Goal: Task Accomplishment & Management: Complete application form

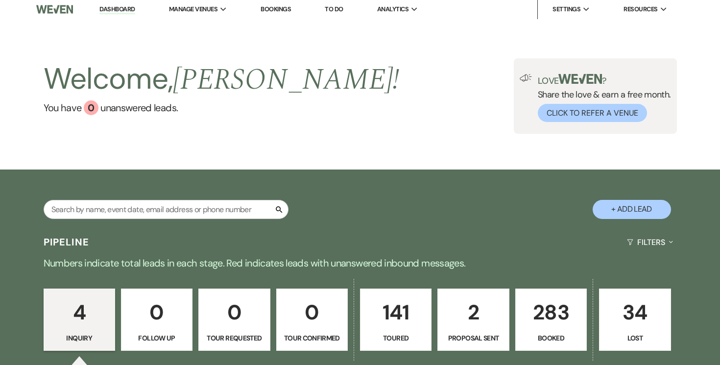
click at [618, 207] on button "+ Add Lead" at bounding box center [632, 209] width 78 height 19
select select "834"
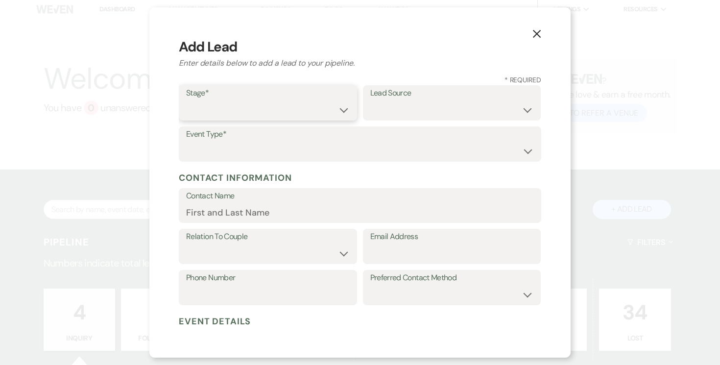
click at [336, 108] on select "Inquiry Follow Up Tour Requested Tour Confirmed Toured Proposal Sent Booked Lost" at bounding box center [268, 109] width 164 height 19
select select "5"
click at [186, 100] on select "Inquiry Follow Up Tour Requested Tour Confirmed Toured Proposal Sent Booked Lost" at bounding box center [268, 109] width 164 height 19
click at [533, 109] on div "Lead Source Weven Venue Website Instagram Facebook Pinterest Google The Knot We…" at bounding box center [452, 102] width 178 height 35
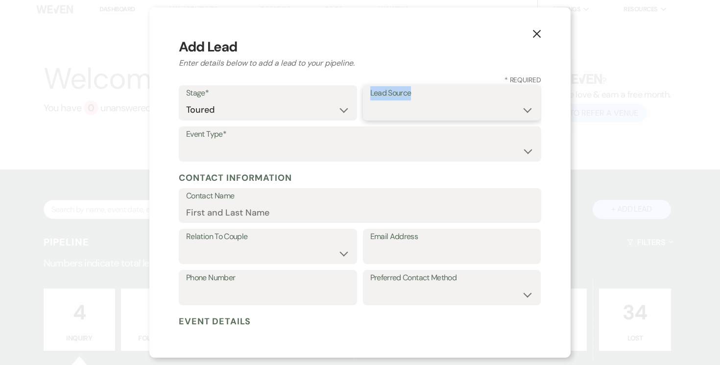
click at [524, 111] on select "Weven Venue Website Instagram Facebook Pinterest Google The Knot Wedding Wire H…" at bounding box center [452, 109] width 164 height 19
select select "2"
click at [370, 100] on select "Weven Venue Website Instagram Facebook Pinterest Google The Knot Wedding Wire H…" at bounding box center [452, 109] width 164 height 19
click at [216, 147] on select "Wedding Anniversary Party Baby Shower Bachelorette / Bachelor Party Birthday Pa…" at bounding box center [360, 151] width 348 height 19
select select "1"
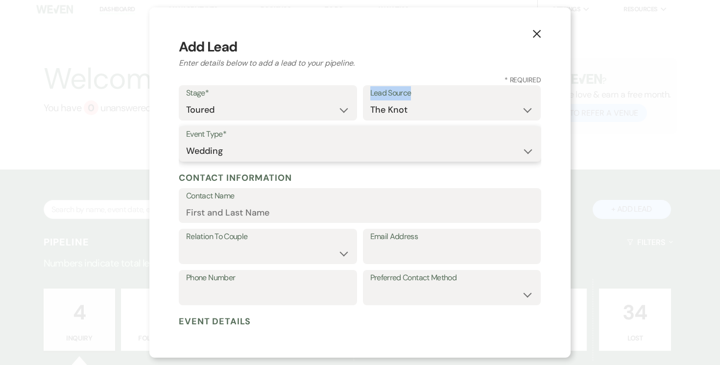
click at [186, 142] on select "Wedding Anniversary Party Baby Shower Bachelorette / Bachelor Party Birthday Pa…" at bounding box center [360, 151] width 348 height 19
click at [222, 212] on input "Contact Name" at bounding box center [360, 212] width 348 height 19
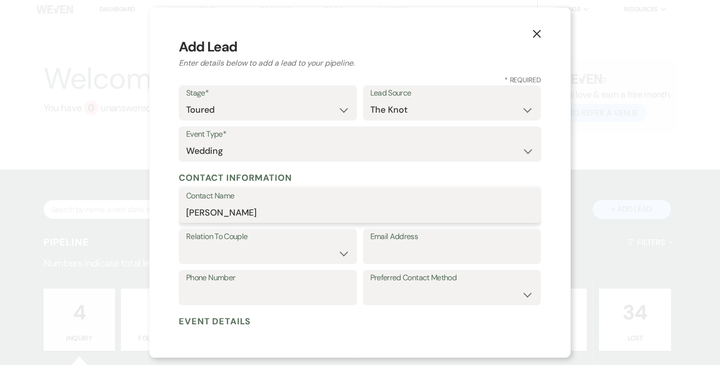
type input "Alyssa Chappell"
click at [399, 247] on input "Email Address" at bounding box center [452, 252] width 164 height 19
paste input "thehervieus2026@gmail.com"
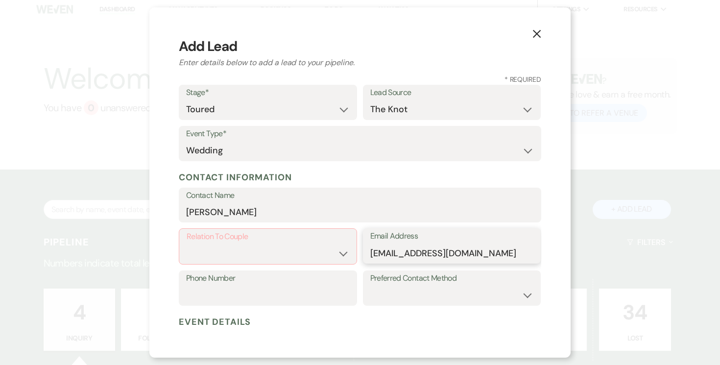
type input "thehervieus2026@gmail.com"
click at [219, 248] on select "Couple Planner Parent of Couple Family Member Friend Other" at bounding box center [268, 253] width 163 height 19
select select "1"
click at [187, 244] on select "Couple Planner Parent of Couple Family Member Friend Other" at bounding box center [268, 253] width 163 height 19
click at [258, 293] on input "Phone Number" at bounding box center [268, 294] width 164 height 19
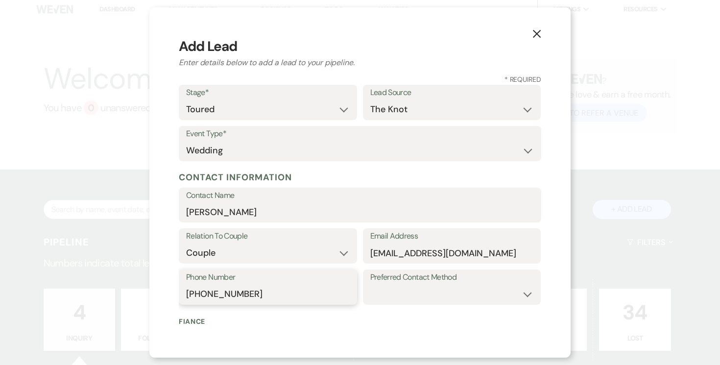
type input "770-401-1772"
click at [463, 292] on select "Email Phone Text" at bounding box center [452, 294] width 164 height 19
select select "email"
click at [370, 285] on select "Email Phone Text" at bounding box center [452, 294] width 164 height 19
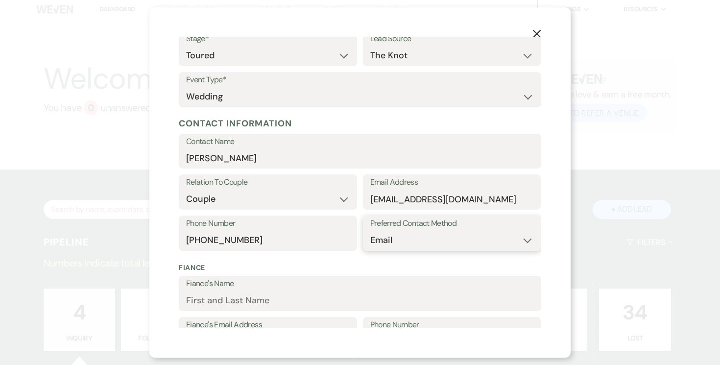
scroll to position [169, 0]
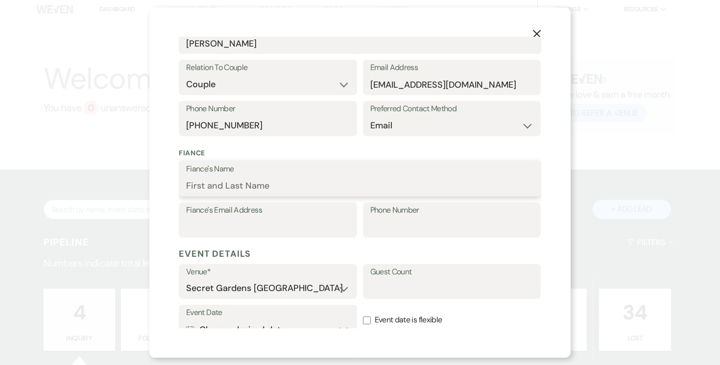
click at [255, 185] on input "Fiance's Name" at bounding box center [360, 185] width 348 height 19
type input "Tom Hervieu"
click at [405, 226] on input "Phone Number" at bounding box center [452, 226] width 164 height 19
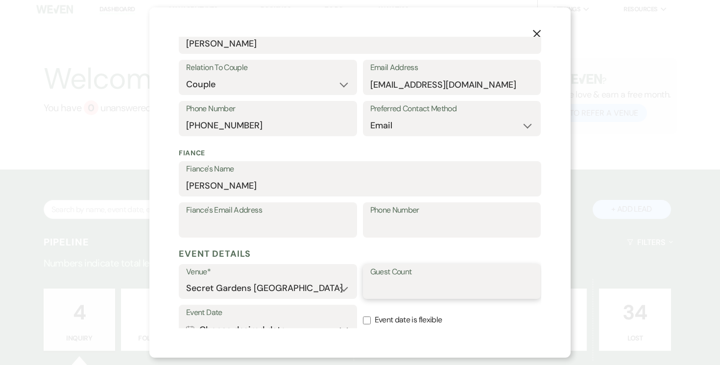
click at [409, 286] on input "Guest Count" at bounding box center [452, 288] width 164 height 19
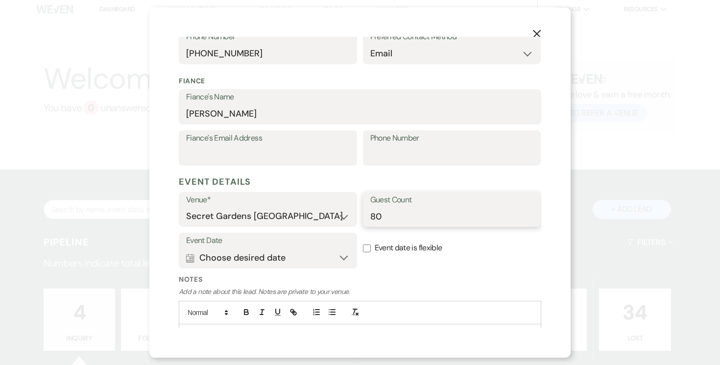
scroll to position [254, 0]
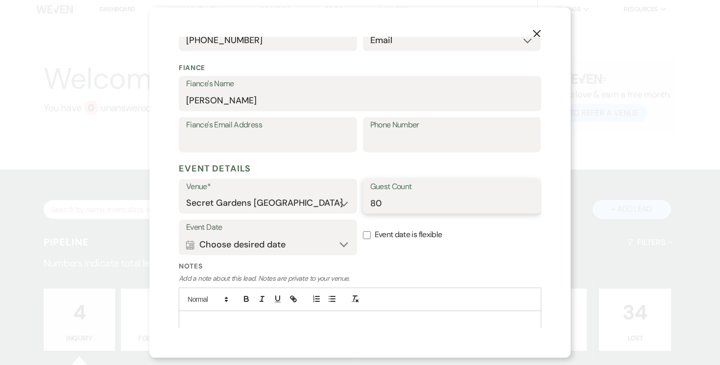
type input "80"
click at [345, 241] on button "Calendar Choose desired date Expand" at bounding box center [268, 245] width 164 height 20
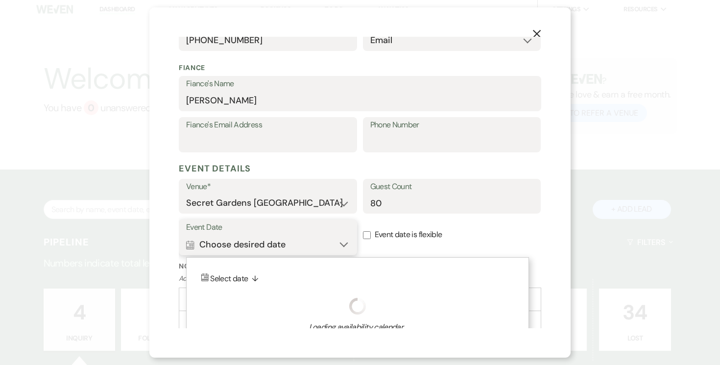
scroll to position [290, 0]
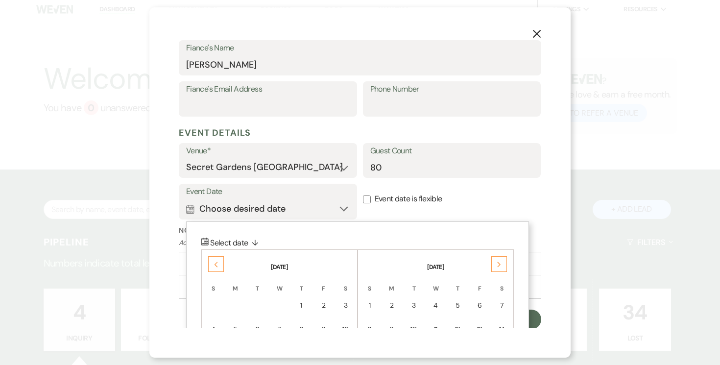
click at [217, 263] on icon "Previous" at bounding box center [216, 265] width 5 height 6
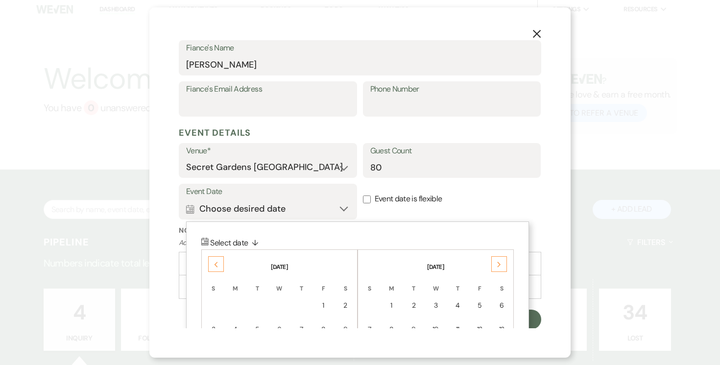
click at [217, 263] on icon "Previous" at bounding box center [216, 265] width 5 height 6
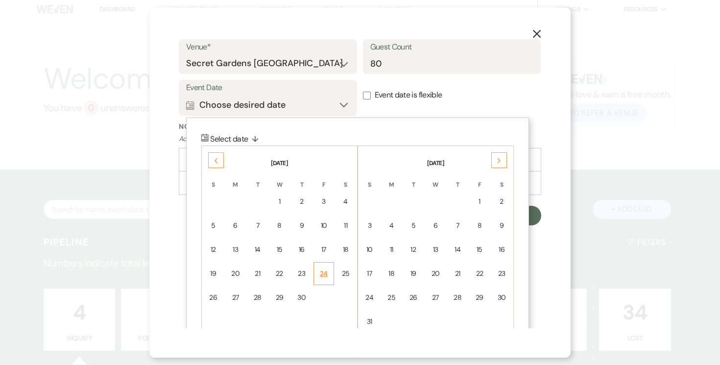
scroll to position [415, 0]
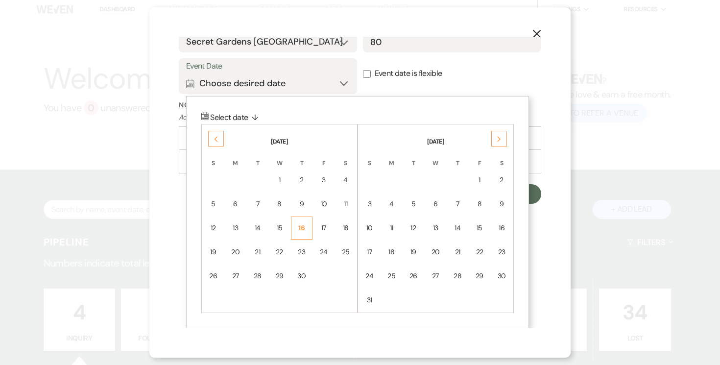
click at [305, 231] on div "16" at bounding box center [301, 228] width 9 height 10
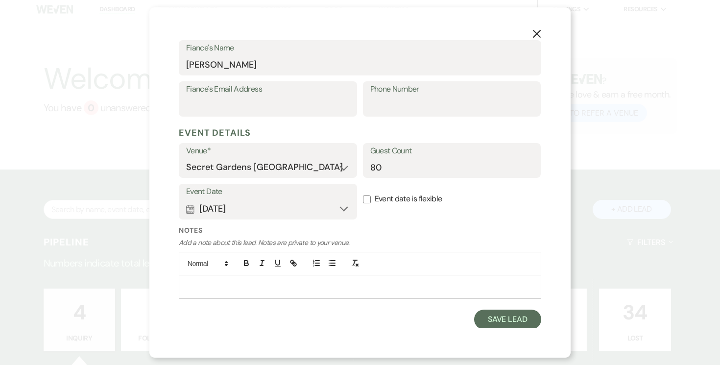
click at [370, 199] on input "Event date is flexible" at bounding box center [367, 199] width 8 height 8
checkbox input "true"
click at [504, 314] on button "Save Lead" at bounding box center [507, 320] width 67 height 20
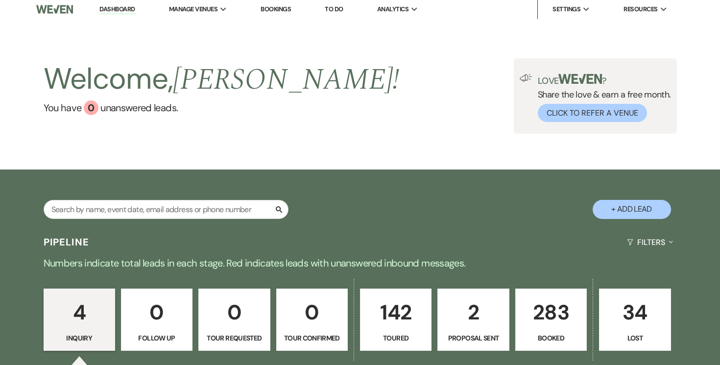
click at [406, 316] on p "142" at bounding box center [395, 312] width 59 height 33
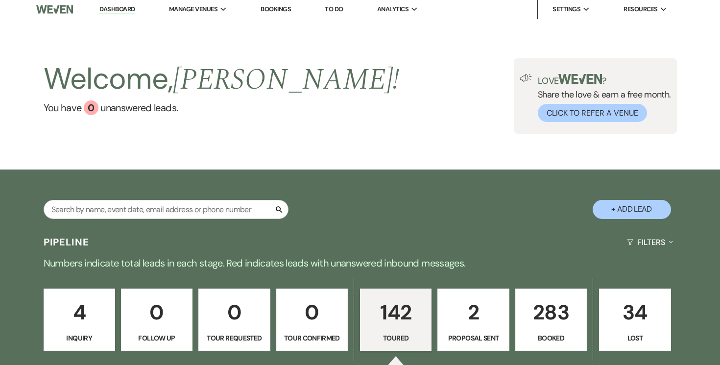
select select "5"
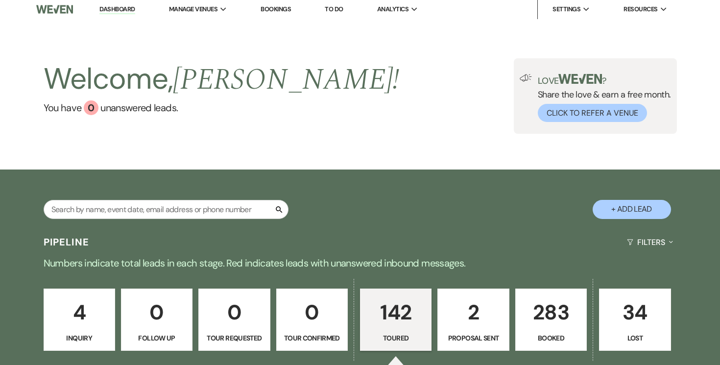
select select "5"
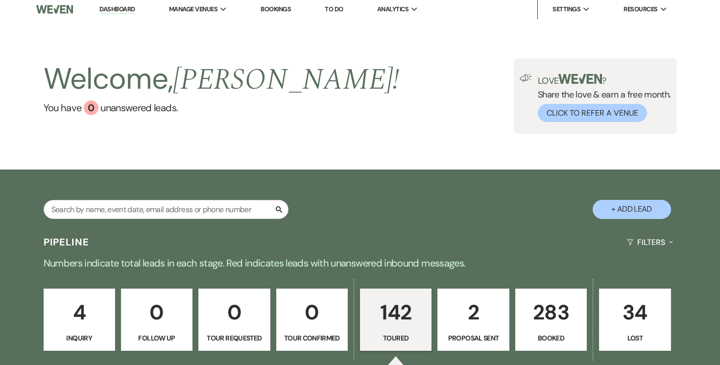
select select "5"
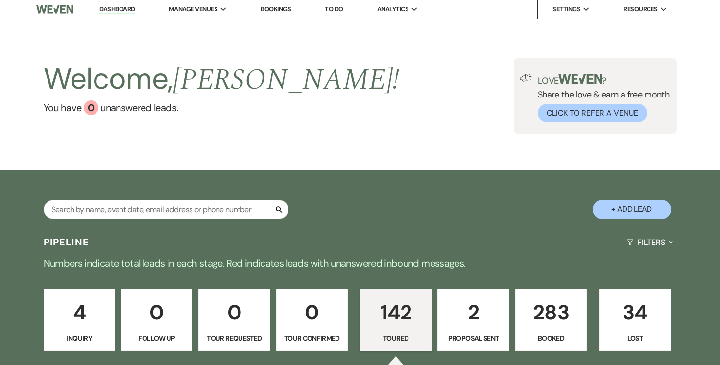
select select "5"
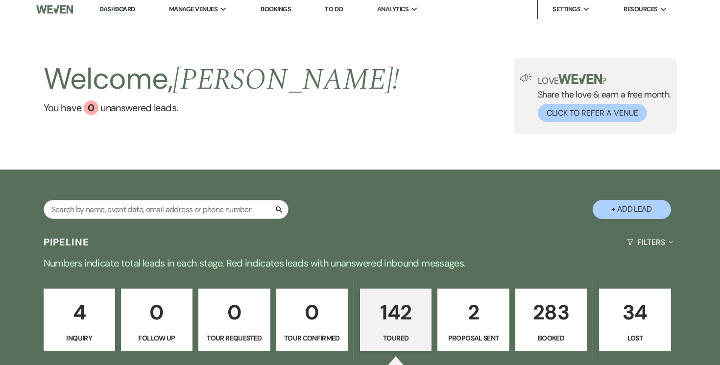
select select "5"
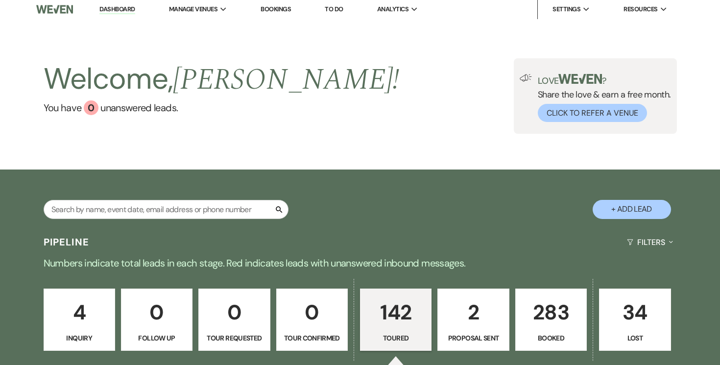
select select "5"
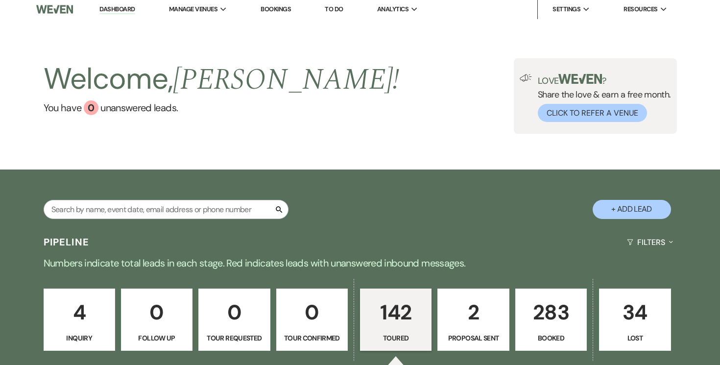
select select "5"
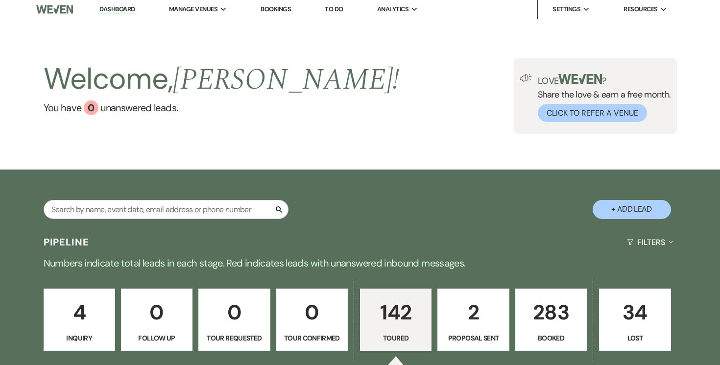
select select "5"
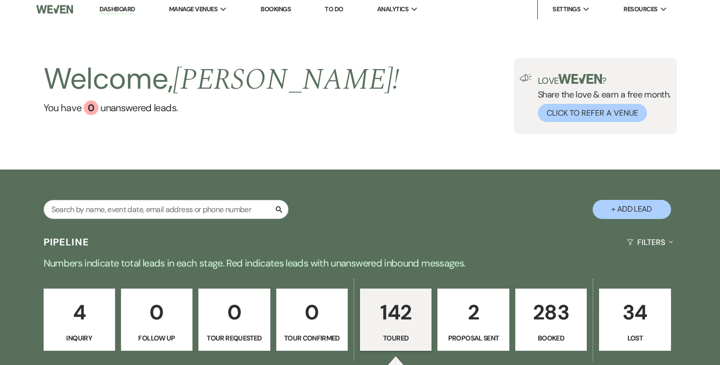
select select "5"
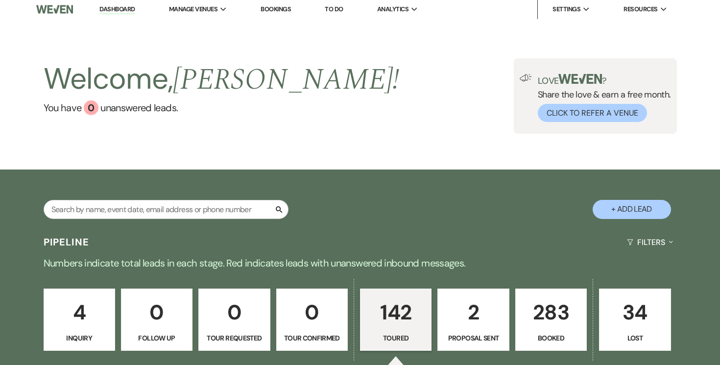
select select "5"
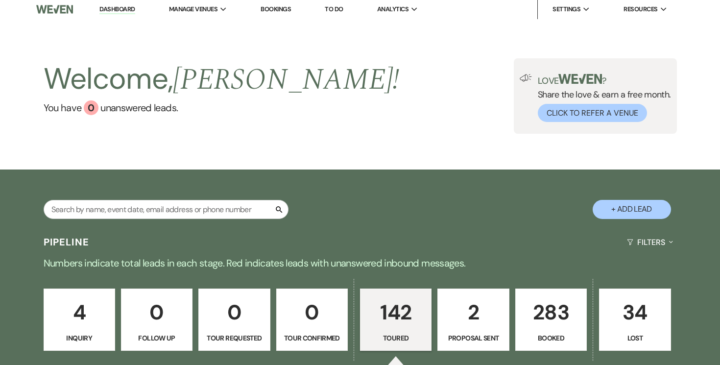
select select "5"
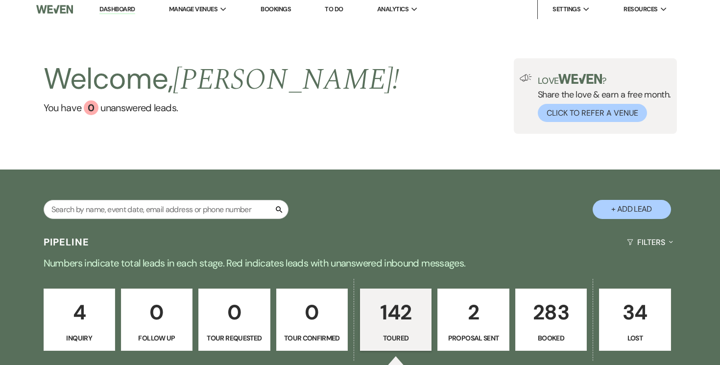
select select "5"
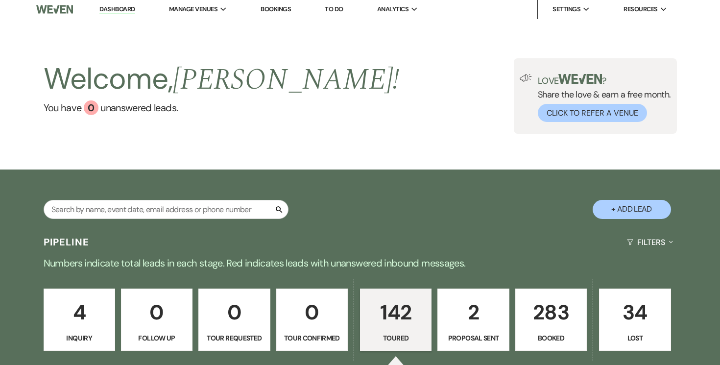
select select "5"
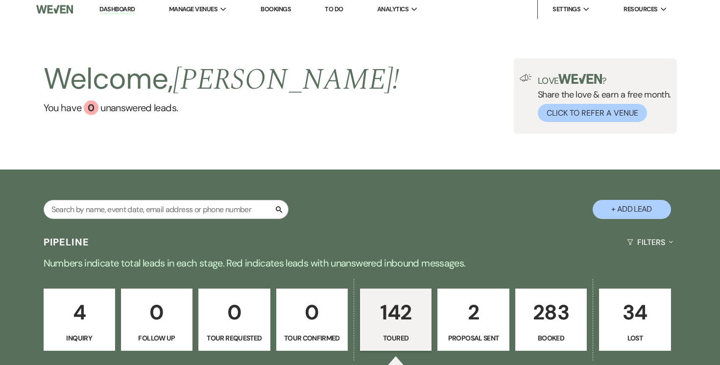
select select "5"
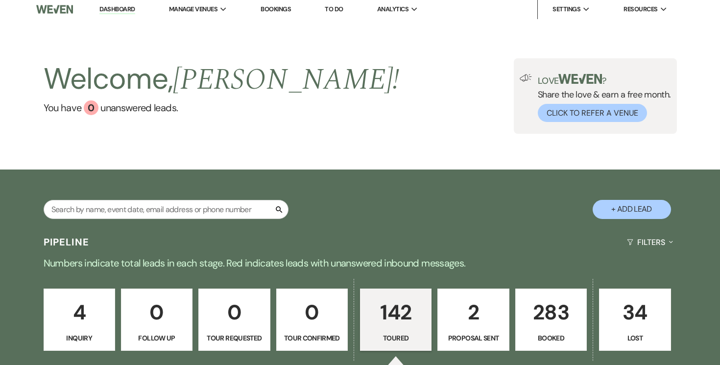
select select "5"
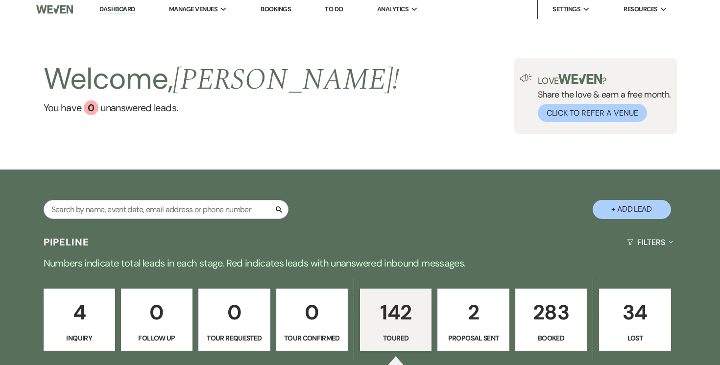
select select "5"
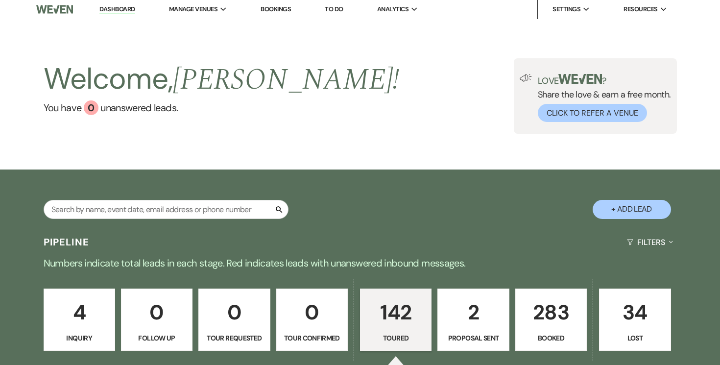
select select "5"
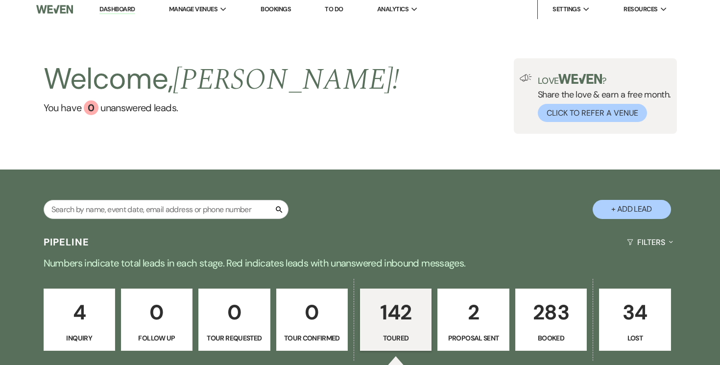
select select "5"
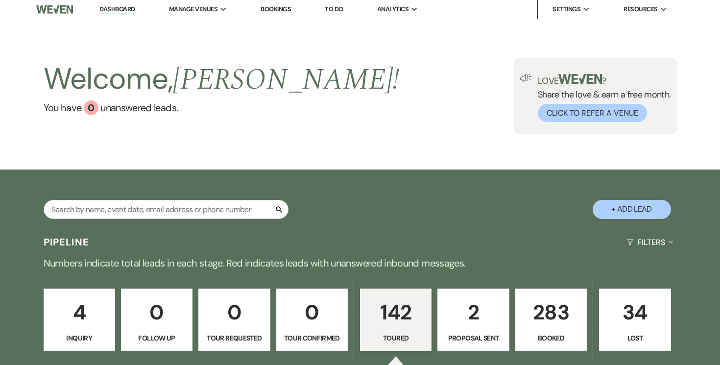
select select "5"
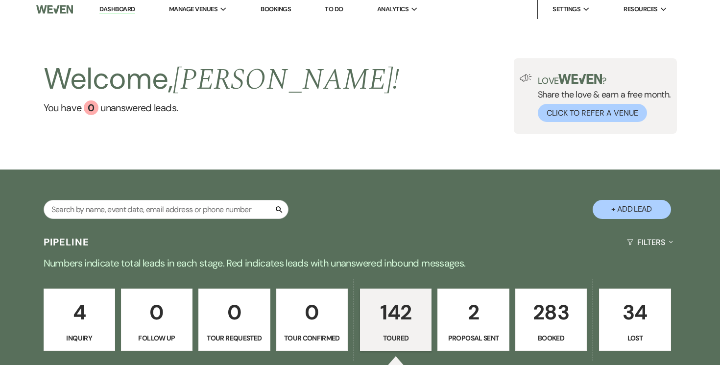
select select "5"
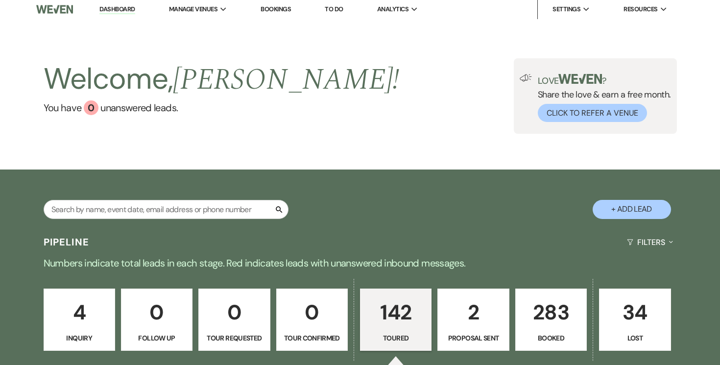
select select "5"
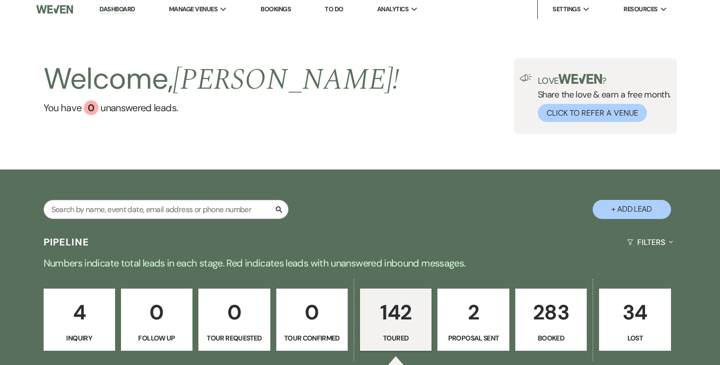
select select "5"
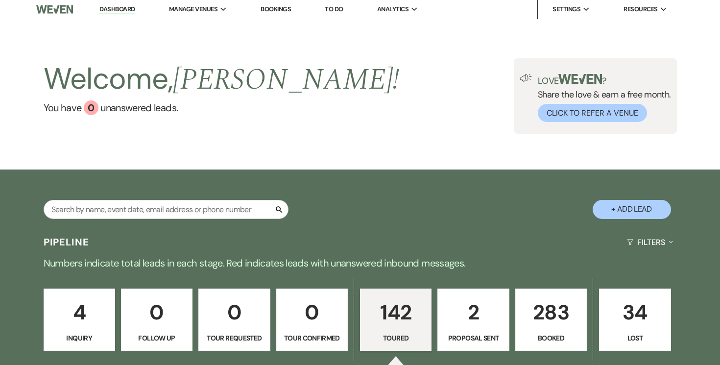
select select "5"
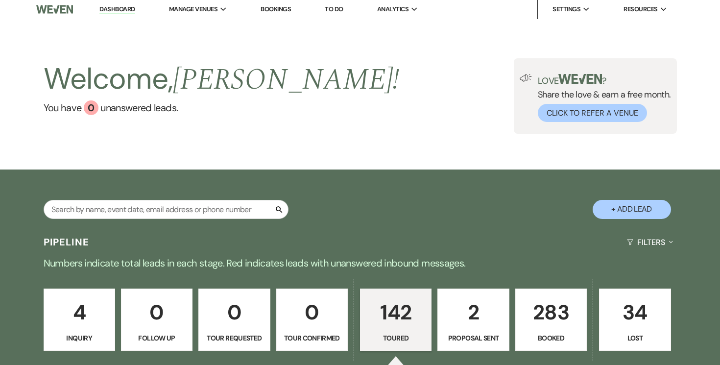
select select "5"
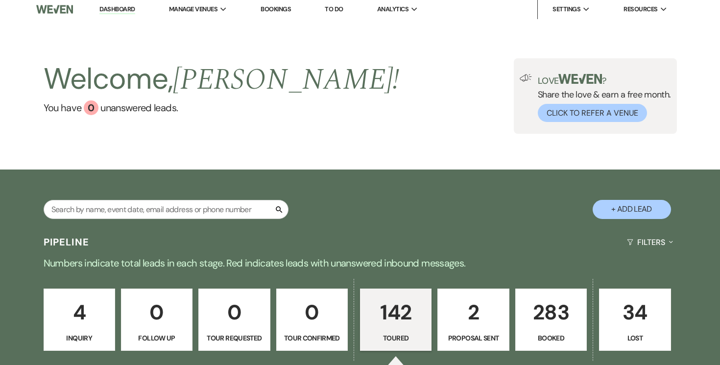
select select "5"
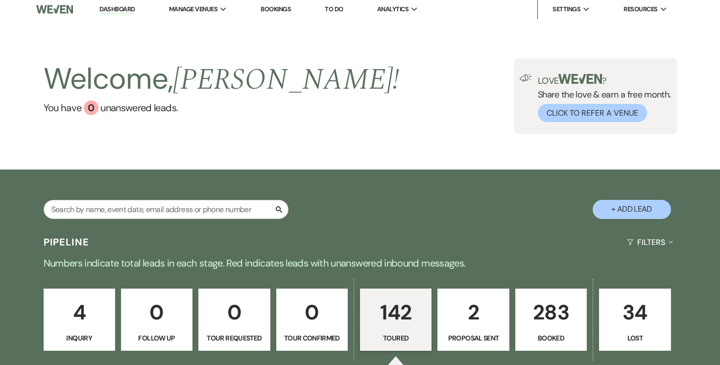
select select "5"
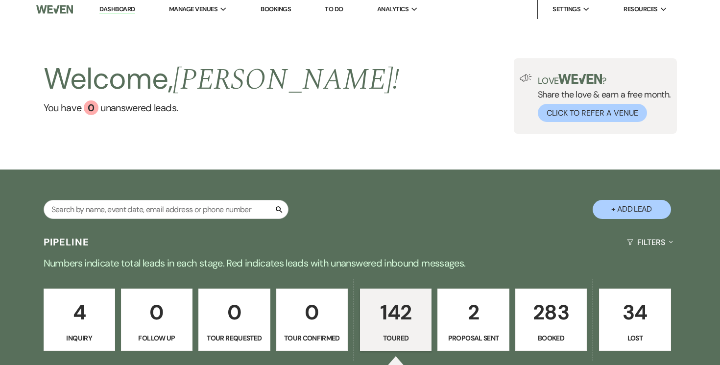
select select "5"
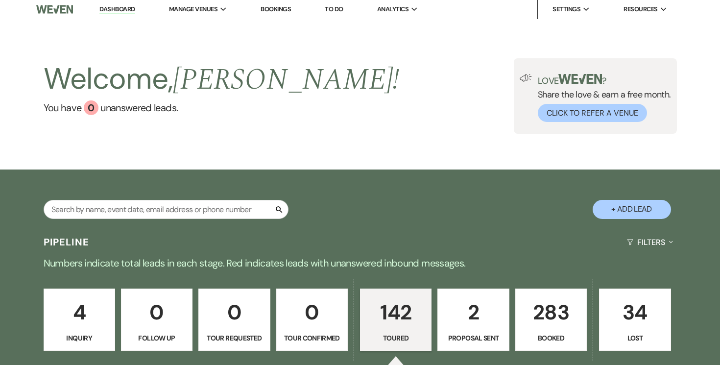
select select "5"
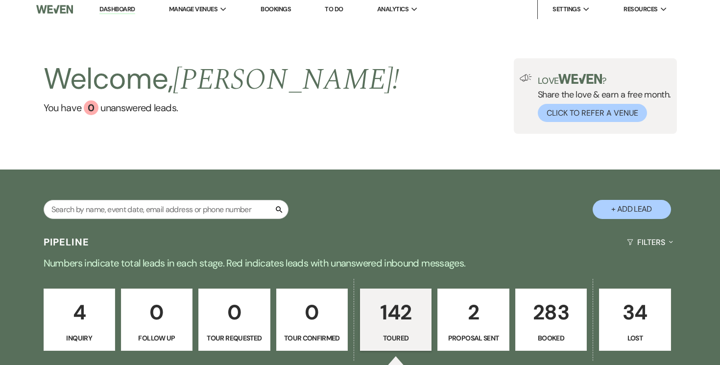
select select "5"
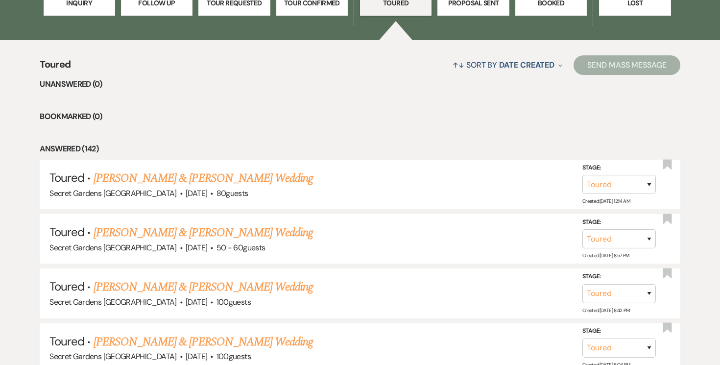
scroll to position [340, 0]
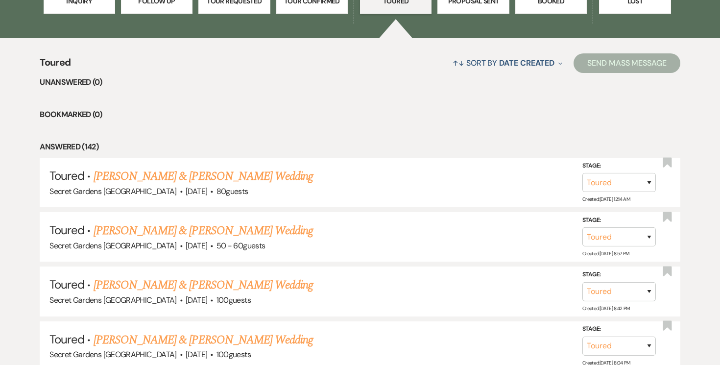
click at [224, 172] on link "Tom Hervieu & Alyssa Chappell's Wedding" at bounding box center [203, 176] width 219 height 18
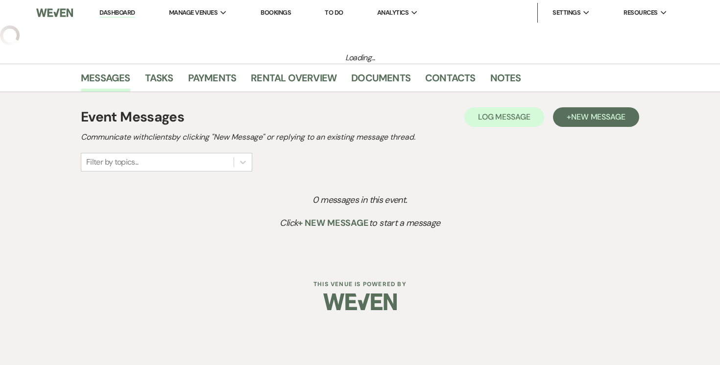
select select "5"
select select "2"
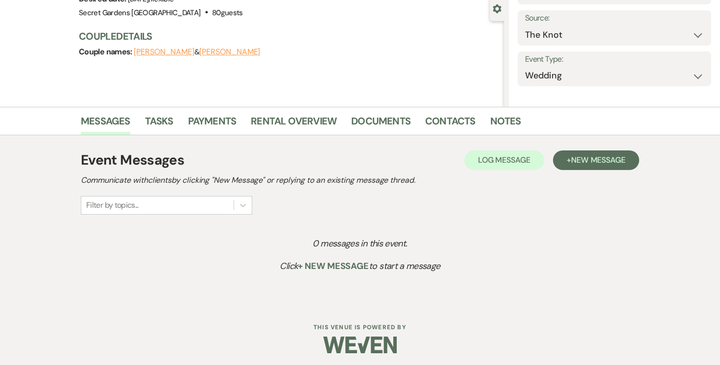
scroll to position [96, 0]
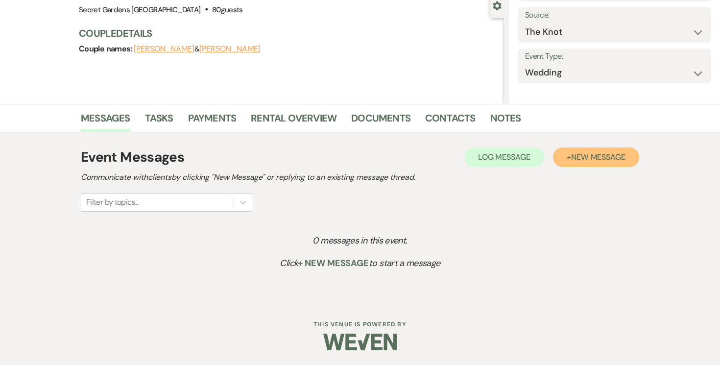
click at [609, 159] on span "New Message" at bounding box center [598, 157] width 54 height 10
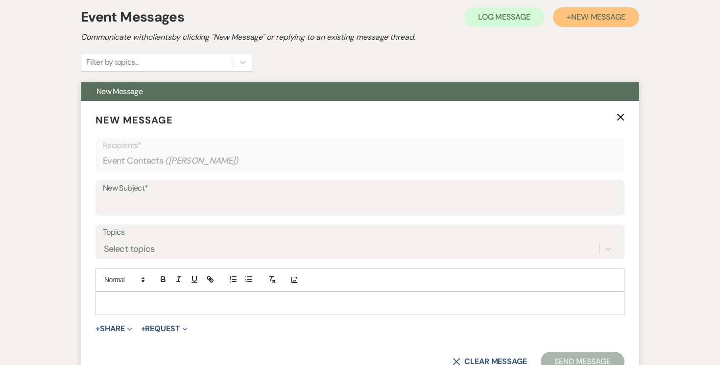
scroll to position [283, 0]
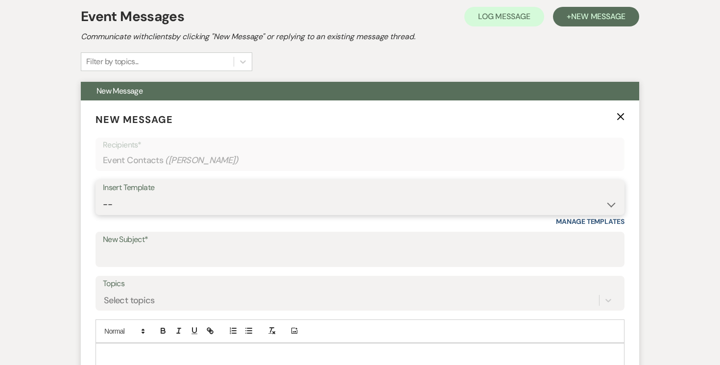
click at [611, 203] on select "--" at bounding box center [360, 204] width 514 height 19
select select "5733"
click at [103, 195] on select "-- Weven Planning Portal Introduction (Booked Events) Tour Request Response Fol…" at bounding box center [360, 204] width 514 height 19
click at [405, 251] on input "New Subject*" at bounding box center [360, 256] width 514 height 19
click at [406, 251] on input "New Subject*" at bounding box center [360, 256] width 514 height 19
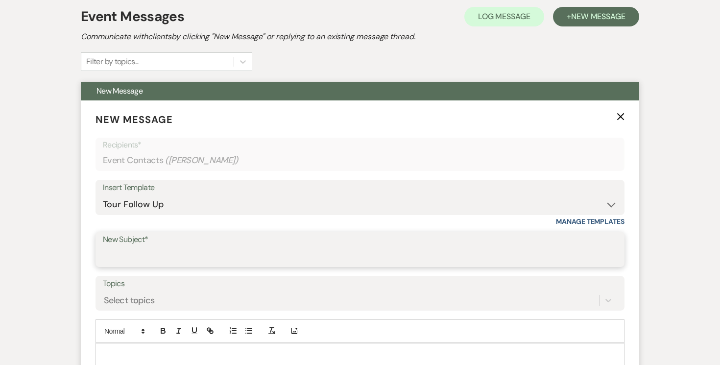
type input "Venue Tour Follow Up"
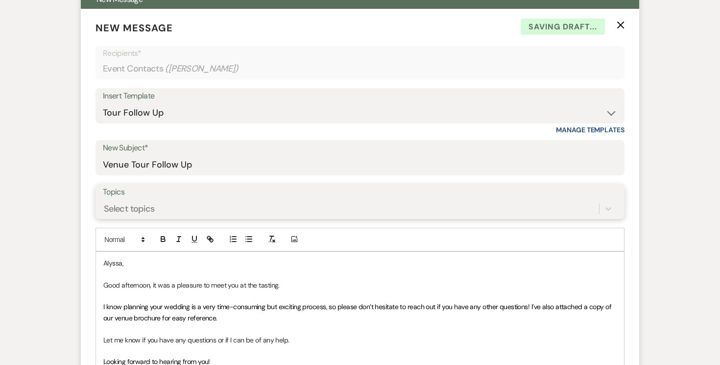
click at [343, 218] on div "Select topics" at bounding box center [360, 208] width 514 height 19
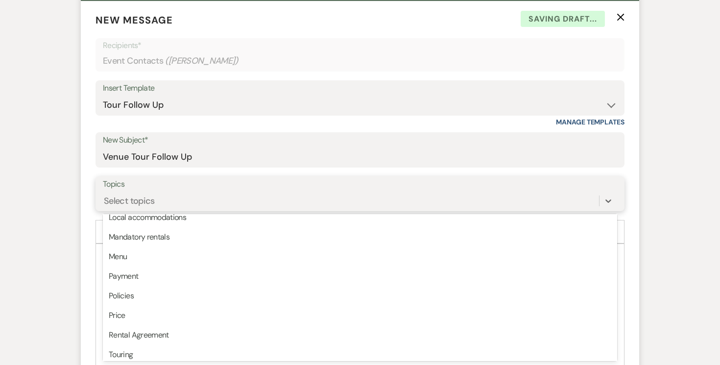
scroll to position [249, 0]
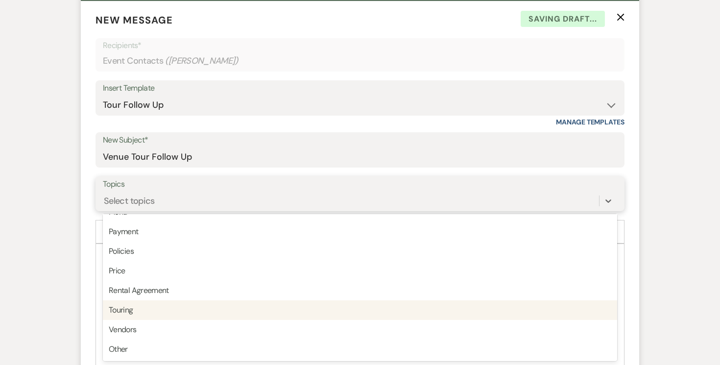
click at [356, 312] on div "Touring" at bounding box center [360, 310] width 514 height 20
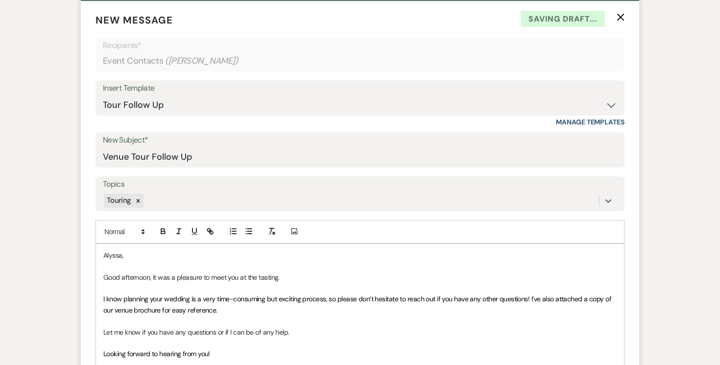
drag, startPoint x: 149, startPoint y: 275, endPoint x: 174, endPoint y: 280, distance: 25.5
click at [149, 275] on p "Good afternoon, it was a pleasure to meet you at the tasting." at bounding box center [359, 277] width 513 height 11
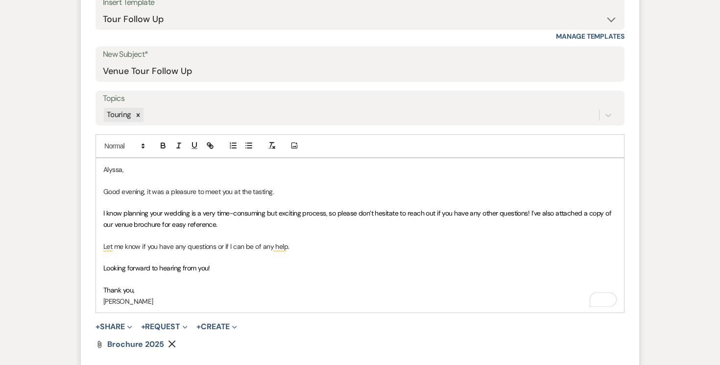
scroll to position [479, 0]
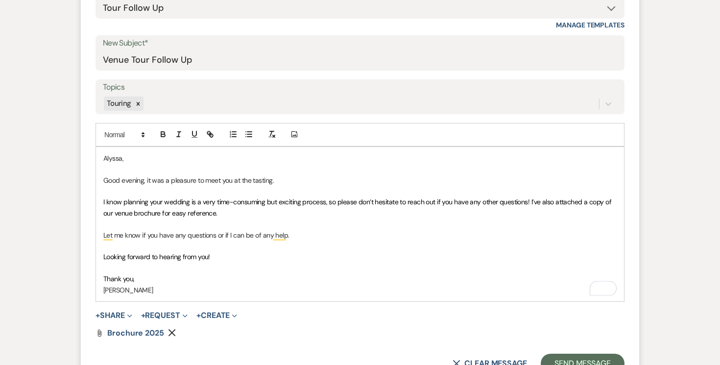
click at [151, 278] on p "Thank you," at bounding box center [359, 278] width 513 height 11
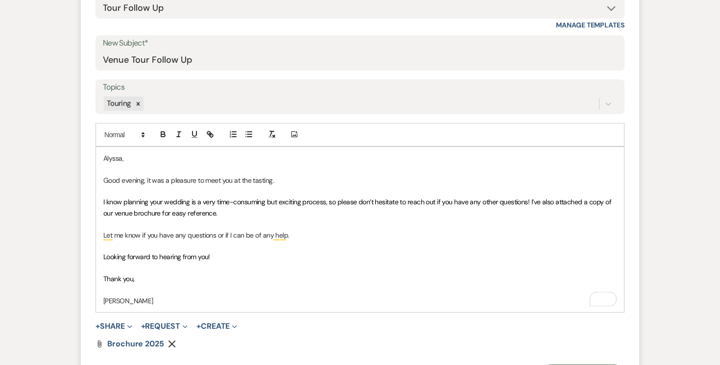
click at [142, 299] on p "Joe Doyle" at bounding box center [359, 300] width 513 height 11
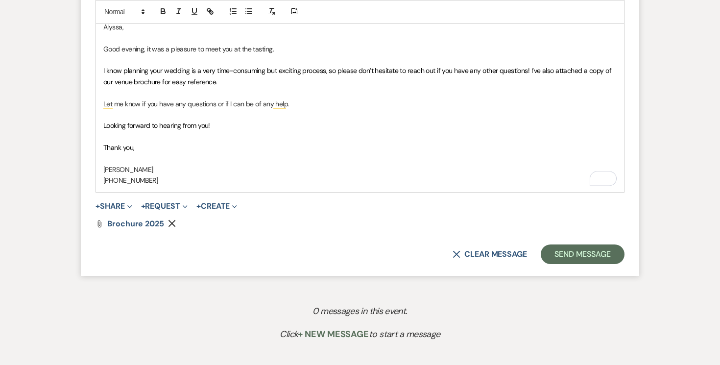
scroll to position [612, 0]
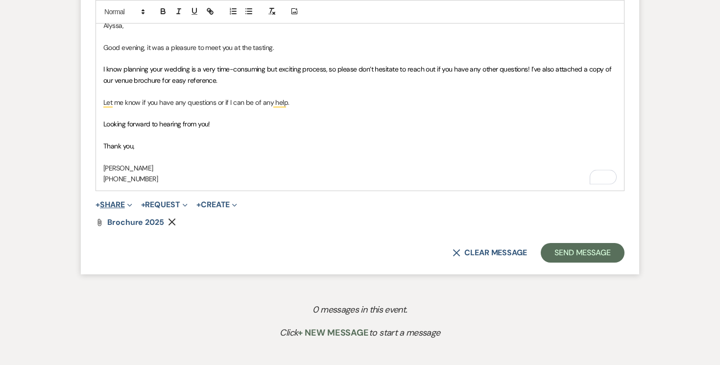
click at [120, 201] on button "+ Share Expand" at bounding box center [114, 205] width 37 height 8
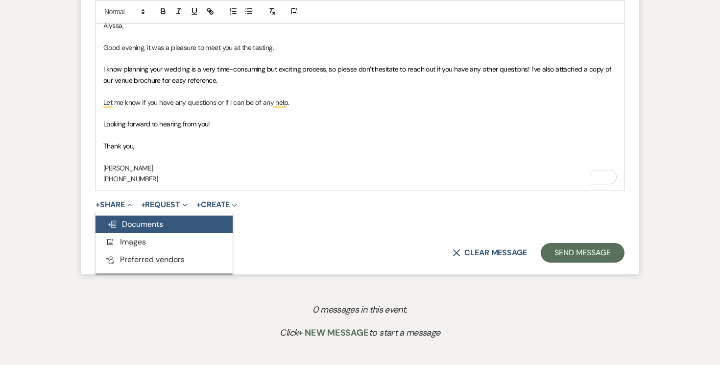
click at [141, 221] on span "Doc Upload Documents" at bounding box center [135, 224] width 56 height 10
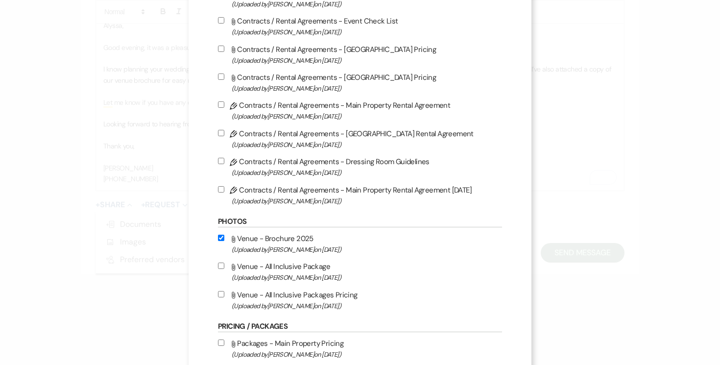
scroll to position [157, 0]
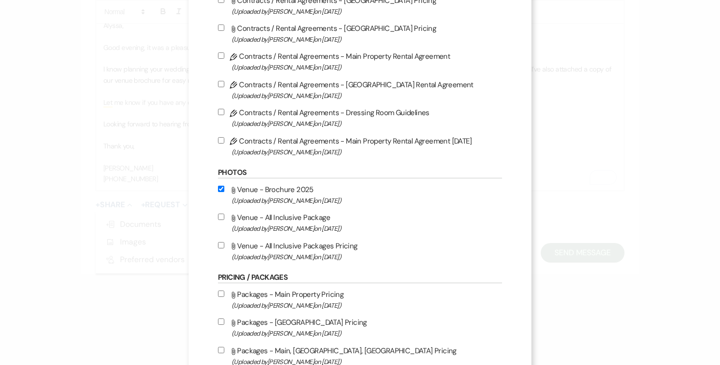
click at [220, 220] on input "Attach File Venue - All Inclusive Package (Uploaded by Joe Doyle on Jun 14th, 2…" at bounding box center [221, 217] width 6 height 6
checkbox input "true"
click at [221, 248] on input "Attach File Venue - All Inclusive Packages Pricing (Uploaded by Joe Doyle on Ju…" at bounding box center [221, 245] width 6 height 6
checkbox input "true"
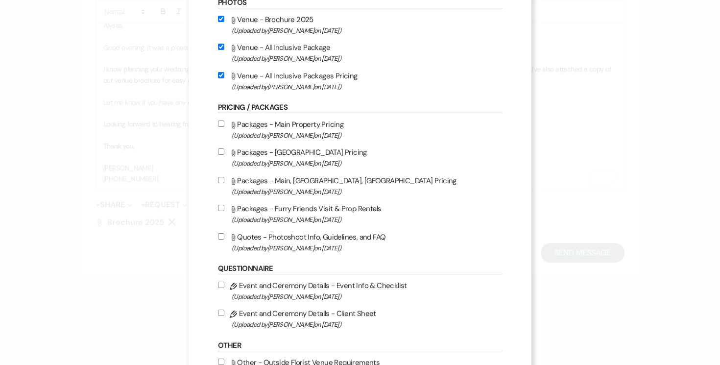
scroll to position [453, 0]
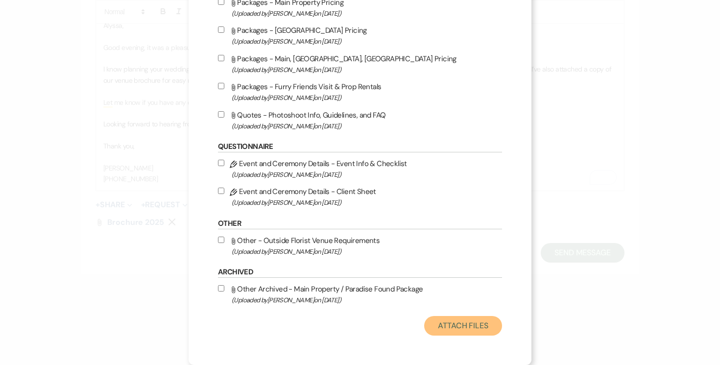
click at [470, 327] on button "Attach Files" at bounding box center [463, 326] width 78 height 20
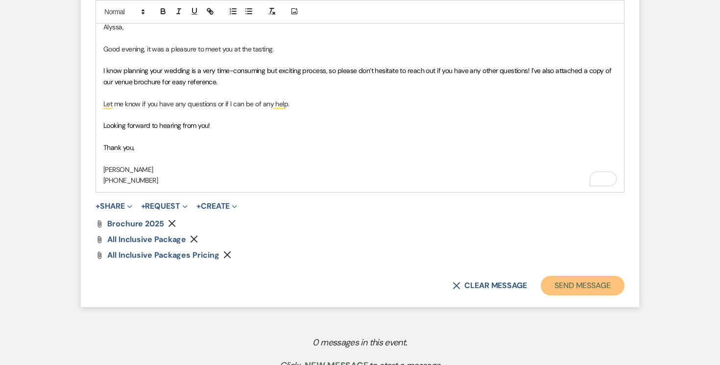
click at [592, 282] on button "Send Message" at bounding box center [583, 286] width 84 height 20
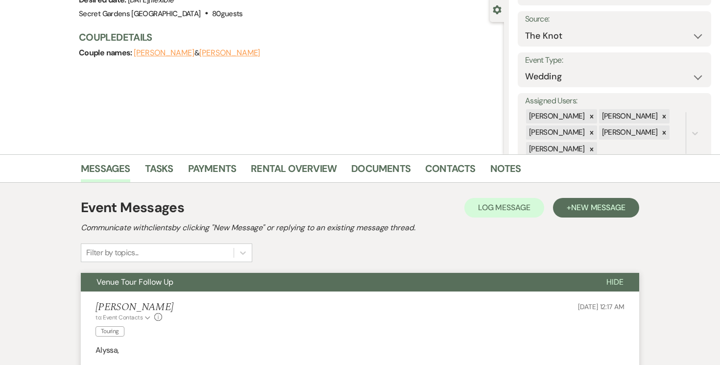
scroll to position [0, 0]
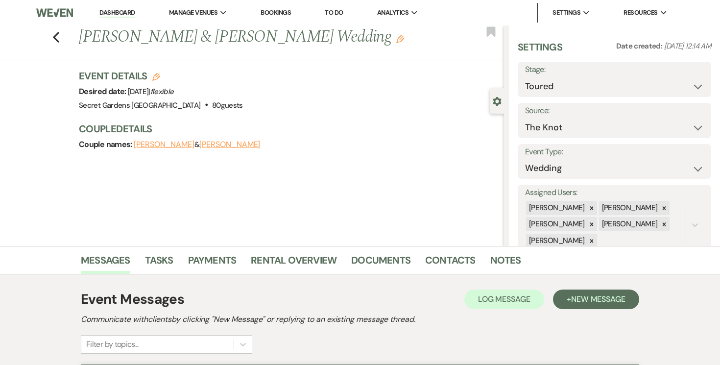
click at [109, 13] on link "Dashboard" at bounding box center [116, 12] width 35 height 9
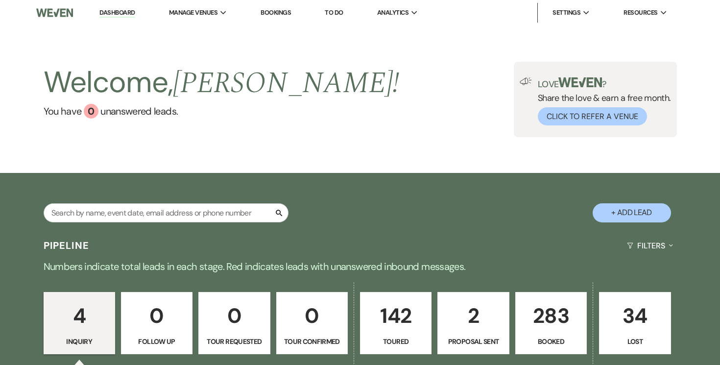
click at [635, 214] on button "+ Add Lead" at bounding box center [632, 212] width 78 height 19
select select "834"
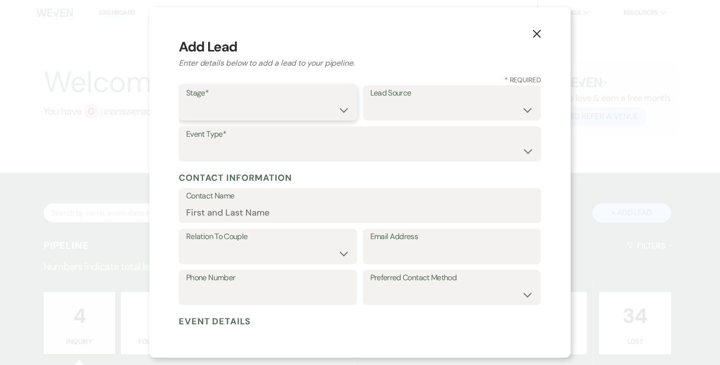
click at [344, 111] on select "Inquiry Follow Up Tour Requested Tour Confirmed Toured Proposal Sent Booked Lost" at bounding box center [268, 109] width 164 height 19
select select "6"
click at [186, 100] on select "Inquiry Follow Up Tour Requested Tour Confirmed Toured Proposal Sent Booked Lost" at bounding box center [268, 109] width 164 height 19
click at [517, 107] on select "Weven Venue Website Instagram Facebook Pinterest Google The Knot Wedding Wire H…" at bounding box center [452, 109] width 164 height 19
select select "2"
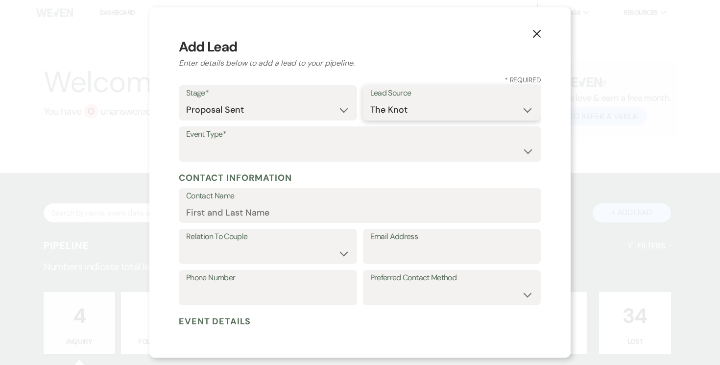
click at [370, 100] on select "Weven Venue Website Instagram Facebook Pinterest Google The Knot Wedding Wire H…" at bounding box center [452, 109] width 164 height 19
click at [388, 154] on select "Wedding Anniversary Party Baby Shower Bachelorette / Bachelor Party Birthday Pa…" at bounding box center [360, 151] width 348 height 19
select select "1"
click at [186, 142] on select "Wedding Anniversary Party Baby Shower Bachelorette / Bachelor Party Birthday Pa…" at bounding box center [360, 151] width 348 height 19
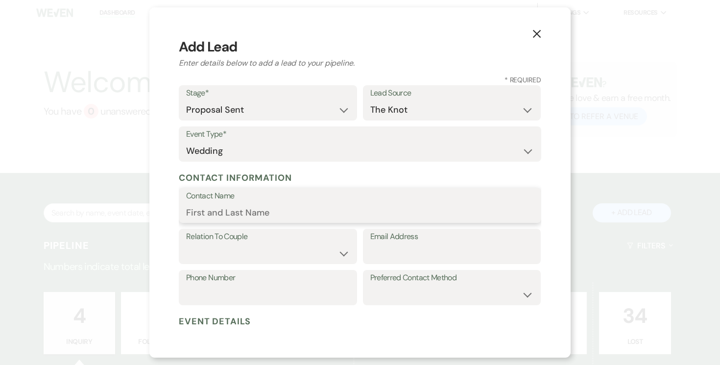
click at [311, 209] on input "Contact Name" at bounding box center [360, 212] width 348 height 19
type input "Chrystal Nelson"
click at [343, 257] on select "Couple Planner Parent of Couple Family Member Friend Other" at bounding box center [268, 253] width 164 height 19
select select "1"
click at [186, 244] on select "Couple Planner Parent of Couple Family Member Friend Other" at bounding box center [268, 253] width 164 height 19
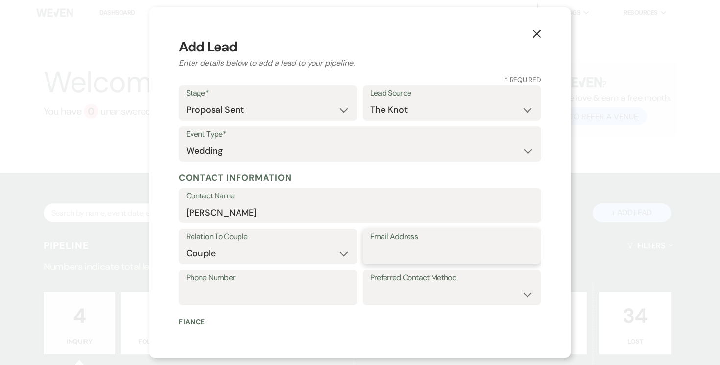
click at [403, 253] on input "Email Address" at bounding box center [452, 253] width 164 height 19
type input "chrysnelson6@gmail.com"
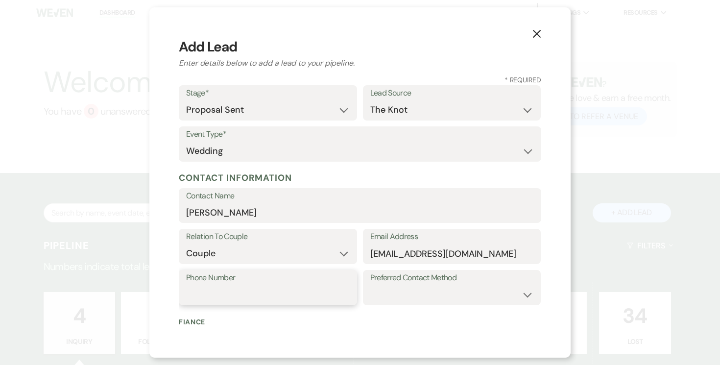
click at [305, 288] on input "Phone Number" at bounding box center [268, 294] width 164 height 19
type input "678-618-5156"
click at [516, 294] on select "Email Phone Text" at bounding box center [452, 294] width 164 height 19
select select "text"
click at [370, 285] on select "Email Phone Text" at bounding box center [452, 294] width 164 height 19
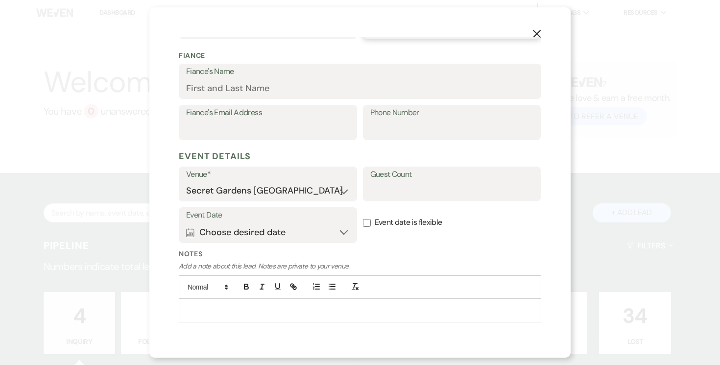
scroll to position [290, 0]
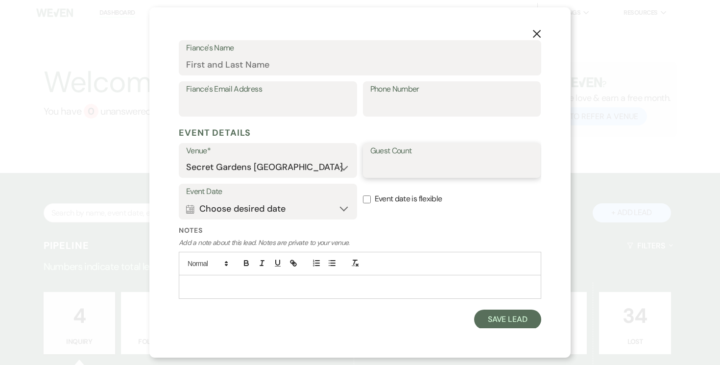
click at [446, 163] on input "Guest Count" at bounding box center [452, 167] width 164 height 19
type input "100-125"
click at [344, 206] on button "Calendar Choose desired date Expand" at bounding box center [268, 209] width 164 height 20
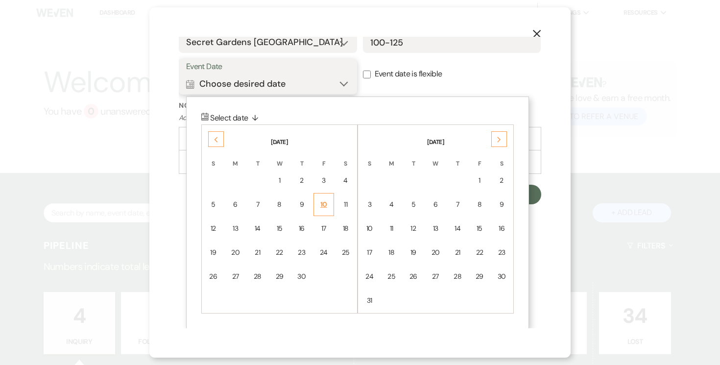
scroll to position [415, 0]
click at [371, 272] on div "24" at bounding box center [369, 276] width 8 height 10
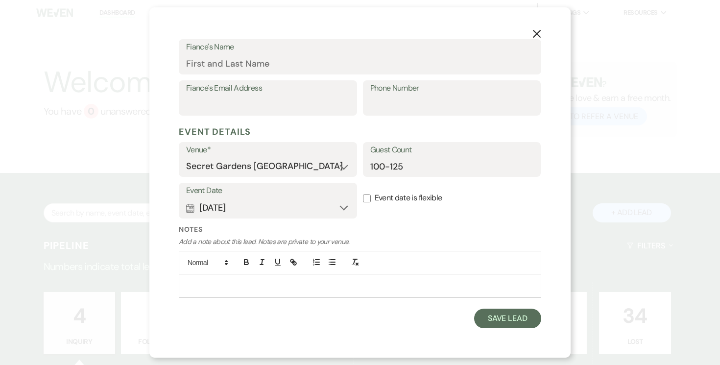
scroll to position [290, 0]
click at [512, 317] on button "Save Lead" at bounding box center [507, 320] width 67 height 20
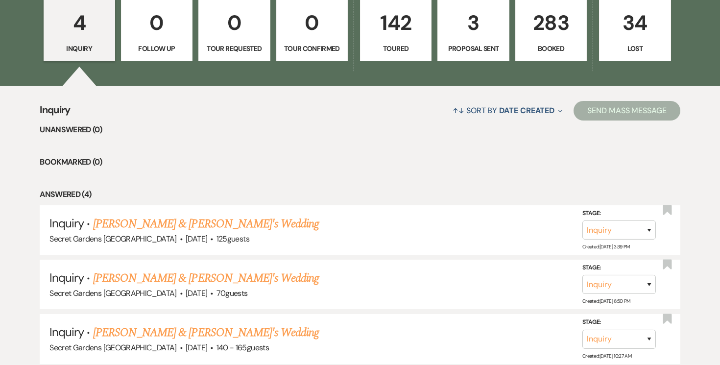
scroll to position [0, 0]
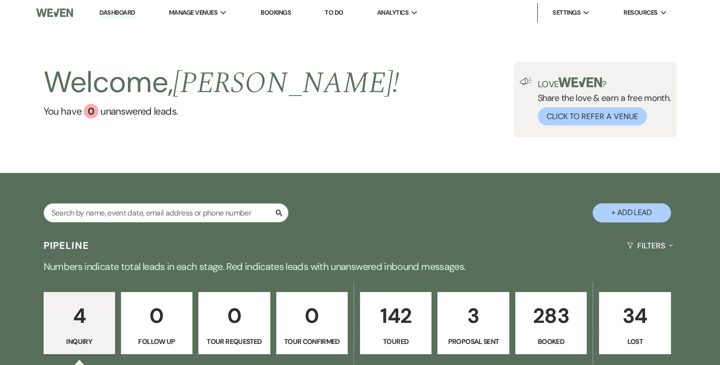
click at [464, 314] on p "3" at bounding box center [473, 315] width 59 height 33
select select "6"
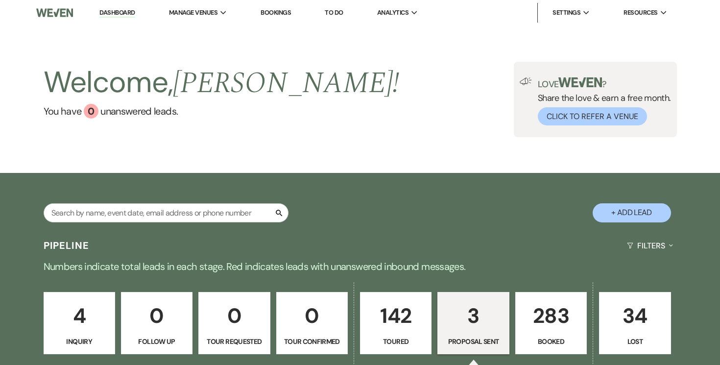
select select "6"
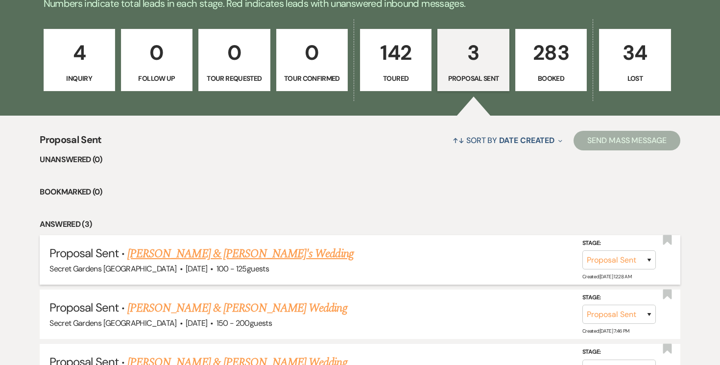
scroll to position [272, 0]
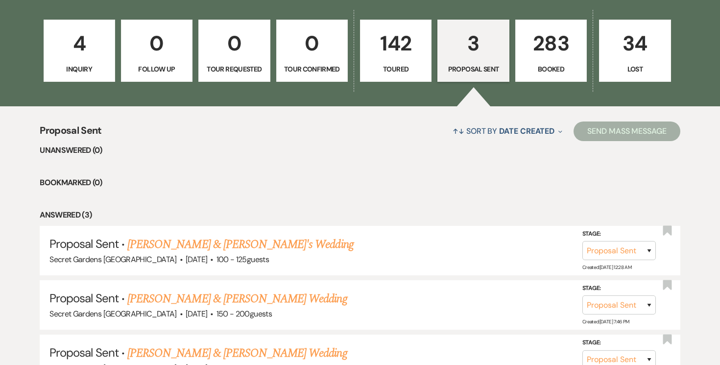
click at [226, 246] on link "Chrystal Nelson & Fiance's Wedding" at bounding box center [240, 245] width 226 height 18
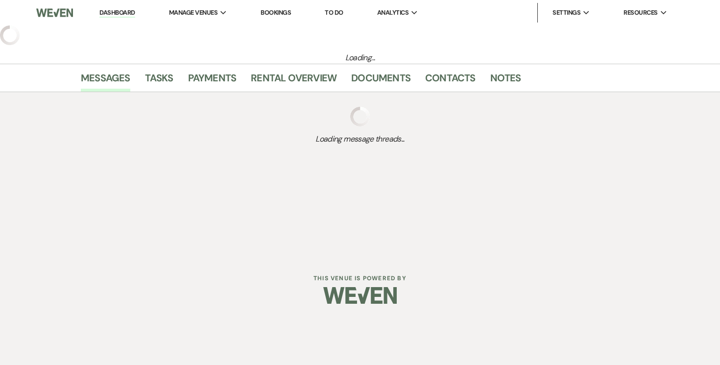
select select "6"
select select "2"
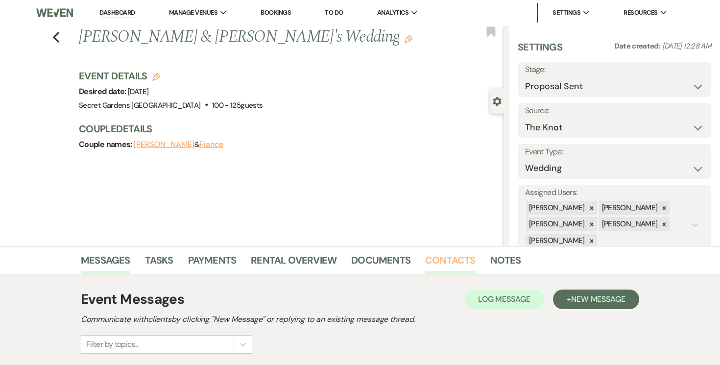
click at [438, 257] on link "Contacts" at bounding box center [450, 263] width 50 height 22
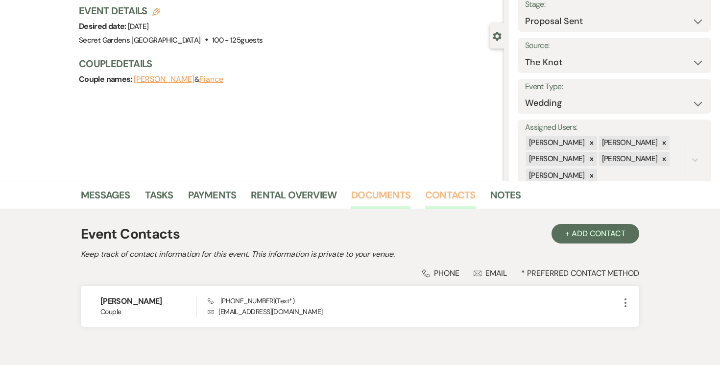
scroll to position [114, 0]
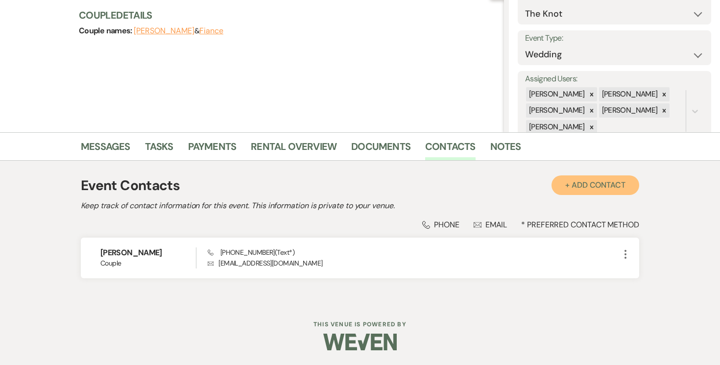
click at [575, 183] on button "+ Add Contact" at bounding box center [595, 185] width 88 height 20
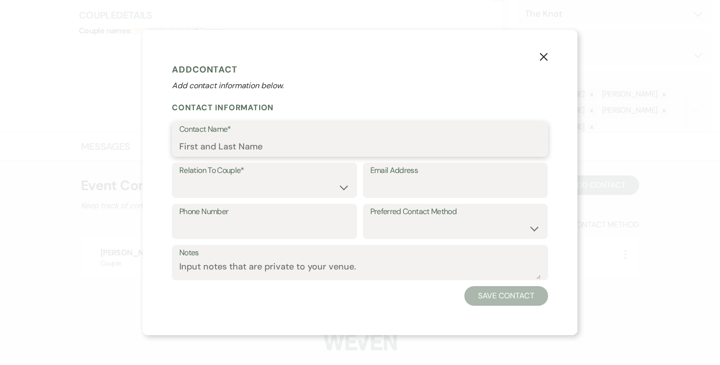
click at [319, 142] on input "Contact Name*" at bounding box center [359, 146] width 361 height 19
type input "Ed Nelson"
click at [346, 188] on select "Couple Planner Parent of Couple Family Member Friend Other" at bounding box center [264, 187] width 170 height 19
select select "3"
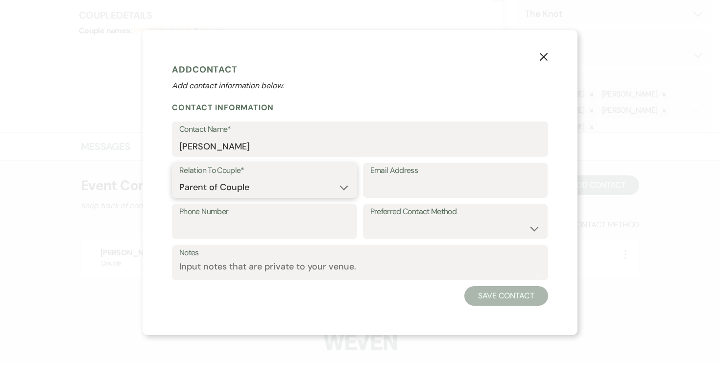
click at [179, 178] on select "Couple Planner Parent of Couple Family Member Friend Other" at bounding box center [264, 187] width 170 height 19
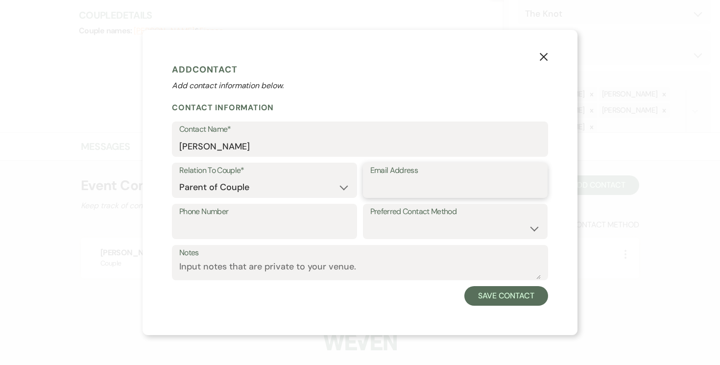
click at [412, 182] on input "Email Address" at bounding box center [455, 187] width 170 height 19
type input "eddymnelson@aol.com"
click at [307, 228] on input "Phone Number" at bounding box center [264, 228] width 170 height 19
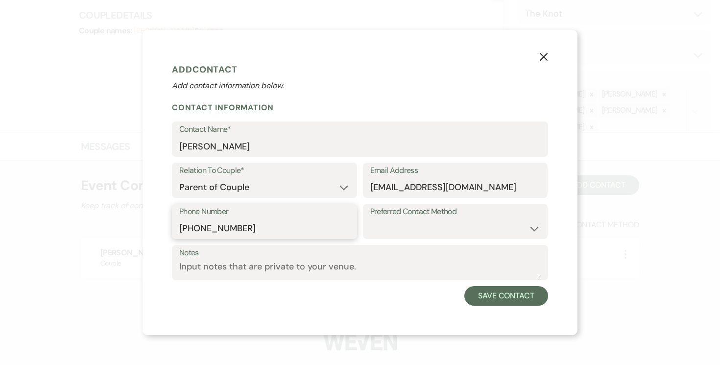
type input "305-772-0212"
click at [536, 229] on select "Email Phone Text" at bounding box center [455, 228] width 170 height 19
select select "text"
click at [370, 219] on select "Email Phone Text" at bounding box center [455, 228] width 170 height 19
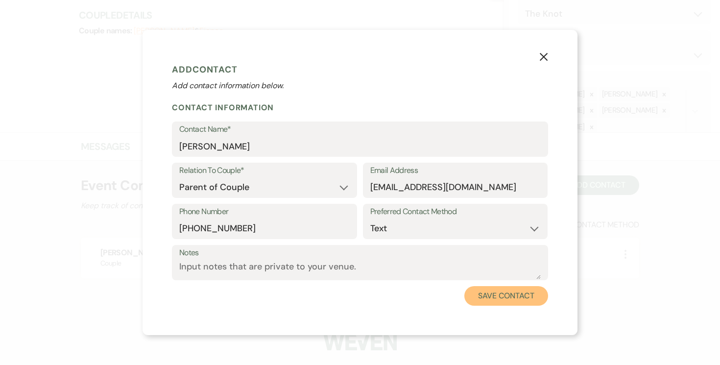
click at [525, 291] on button "Save Contact" at bounding box center [506, 296] width 84 height 20
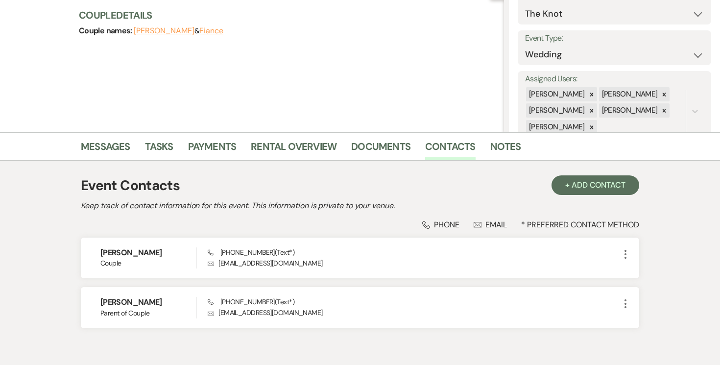
scroll to position [0, 0]
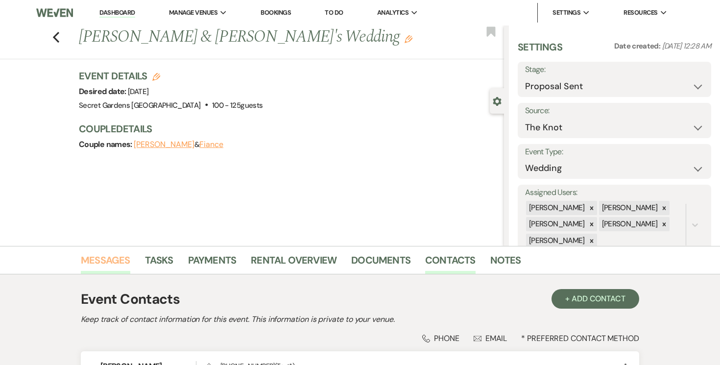
click at [113, 259] on link "Messages" at bounding box center [105, 263] width 49 height 22
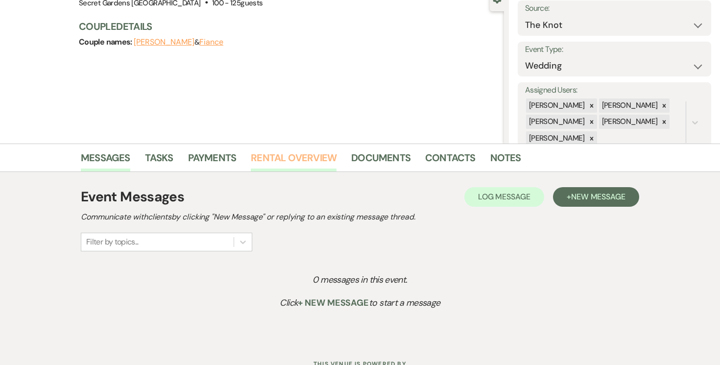
click at [302, 163] on link "Rental Overview" at bounding box center [294, 161] width 86 height 22
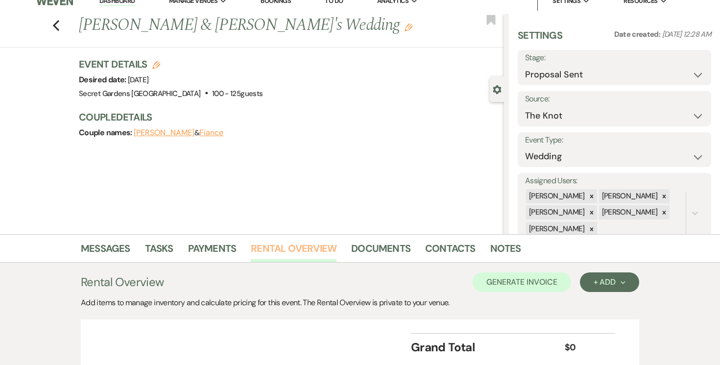
scroll to position [90, 0]
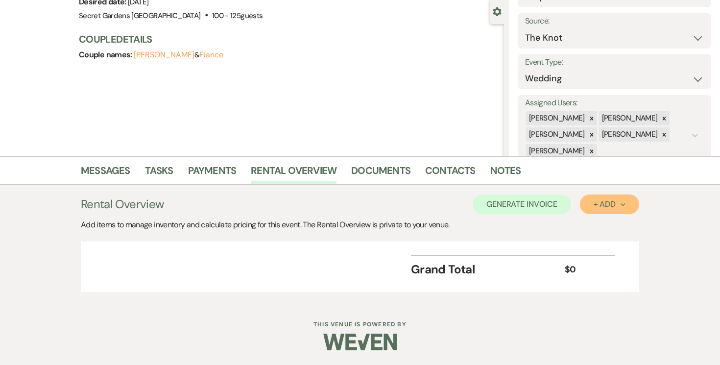
click at [627, 207] on button "+ Add Next" at bounding box center [609, 204] width 59 height 20
click at [606, 222] on button "Item" at bounding box center [604, 226] width 49 height 15
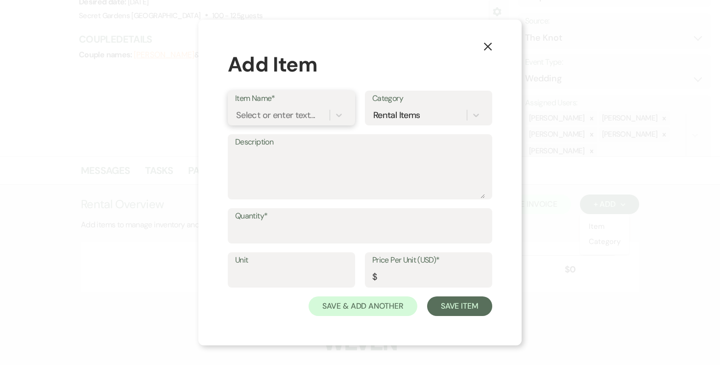
click at [297, 114] on div "Select or enter text..." at bounding box center [275, 115] width 79 height 13
type input "Base Venue Fee"
click at [282, 137] on div "+ Add "Base Venue Fee"" at bounding box center [291, 140] width 113 height 20
click at [283, 150] on textarea "Description" at bounding box center [360, 173] width 250 height 49
type textarea "Base Venue Fee Main Property Sunday"
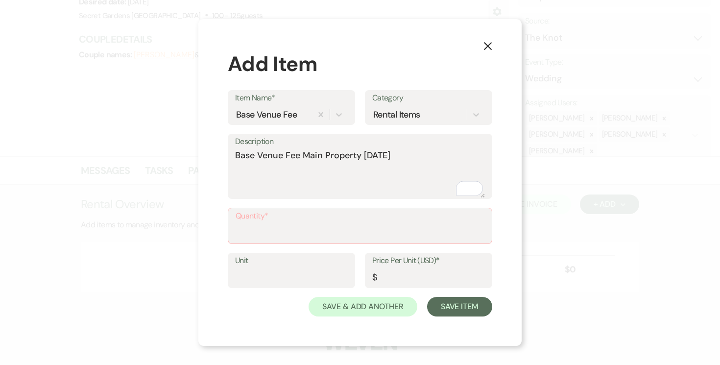
click at [288, 231] on input "Quantity*" at bounding box center [360, 232] width 249 height 19
click at [277, 230] on input "Quantity*" at bounding box center [360, 232] width 249 height 19
type input "1"
click at [265, 274] on input "Unit" at bounding box center [291, 276] width 113 height 19
type input "1"
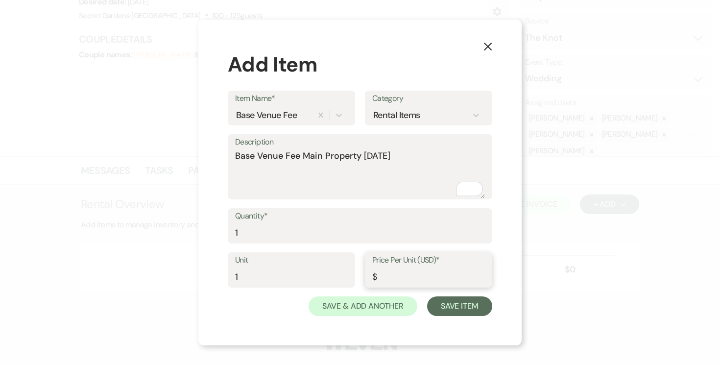
click at [407, 278] on input "Price Per Unit (USD)*" at bounding box center [428, 276] width 113 height 19
type input "6"
type input "4750.00"
click at [463, 304] on button "Save Item" at bounding box center [459, 306] width 65 height 20
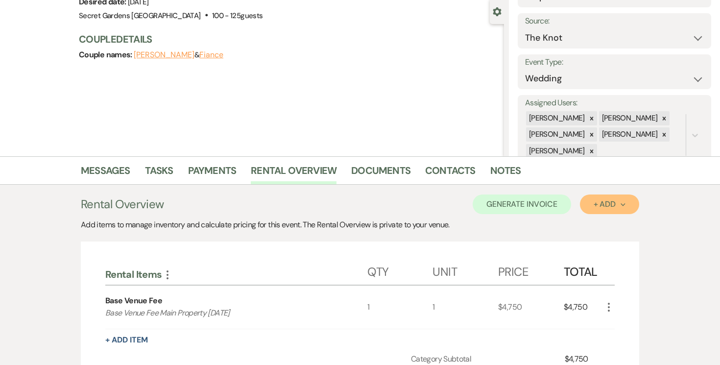
click at [626, 206] on button "+ Add Next" at bounding box center [609, 204] width 59 height 20
click at [600, 228] on button "Item" at bounding box center [604, 226] width 49 height 15
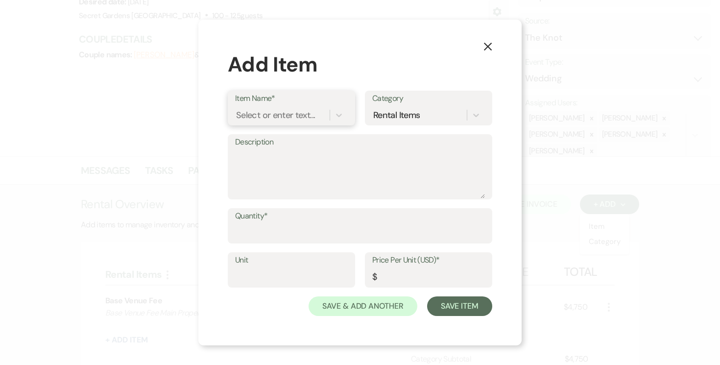
click at [288, 113] on div "Select or enter text..." at bounding box center [275, 115] width 79 height 13
type input "Outdoor Ballroom / Tent"
click at [291, 145] on div "+ Add "Outdoor Ballroom / Tent"" at bounding box center [291, 145] width 113 height 31
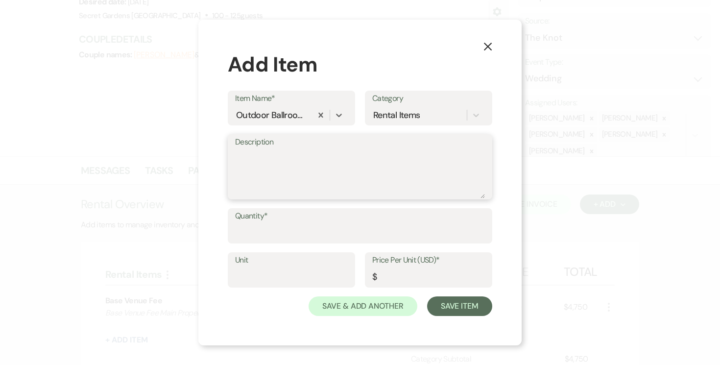
click at [293, 162] on textarea "Description" at bounding box center [360, 173] width 250 height 49
type textarea "Outdoor Ballroom /Tent (AC Included)"
click at [335, 229] on input "Quantity*" at bounding box center [360, 232] width 250 height 19
type input "1"
click at [322, 274] on input "Unit" at bounding box center [291, 276] width 113 height 19
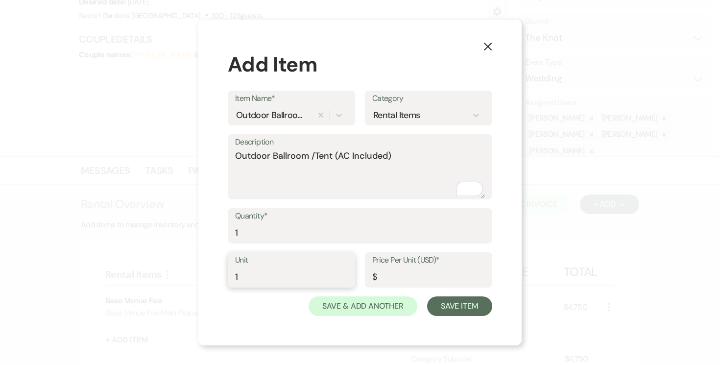
type input "1"
click at [407, 280] on input "Price Per Unit (USD)*" at bounding box center [428, 276] width 113 height 19
type input "2750.00"
click at [454, 300] on button "Save Item" at bounding box center [459, 306] width 65 height 20
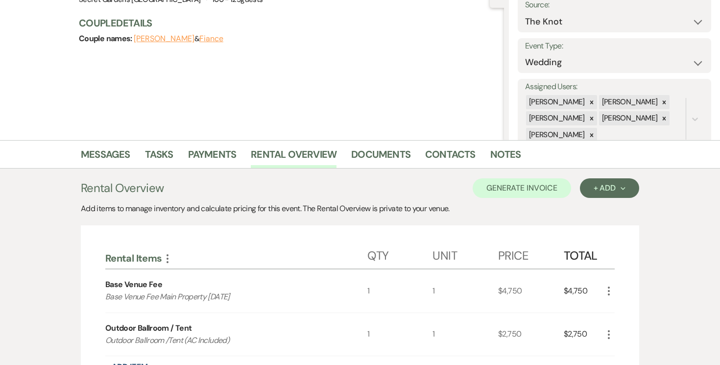
scroll to position [118, 0]
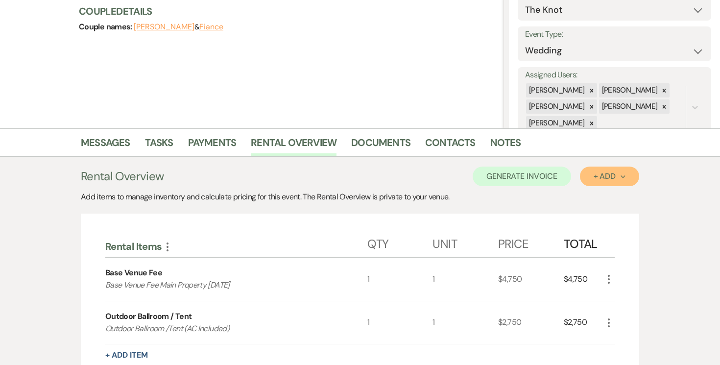
click at [620, 174] on div "+ Add Next" at bounding box center [610, 176] width 32 height 8
click at [610, 197] on button "Item" at bounding box center [604, 198] width 49 height 15
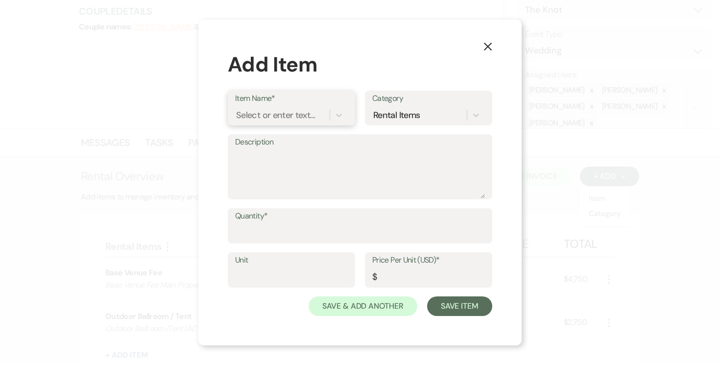
click at [291, 112] on div "Select or enter text..." at bounding box center [275, 115] width 79 height 13
type input "Valet Parking"
click at [299, 135] on div "+ Add "Valet Parking "" at bounding box center [291, 140] width 113 height 20
click at [281, 155] on textarea "Description" at bounding box center [360, 173] width 250 height 49
type textarea "Valet Parking Fee for 76-150 guests"
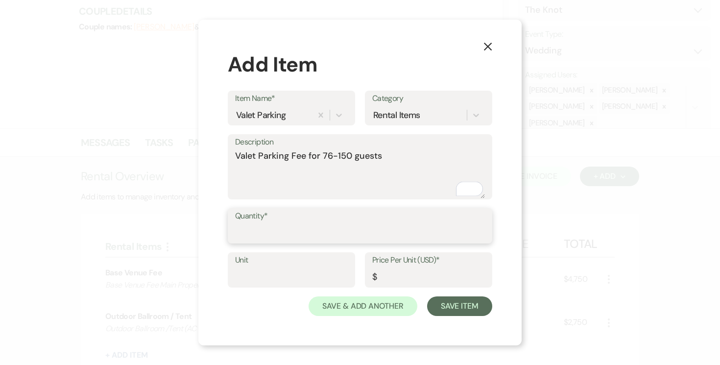
click at [284, 224] on input "Quantity*" at bounding box center [360, 232] width 250 height 19
type input "1"
click at [278, 263] on label "Unit" at bounding box center [291, 260] width 113 height 14
click at [278, 267] on input "Unit" at bounding box center [291, 276] width 113 height 19
type input "1"
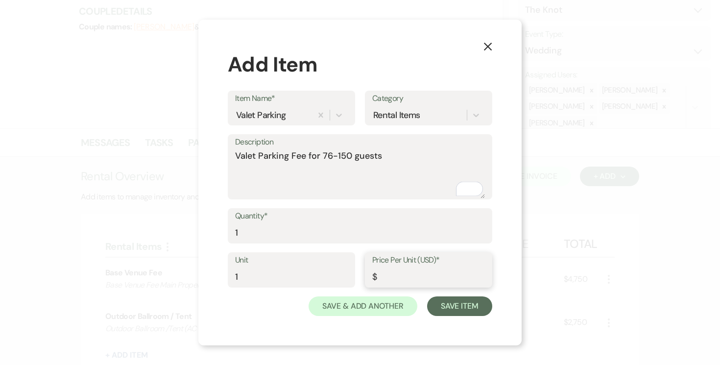
click at [409, 276] on input "Price Per Unit (USD)*" at bounding box center [428, 276] width 113 height 19
type input "650.00"
click at [464, 308] on button "Save Item" at bounding box center [459, 306] width 65 height 20
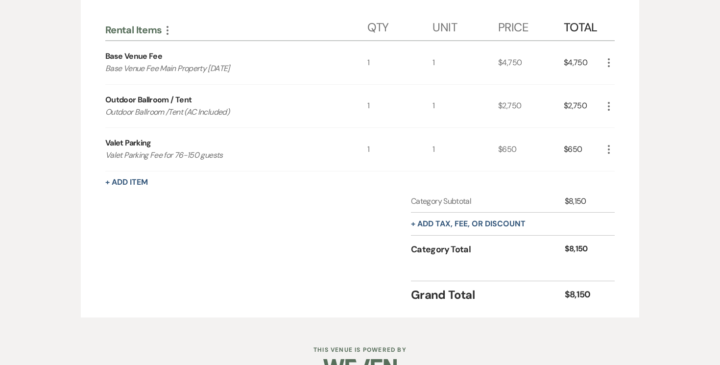
scroll to position [341, 0]
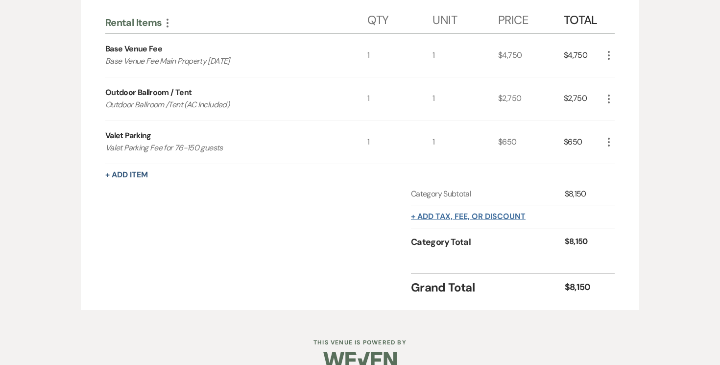
click at [491, 215] on button "+ Add tax, fee, or discount" at bounding box center [468, 217] width 115 height 8
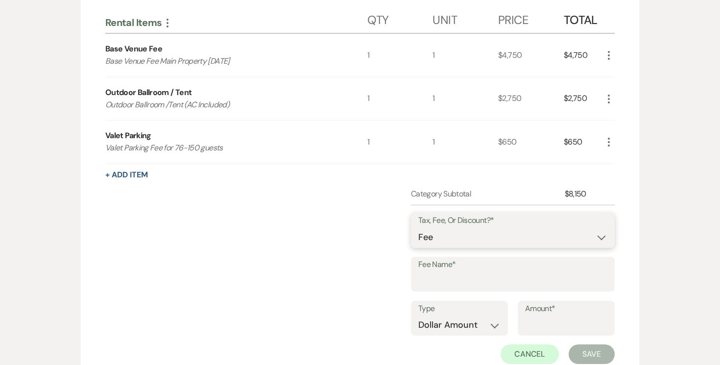
click at [596, 234] on select "Fee Discount Tax" at bounding box center [512, 237] width 189 height 19
click at [418, 228] on select "Fee Discount Tax" at bounding box center [512, 237] width 189 height 19
click at [454, 274] on input "Fee Name*" at bounding box center [512, 280] width 189 height 19
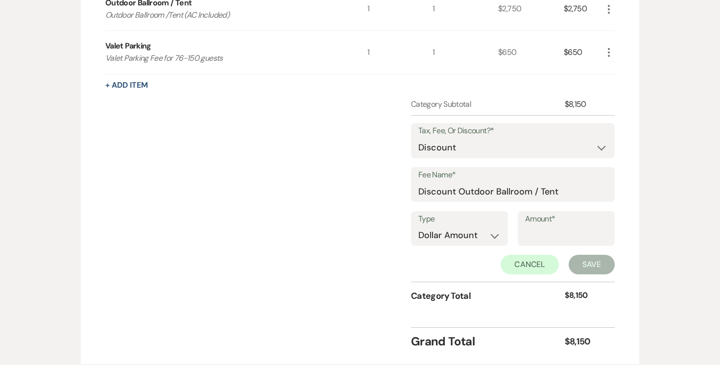
click at [550, 237] on input "Amount*" at bounding box center [566, 235] width 82 height 19
click at [532, 239] on input "Amount*" at bounding box center [566, 235] width 82 height 19
click at [585, 261] on button "Save" at bounding box center [592, 264] width 46 height 20
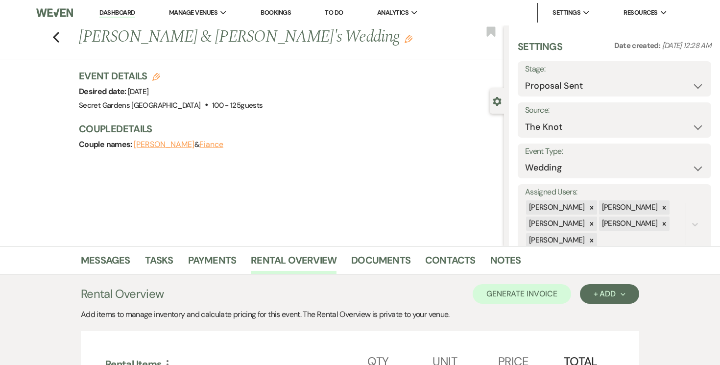
scroll to position [0, 0]
click at [549, 290] on button "Generate Invoice" at bounding box center [522, 294] width 98 height 20
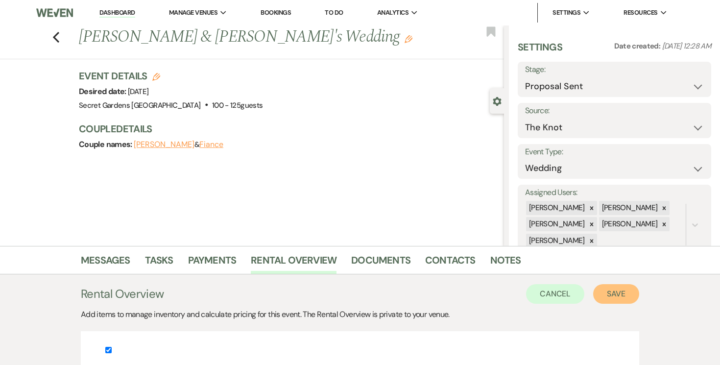
click at [624, 291] on button "Save" at bounding box center [616, 294] width 46 height 20
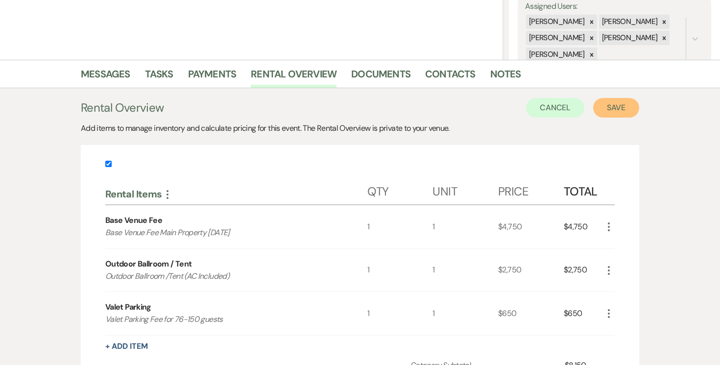
scroll to position [189, 0]
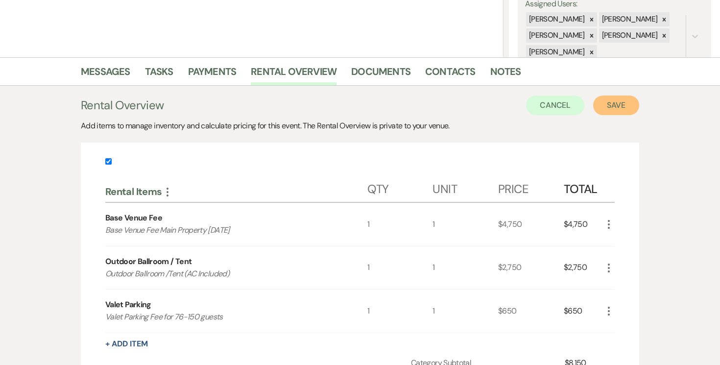
click at [616, 105] on button "Save" at bounding box center [616, 106] width 46 height 20
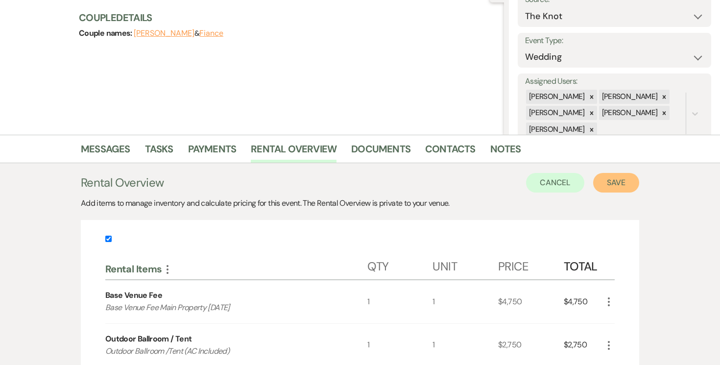
scroll to position [93, 0]
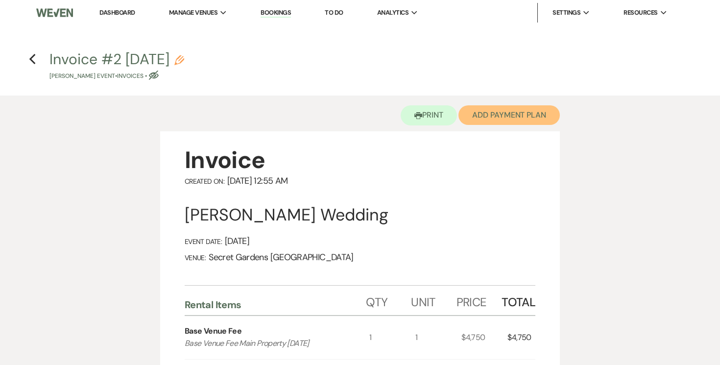
click at [508, 116] on button "Add Payment Plan" at bounding box center [508, 115] width 101 height 20
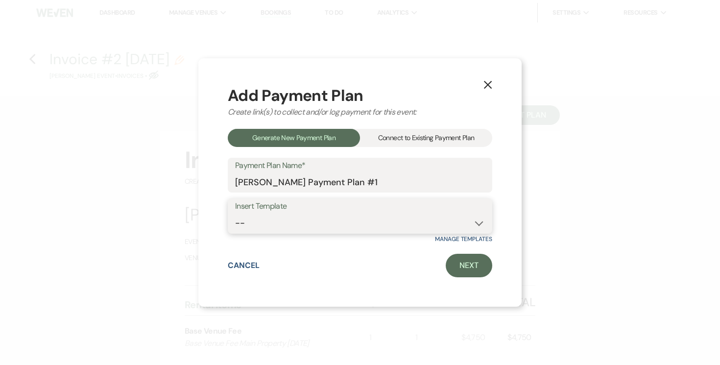
click at [478, 225] on select "-- Test Standard Payment Plan Balance Security Early Access Bridal Suite" at bounding box center [360, 223] width 250 height 19
click at [235, 214] on select "-- Test Standard Payment Plan Balance Security Early Access Bridal Suite" at bounding box center [360, 223] width 250 height 19
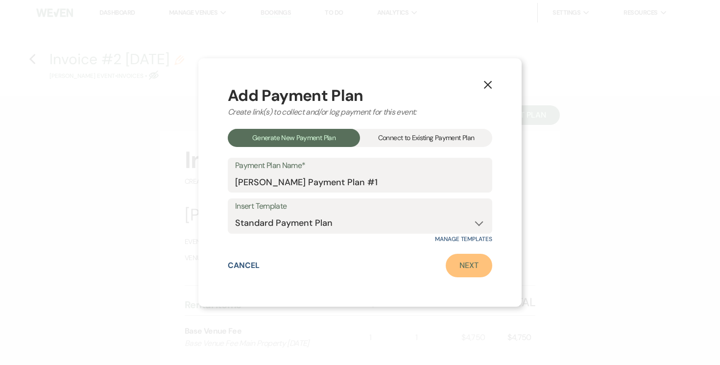
click at [470, 269] on link "Next" at bounding box center [469, 266] width 47 height 24
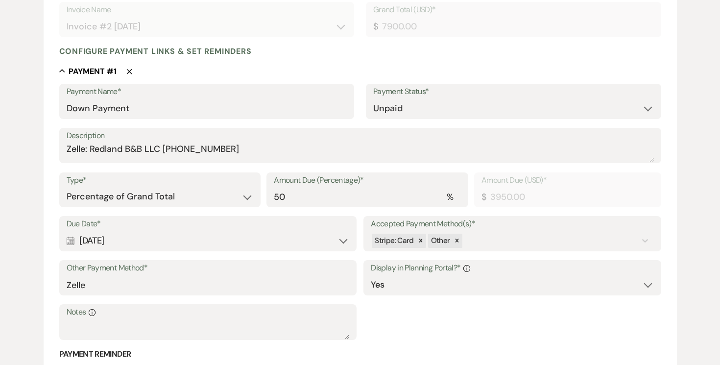
scroll to position [218, 0]
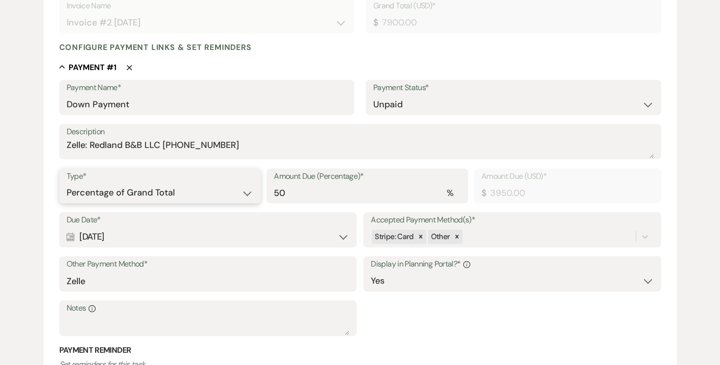
click at [247, 194] on select "Dollar Amount Percentage of Grand Total" at bounding box center [160, 192] width 187 height 19
click at [67, 183] on select "Dollar Amount Percentage of Grand Total" at bounding box center [160, 192] width 187 height 19
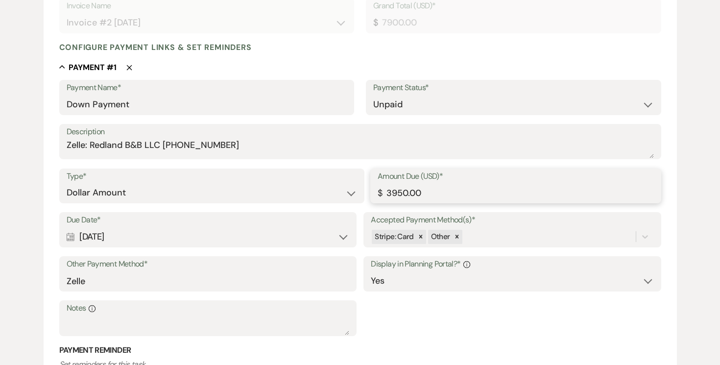
click at [437, 190] on input "3950.00" at bounding box center [516, 192] width 276 height 19
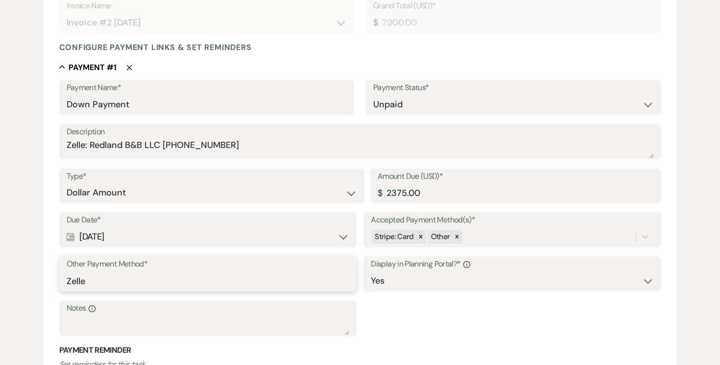
click at [227, 280] on input "Zelle" at bounding box center [208, 280] width 283 height 19
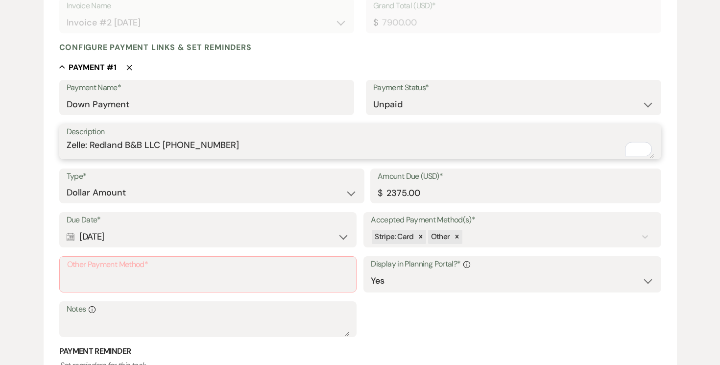
drag, startPoint x: 72, startPoint y: 145, endPoint x: 231, endPoint y: 147, distance: 159.2
click at [242, 146] on textarea "Zelle: Redland B&B LLC (305)458-0415" at bounding box center [360, 149] width 587 height 20
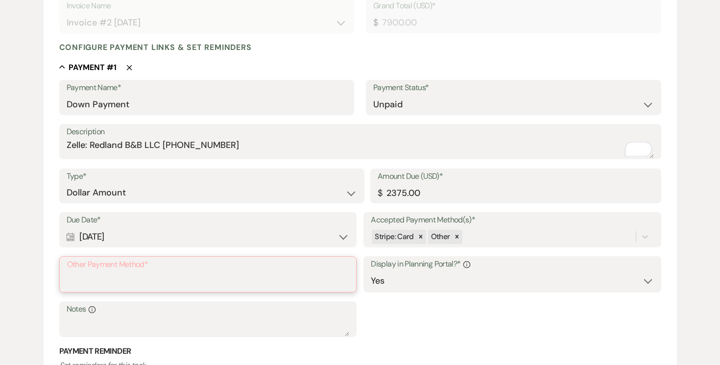
click at [154, 272] on input "Other Payment Method*" at bounding box center [208, 281] width 282 height 19
paste input "Zelle: Redland B&B LLC (305)458-0415"
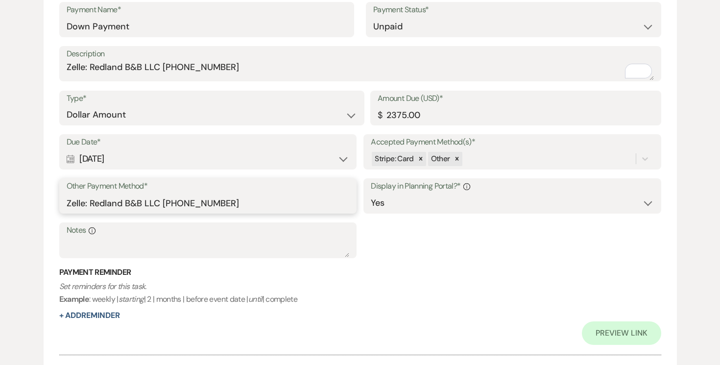
scroll to position [386, 0]
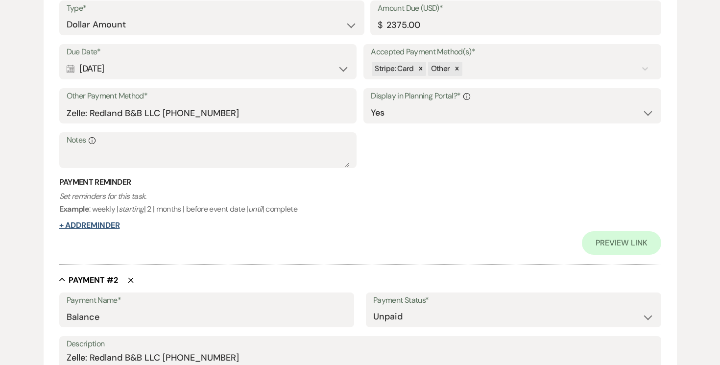
click at [106, 226] on button "+ Add Reminder" at bounding box center [89, 225] width 61 height 8
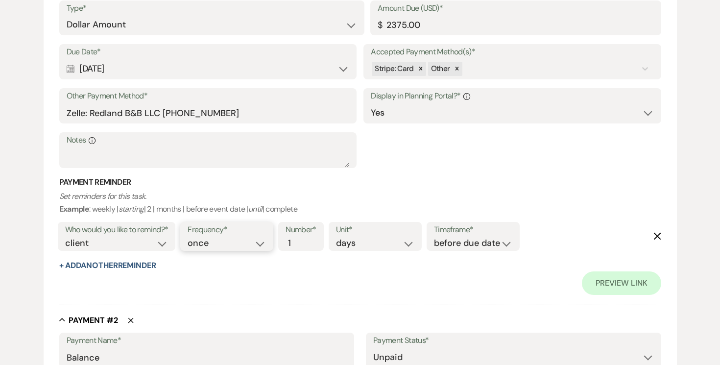
click at [265, 243] on select "once daily weekly monthly" at bounding box center [227, 243] width 78 height 13
click at [190, 237] on select "once daily weekly monthly" at bounding box center [227, 243] width 78 height 13
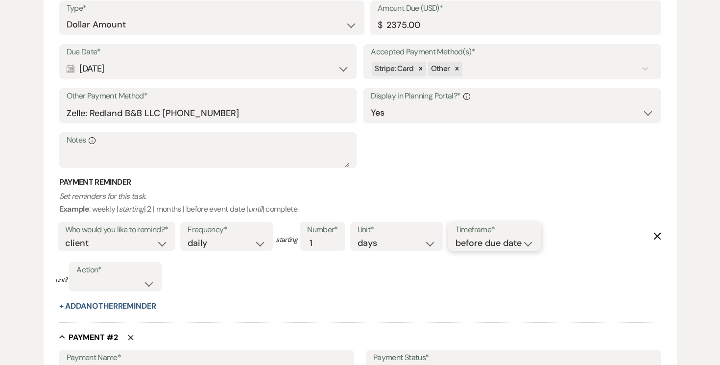
click at [532, 243] on select "before due date after due date on due date on custom date" at bounding box center [494, 243] width 78 height 13
click at [457, 237] on select "before due date after due date on due date on custom date" at bounding box center [494, 243] width 78 height 13
click at [144, 285] on select "complete due date custom date" at bounding box center [115, 283] width 78 height 13
click at [77, 277] on select "complete due date custom date" at bounding box center [115, 283] width 78 height 13
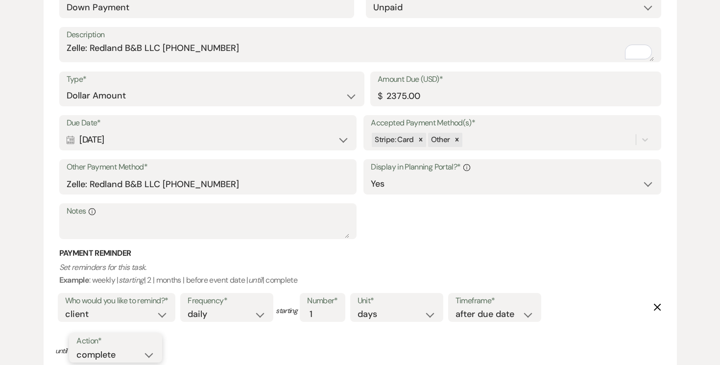
scroll to position [314, 0]
click at [189, 187] on input "Zelle: Redland B&B LLC (305)458-0415" at bounding box center [208, 184] width 283 height 19
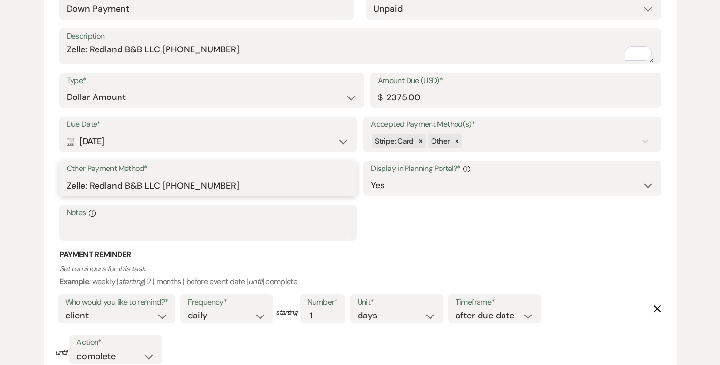
scroll to position [327, 0]
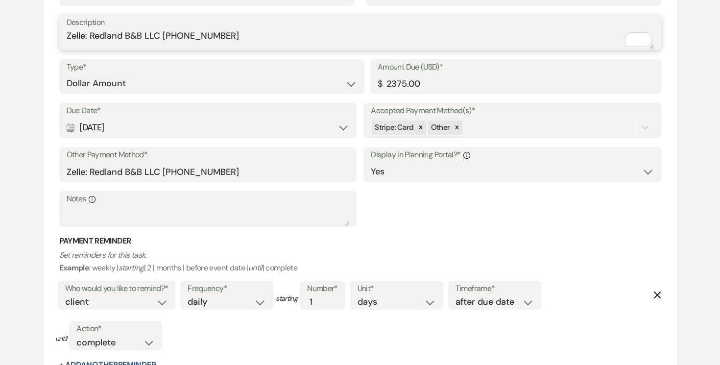
click at [187, 35] on textarea "Zelle: Redland B&B LLC (305)458-0415" at bounding box center [360, 39] width 587 height 20
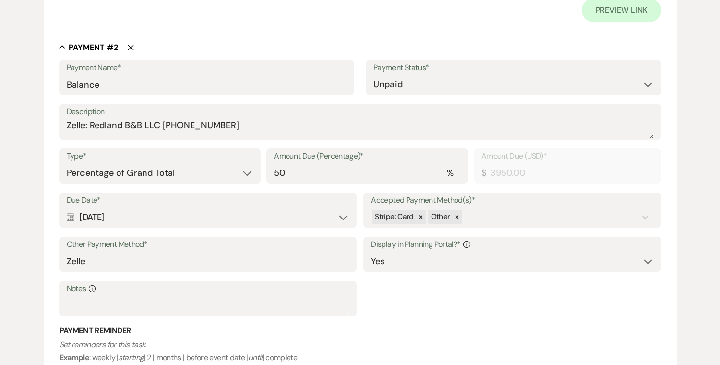
scroll to position [701, 0]
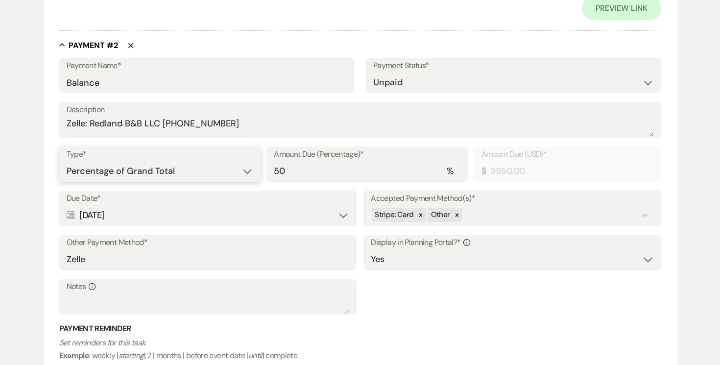
click at [246, 170] on select "Dollar Amount Percentage of Grand Total" at bounding box center [160, 171] width 187 height 19
click at [67, 162] on select "Dollar Amount Percentage of Grand Total" at bounding box center [160, 171] width 187 height 19
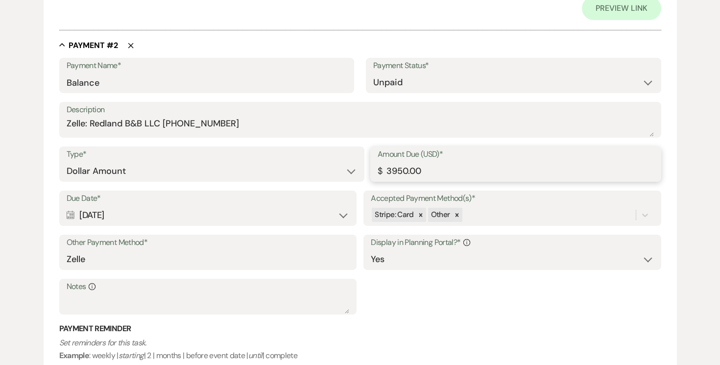
click at [437, 168] on input "3950.00" at bounding box center [516, 171] width 276 height 19
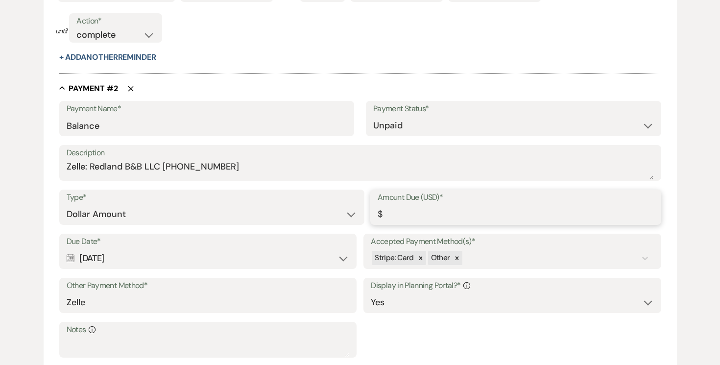
scroll to position [636, 0]
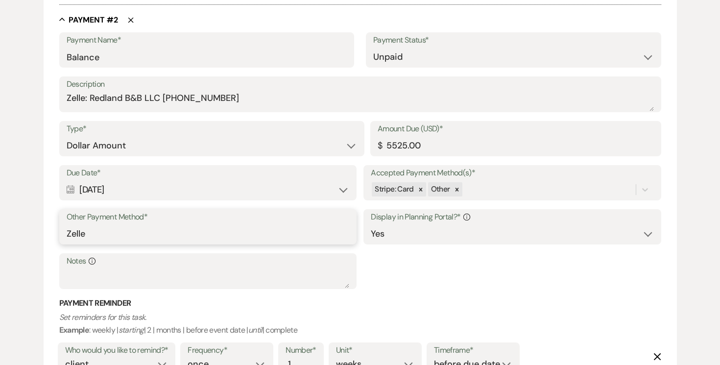
click at [268, 235] on input "Zelle" at bounding box center [208, 233] width 283 height 19
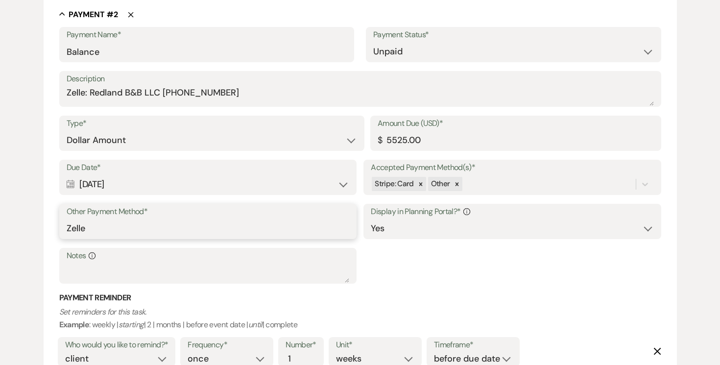
scroll to position [733, 0]
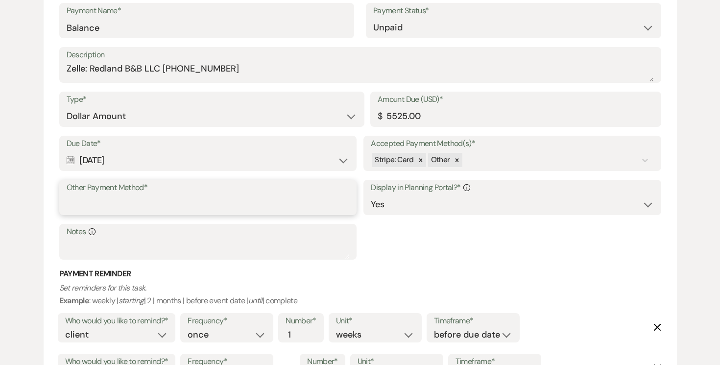
paste input "Zelle: Redland B&B LLC (305)458-0415"
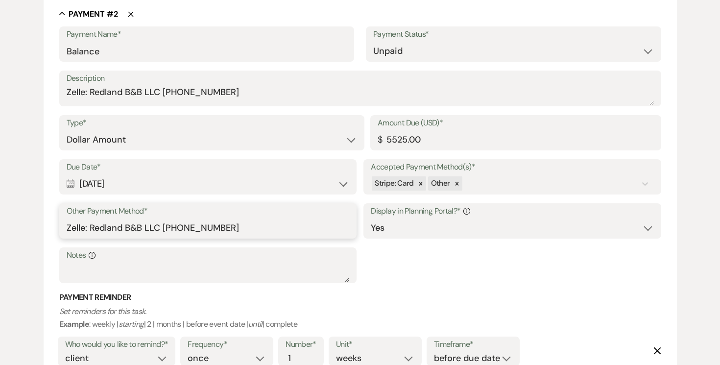
scroll to position [733, 0]
click at [189, 223] on input "Zelle: Redland B&B LLC (305)458-0415" at bounding box center [208, 227] width 283 height 19
drag, startPoint x: 188, startPoint y: 225, endPoint x: 195, endPoint y: 229, distance: 7.7
click at [188, 225] on input "Zelle: Redland B&B LLC (305)458-0415" at bounding box center [208, 227] width 283 height 19
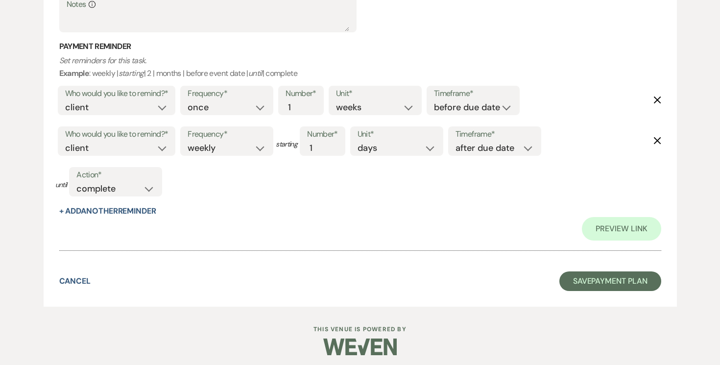
scroll to position [987, 0]
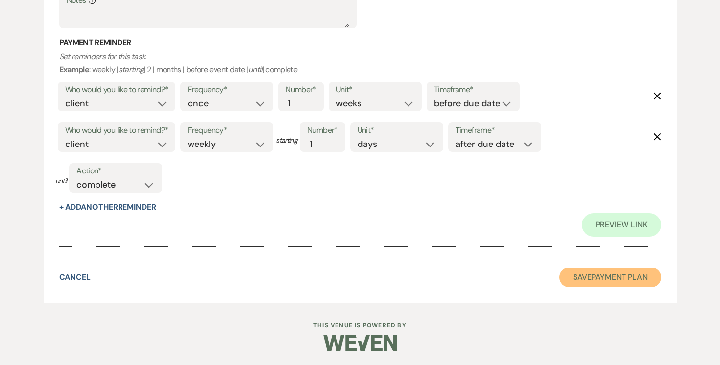
click at [593, 272] on button "Save Payment Plan" at bounding box center [610, 277] width 102 height 20
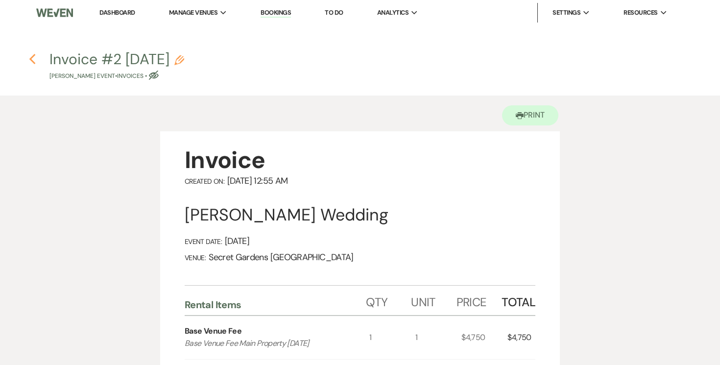
click at [34, 56] on icon "Previous" at bounding box center [32, 59] width 7 height 12
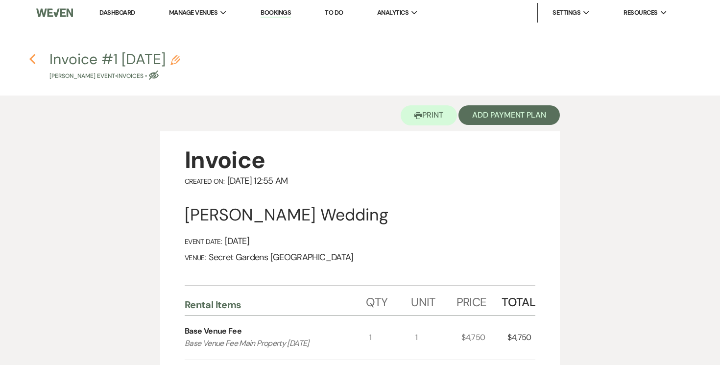
click at [36, 60] on icon "Previous" at bounding box center [32, 59] width 7 height 12
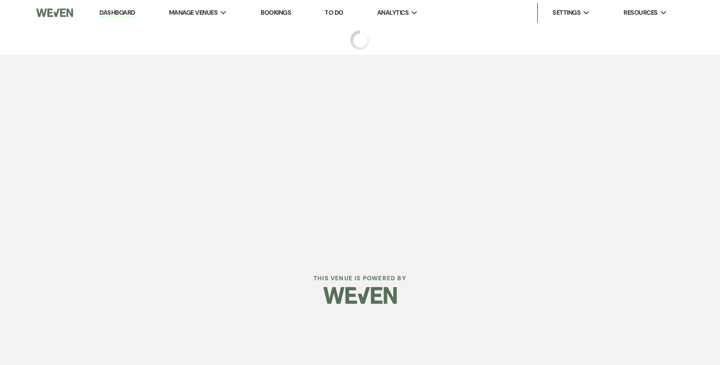
select select "6"
select select "2"
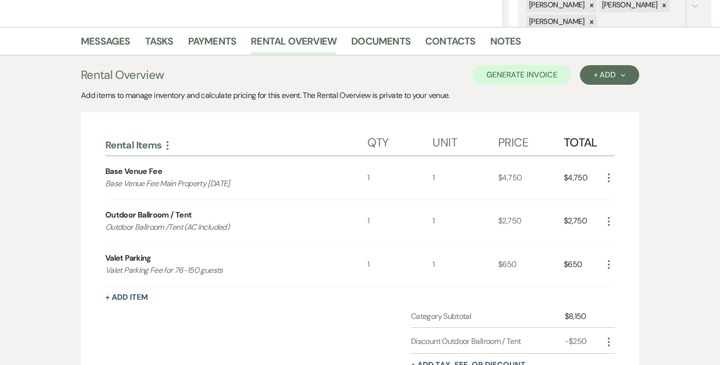
scroll to position [221, 0]
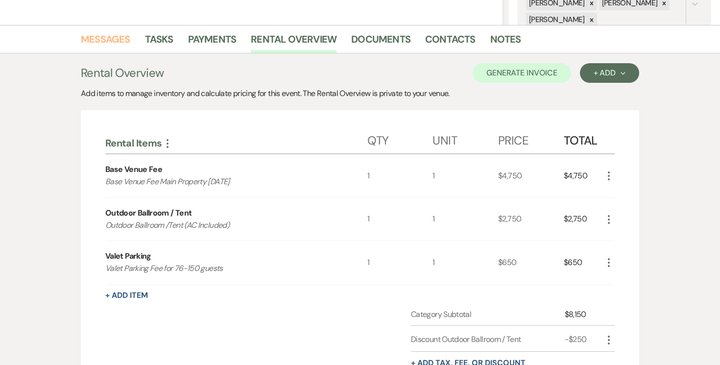
click at [101, 35] on link "Messages" at bounding box center [105, 42] width 49 height 22
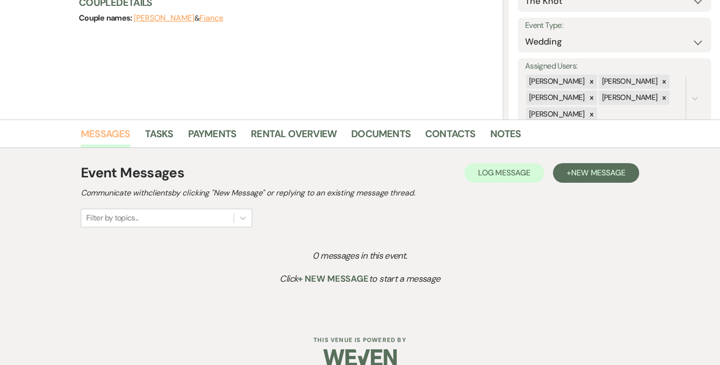
scroll to position [124, 0]
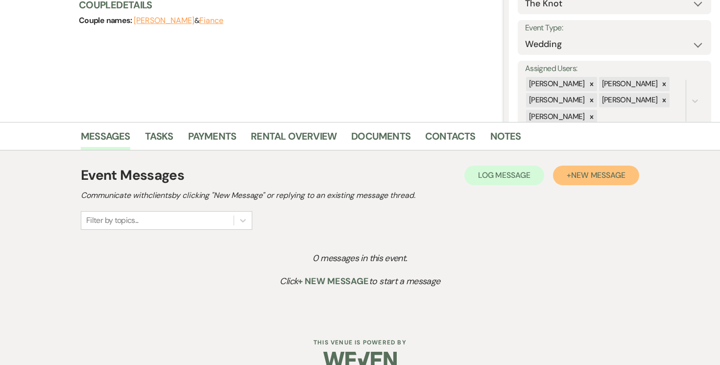
click at [622, 179] on span "New Message" at bounding box center [598, 175] width 54 height 10
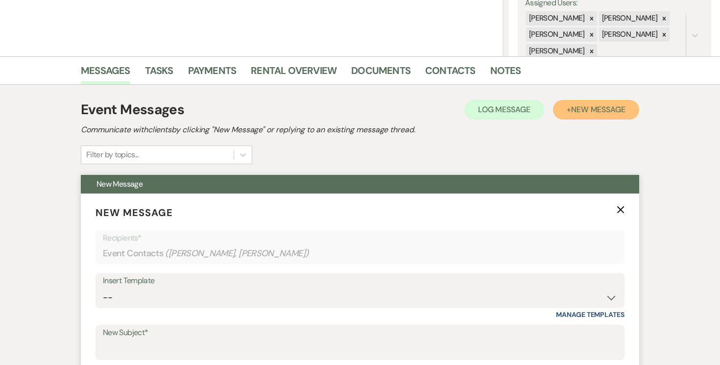
scroll to position [245, 0]
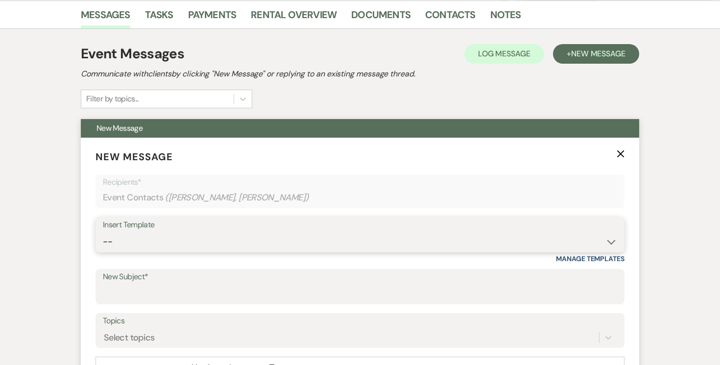
click at [613, 242] on select "-- Weven Planning Portal Introduction (Booked Events) Tour Request Response Fol…" at bounding box center [360, 241] width 514 height 19
select select "978"
click at [103, 232] on select "-- Weven Planning Portal Introduction (Booked Events) Tour Request Response Fol…" at bounding box center [360, 241] width 514 height 19
type input "Booking your event!"
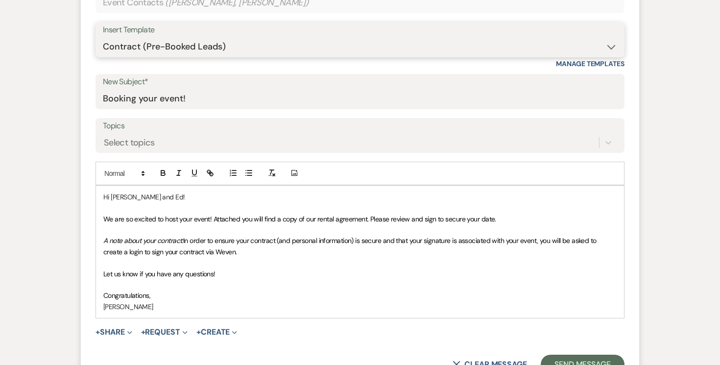
scroll to position [478, 0]
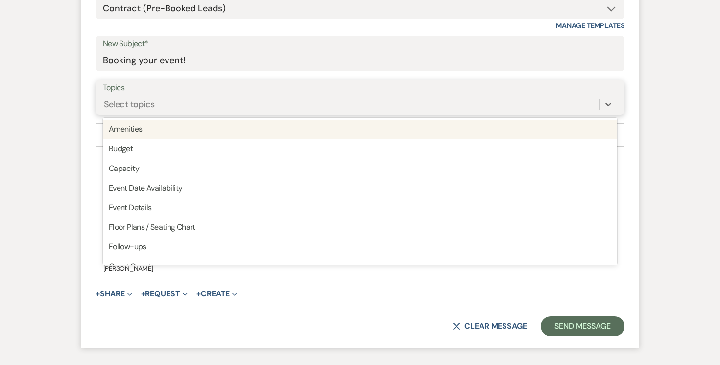
click at [440, 101] on div "Select topics" at bounding box center [351, 104] width 496 height 17
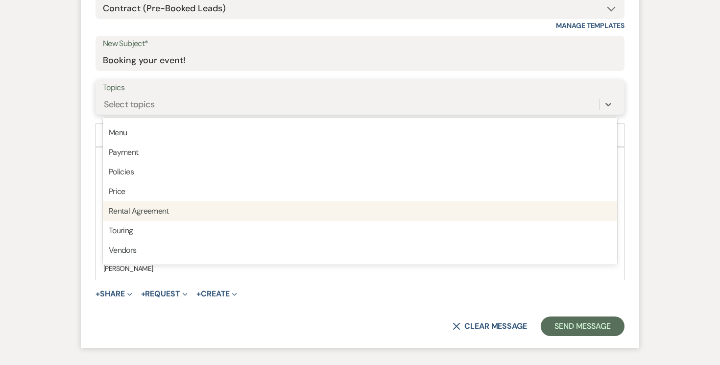
scroll to position [249, 0]
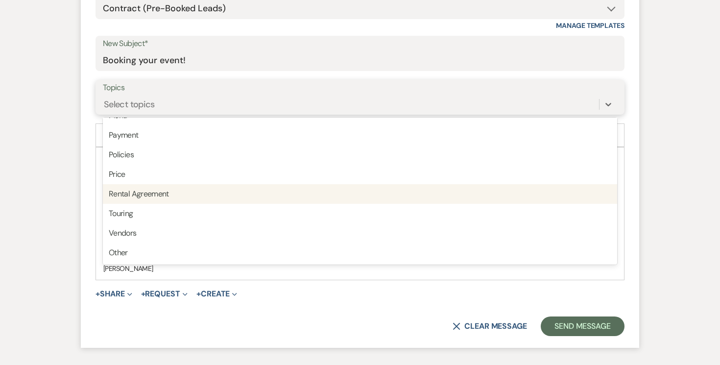
click at [420, 189] on div "Rental Agreement" at bounding box center [360, 194] width 514 height 20
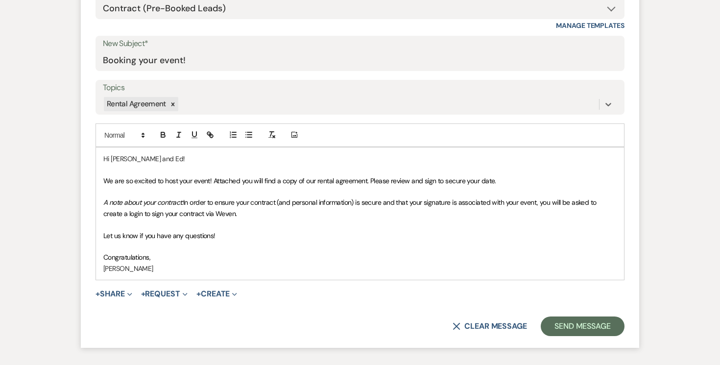
click at [157, 155] on p "Hi Chrystal and Ed!" at bounding box center [359, 158] width 513 height 11
click at [111, 156] on p "Hi Chrystal ," at bounding box center [359, 158] width 513 height 11
click at [166, 256] on p "Congratulations," at bounding box center [359, 257] width 513 height 11
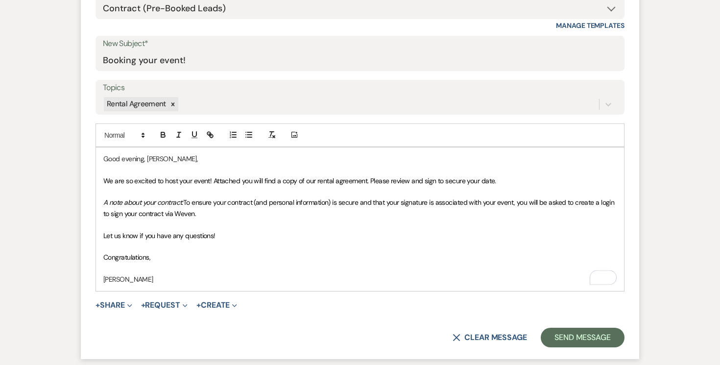
click at [161, 284] on p "[PERSON_NAME]" at bounding box center [359, 279] width 513 height 11
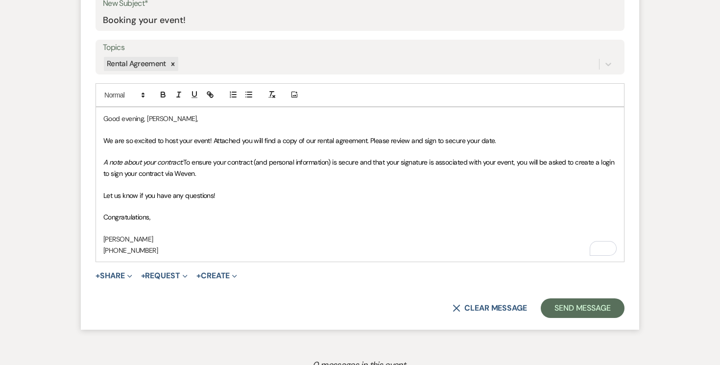
scroll to position [527, 0]
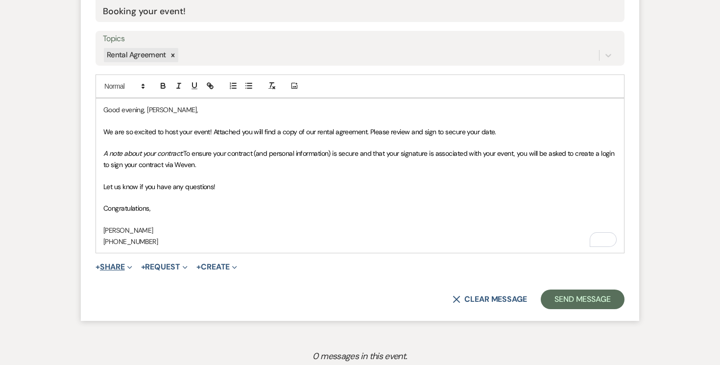
click at [118, 266] on button "+ Share Expand" at bounding box center [114, 267] width 37 height 8
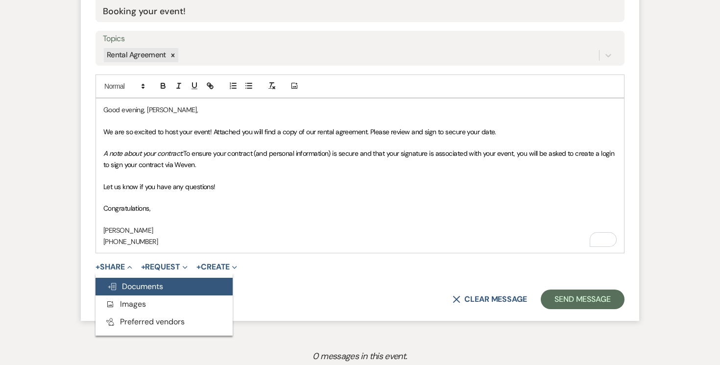
click at [155, 285] on span "Doc Upload Documents" at bounding box center [135, 286] width 56 height 10
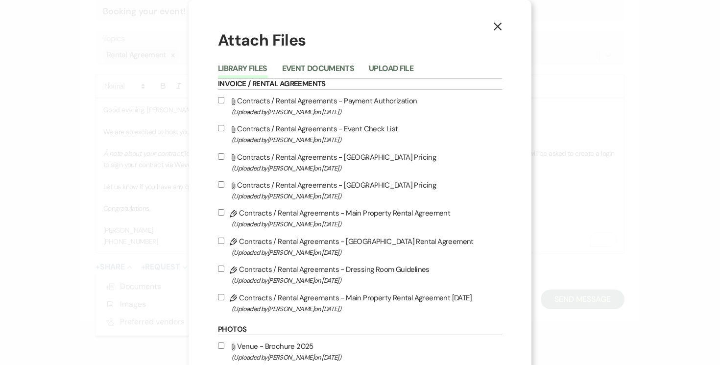
click at [221, 298] on input "Pencil Contracts / Rental Agreements - Main Property Rental Agreement 8-14-25 (…" at bounding box center [221, 297] width 6 height 6
checkbox input "true"
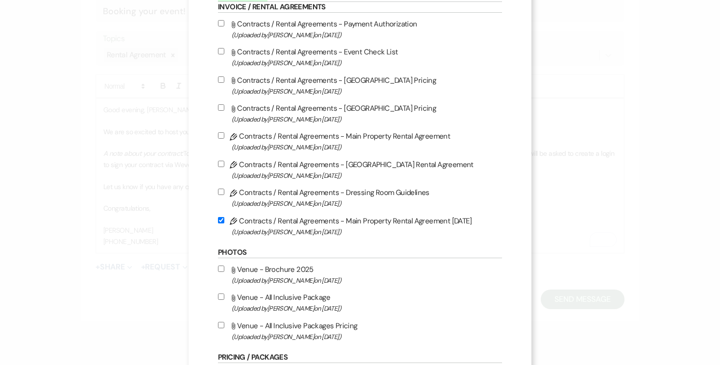
scroll to position [80, 0]
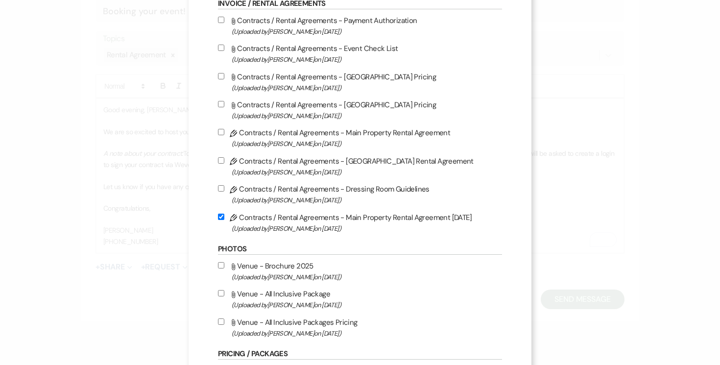
click at [222, 267] on input "Attach File Venue - Brochure 2025 (Uploaded by Joe Doyle on May 5th, 2025 )" at bounding box center [221, 265] width 6 height 6
checkbox input "true"
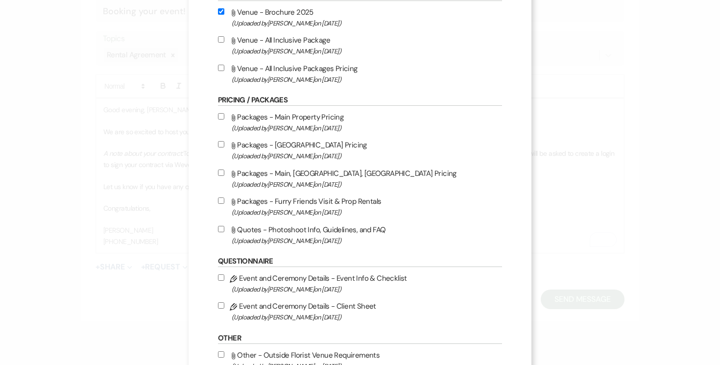
scroll to position [453, 0]
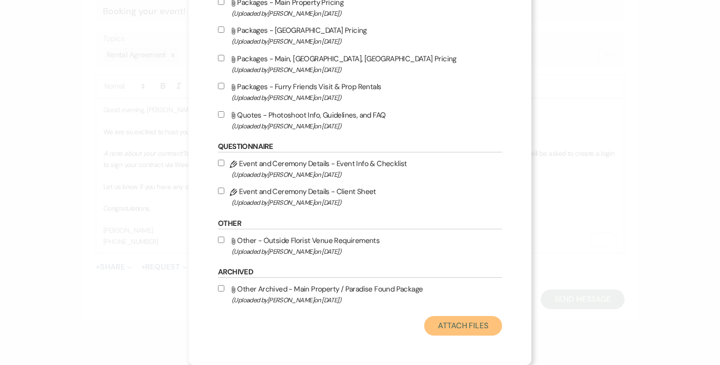
click at [473, 321] on button "Attach Files" at bounding box center [463, 326] width 78 height 20
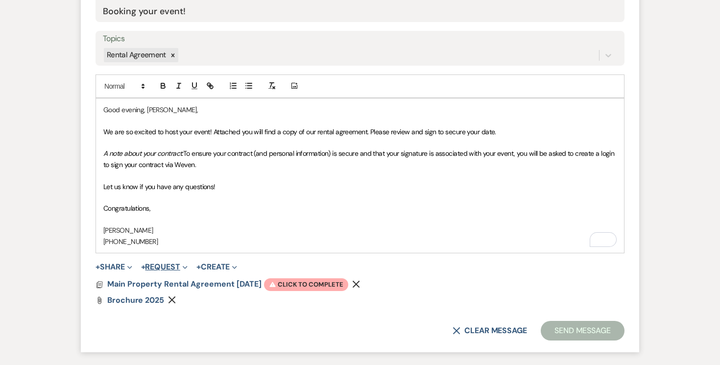
click at [165, 264] on button "+ Request Expand" at bounding box center [164, 267] width 47 height 8
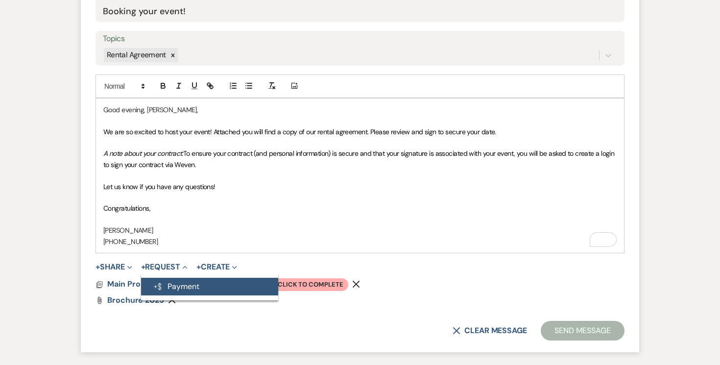
click at [226, 284] on button "Generate Payment Payment" at bounding box center [209, 287] width 137 height 18
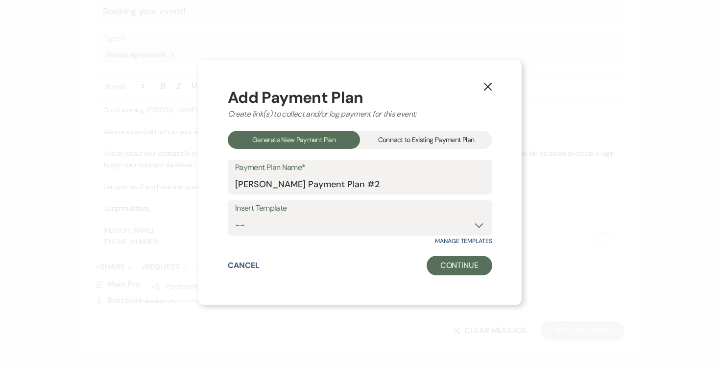
click at [453, 138] on div "Connect to Existing Payment Plan" at bounding box center [426, 140] width 132 height 18
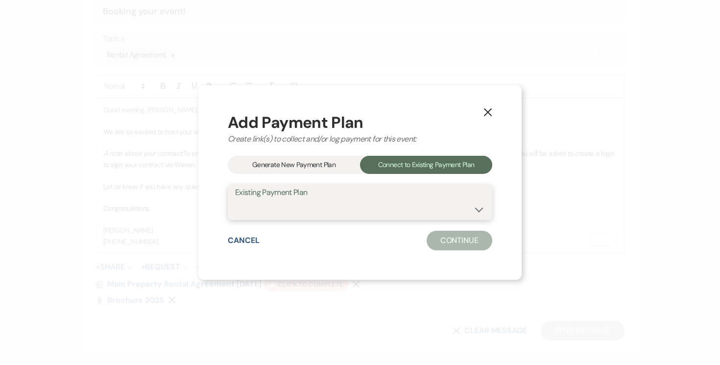
click at [477, 209] on select "Chrystal Nelson's Payment Plan #1" at bounding box center [360, 209] width 250 height 19
select select "25543"
click at [235, 200] on select "Chrystal Nelson's Payment Plan #1" at bounding box center [360, 209] width 250 height 19
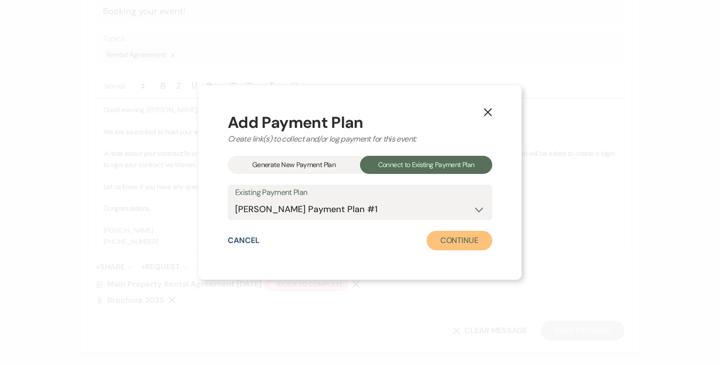
click at [470, 244] on button "Continue" at bounding box center [460, 241] width 66 height 20
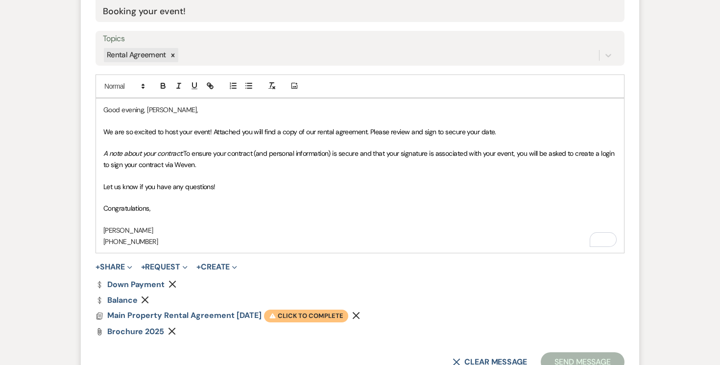
click at [321, 315] on span "Warning Click to complete" at bounding box center [306, 316] width 84 height 13
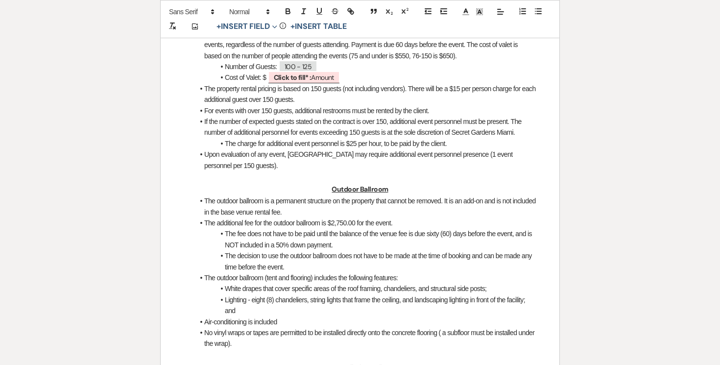
scroll to position [954, 0]
click at [309, 81] on b "Click to fill* :" at bounding box center [293, 76] width 38 height 9
select select "owner"
select select "Amount"
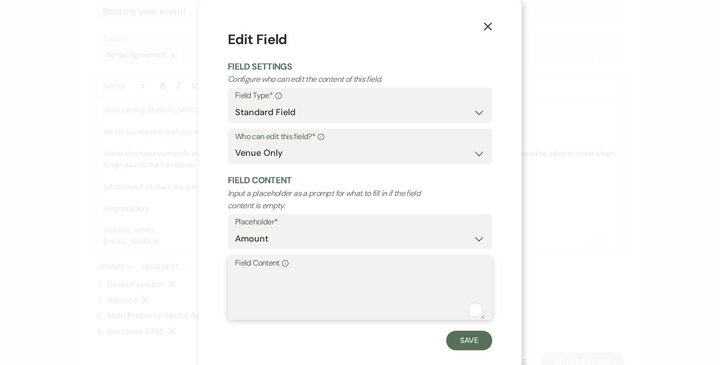
click at [261, 280] on textarea "Field Content Info" at bounding box center [360, 294] width 250 height 49
type textarea "650.00"
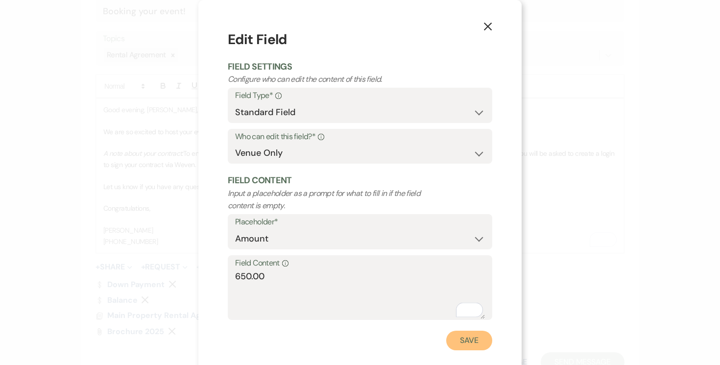
click at [468, 339] on button "Save" at bounding box center [469, 341] width 46 height 20
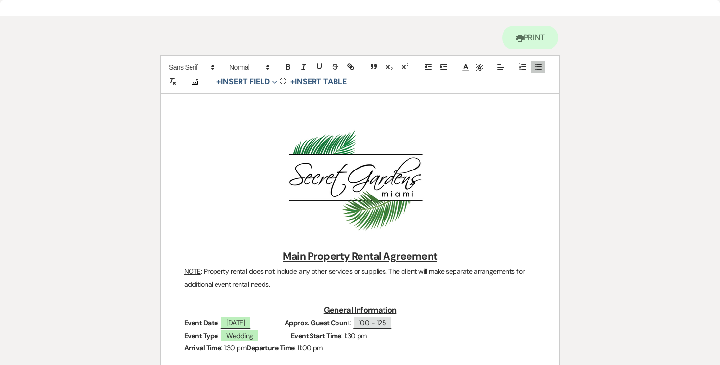
scroll to position [0, 0]
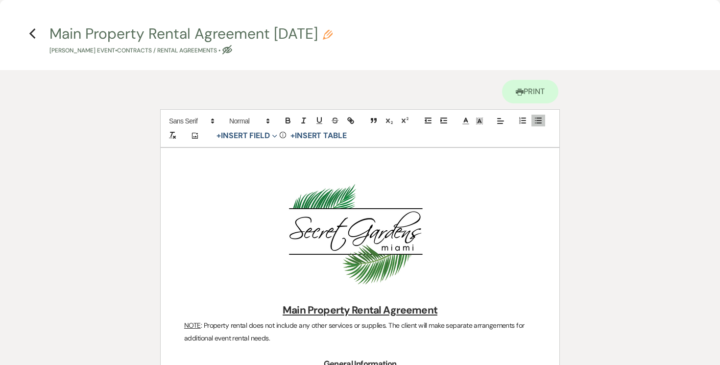
click at [32, 34] on icon "Previous" at bounding box center [32, 34] width 7 height 12
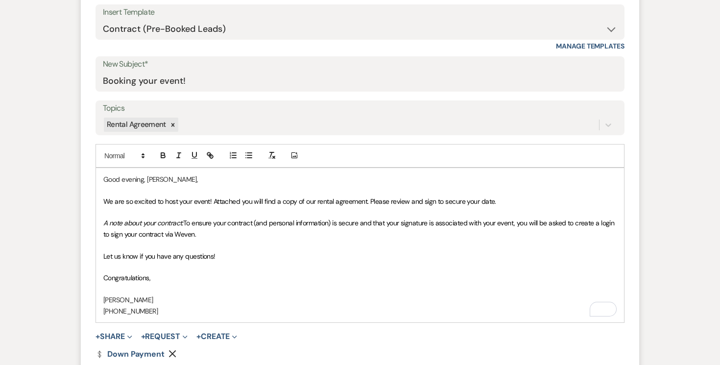
scroll to position [457, 0]
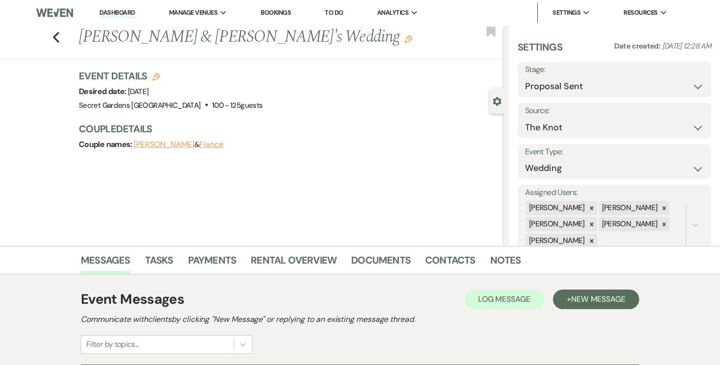
select select "6"
select select "2"
select select "978"
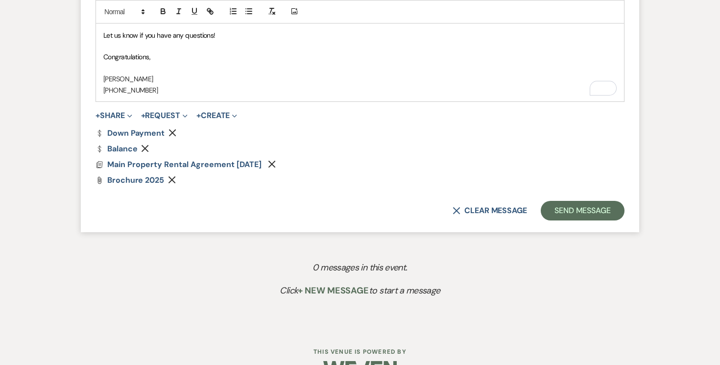
scroll to position [697, 0]
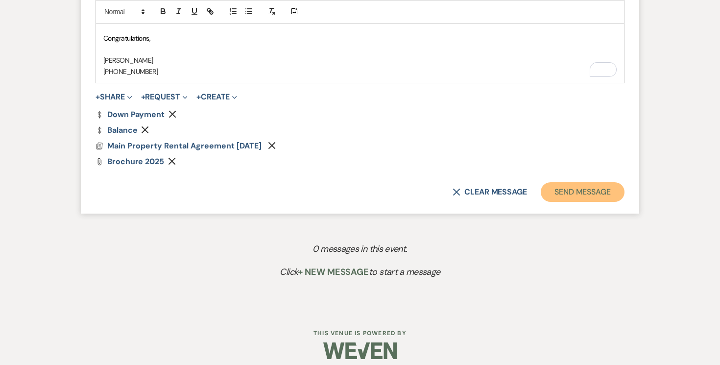
click at [590, 190] on button "Send Message" at bounding box center [583, 192] width 84 height 20
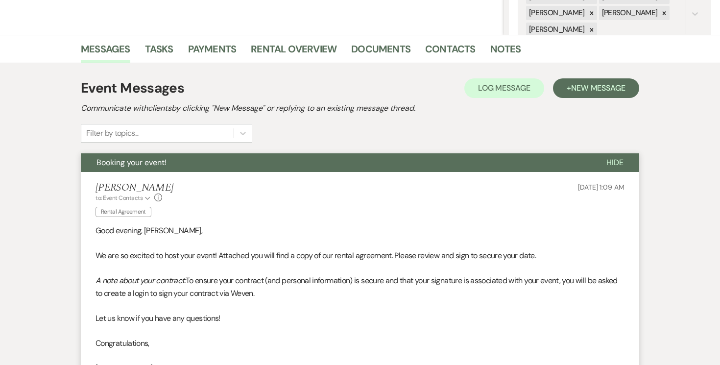
scroll to position [0, 0]
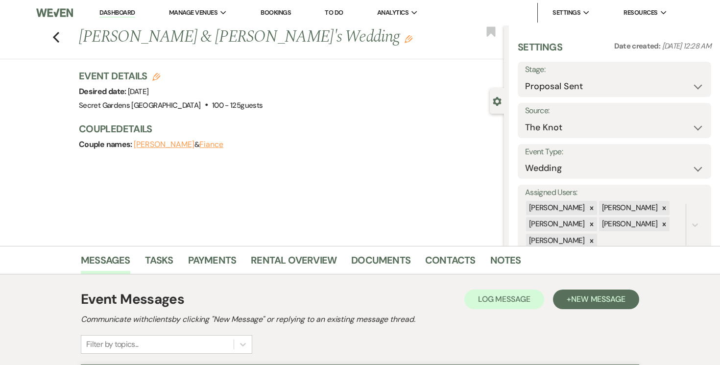
click at [116, 9] on link "Dashboard" at bounding box center [116, 12] width 35 height 9
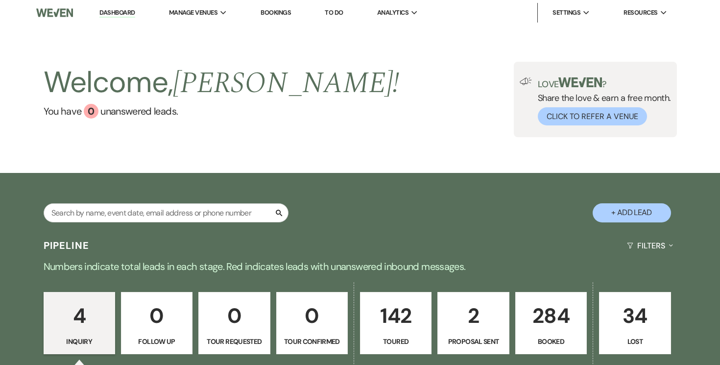
click at [547, 311] on p "284" at bounding box center [551, 315] width 59 height 33
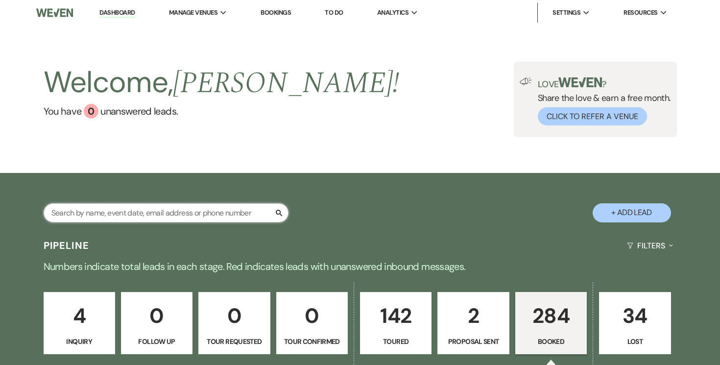
click at [246, 213] on input "text" at bounding box center [166, 212] width 245 height 19
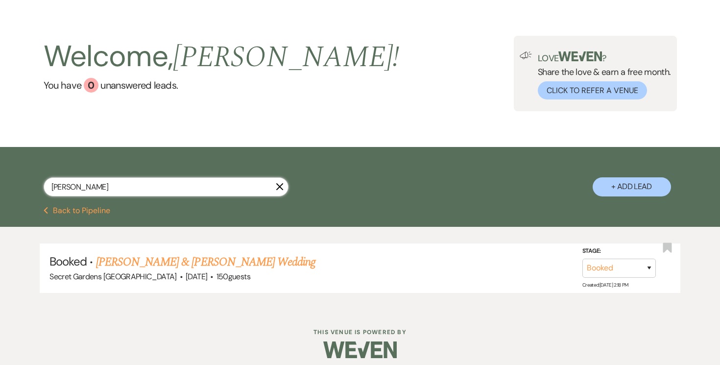
scroll to position [31, 0]
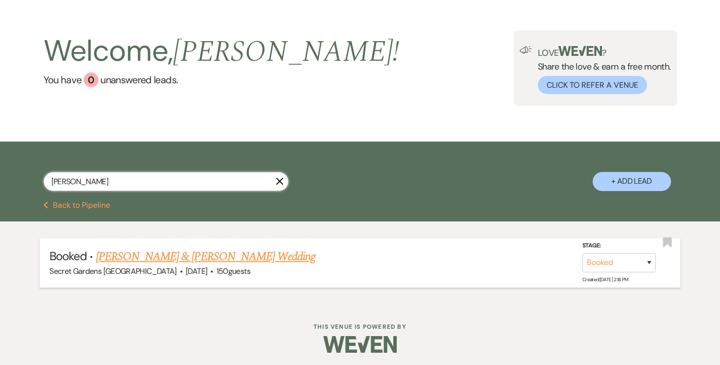
type input "mccourt"
click at [275, 254] on link "[PERSON_NAME] & [PERSON_NAME] Wedding" at bounding box center [205, 257] width 219 height 18
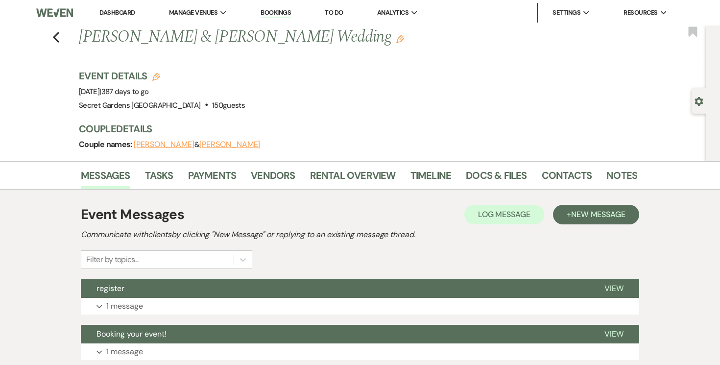
click at [700, 100] on icon "Gear" at bounding box center [698, 101] width 9 height 9
select select "6"
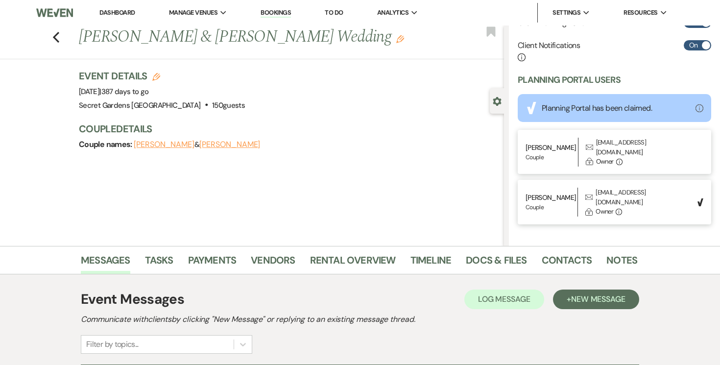
scroll to position [0, 0]
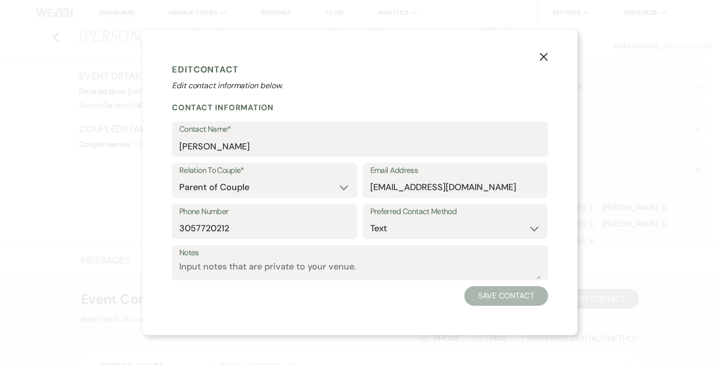
select select "3"
select select "text"
drag, startPoint x: 391, startPoint y: 187, endPoint x: 407, endPoint y: 192, distance: 16.6
click at [392, 187] on input "[EMAIL_ADDRESS][DOMAIN_NAME]" at bounding box center [455, 187] width 170 height 19
type input "[EMAIL_ADDRESS][DOMAIN_NAME]"
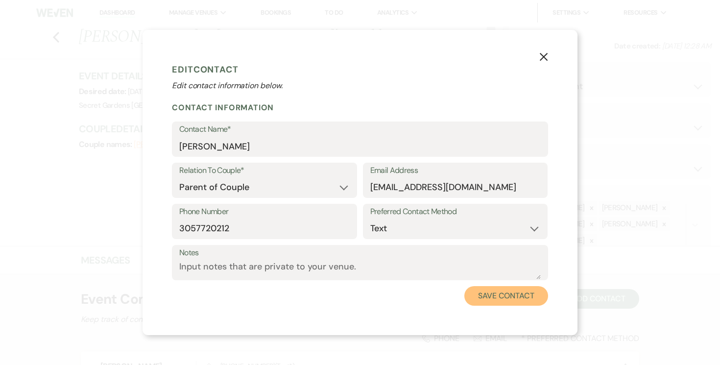
click at [513, 294] on button "Save Contact" at bounding box center [506, 296] width 84 height 20
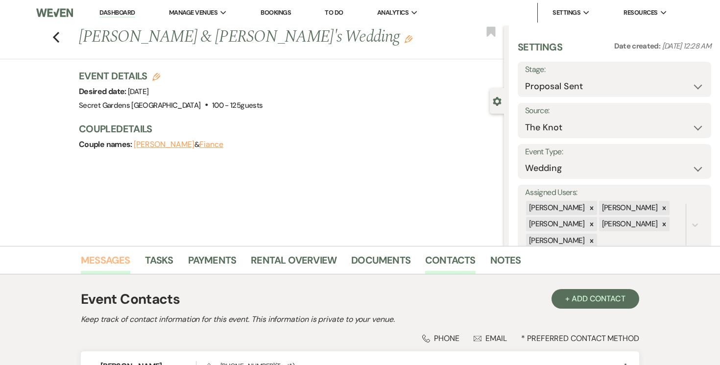
click at [107, 263] on link "Messages" at bounding box center [105, 263] width 49 height 22
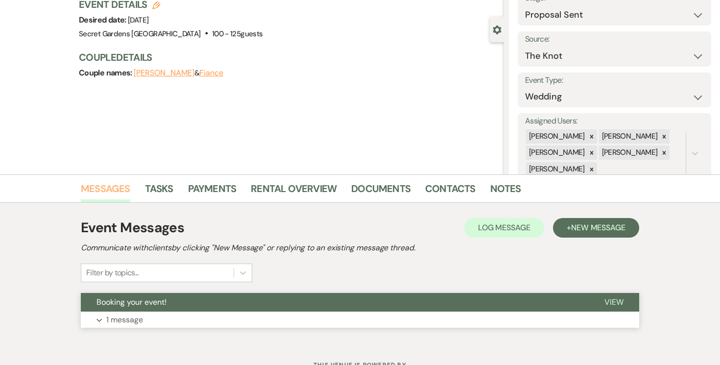
scroll to position [112, 0]
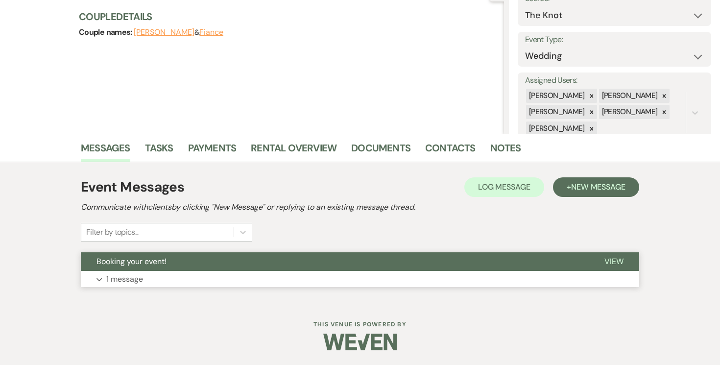
click at [618, 258] on span "View" at bounding box center [613, 261] width 19 height 10
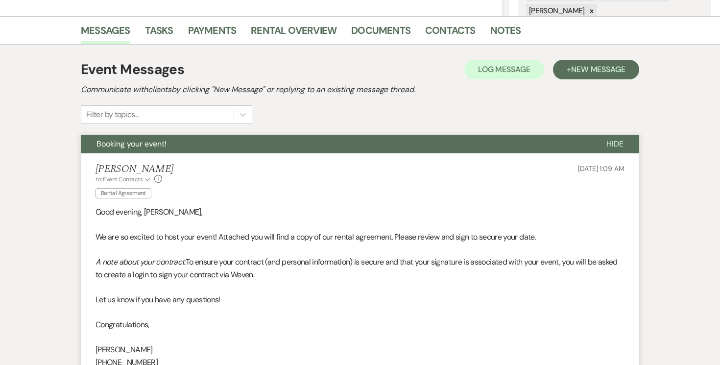
scroll to position [0, 0]
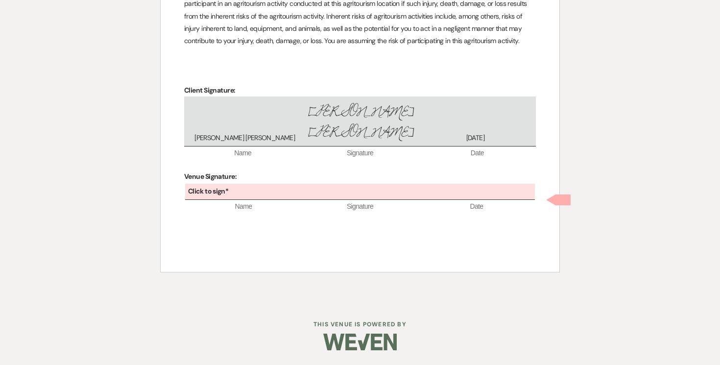
scroll to position [2799, 0]
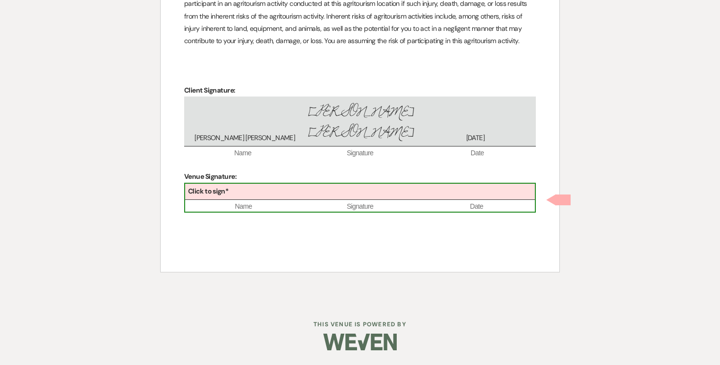
click at [322, 186] on div "Click to sign*" at bounding box center [360, 192] width 350 height 16
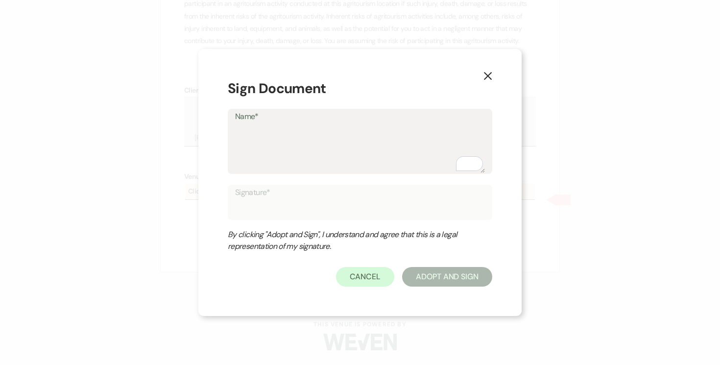
type textarea "J"
type input "J"
type textarea "Jo"
type input "Jo"
type textarea "[PERSON_NAME]"
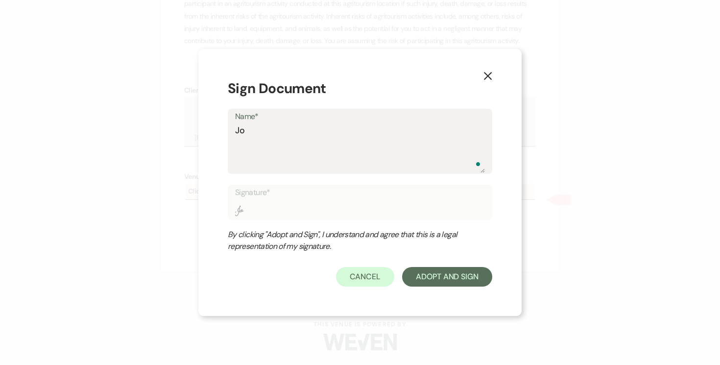
type input "[PERSON_NAME]"
type textarea "[PERSON_NAME]"
type input "[PERSON_NAME]"
type textarea "[PERSON_NAME]"
type input "[PERSON_NAME]"
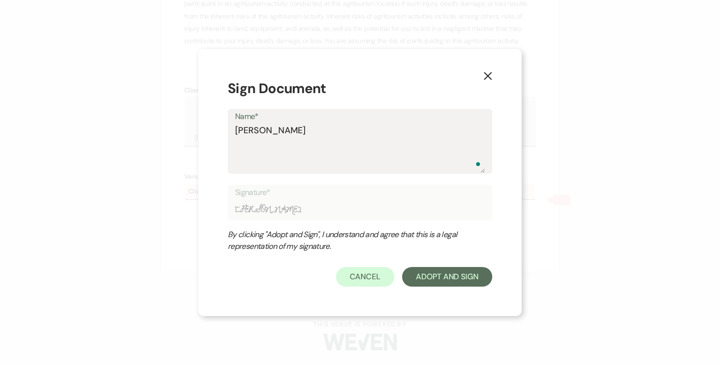
type textarea "[PERSON_NAME]"
type input "[PERSON_NAME]"
type textarea "[PERSON_NAME]"
type input "[PERSON_NAME]"
type textarea "[PERSON_NAME]"
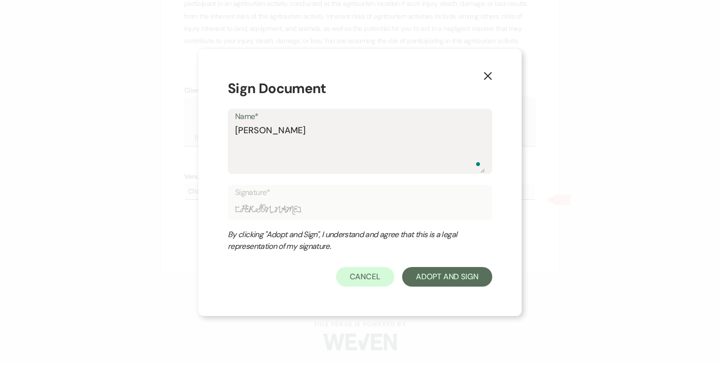
type input "[PERSON_NAME]"
type textarea "[PERSON_NAME]"
type input "[PERSON_NAME]"
type textarea "[PERSON_NAME]"
type input "[PERSON_NAME]"
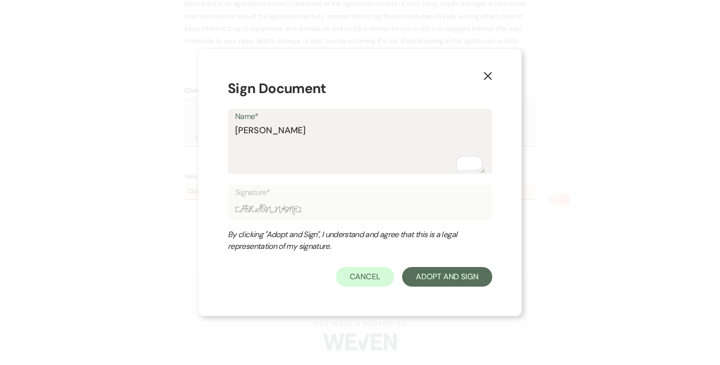
type textarea "[PERSON_NAME]"
type input "[PERSON_NAME]"
type textarea "[PERSON_NAME]"
type input "[PERSON_NAME]"
type textarea "[PERSON_NAME]"
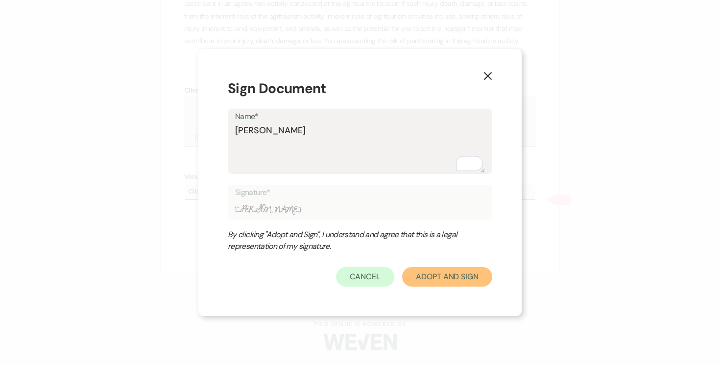
click at [456, 279] on button "Adopt And Sign" at bounding box center [447, 277] width 90 height 20
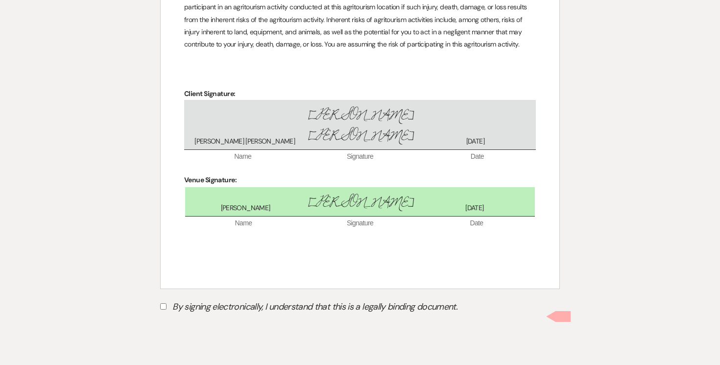
scroll to position [2841, 0]
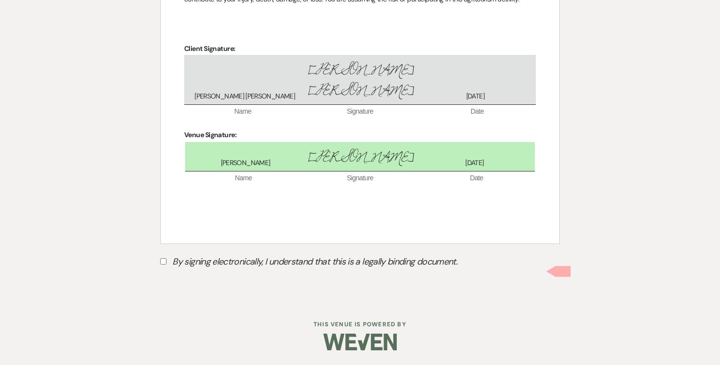
drag, startPoint x: 164, startPoint y: 261, endPoint x: 178, endPoint y: 260, distance: 13.7
click at [164, 261] on input "By signing electronically, I understand that this is a legally binding document." at bounding box center [163, 261] width 6 height 6
checkbox input "true"
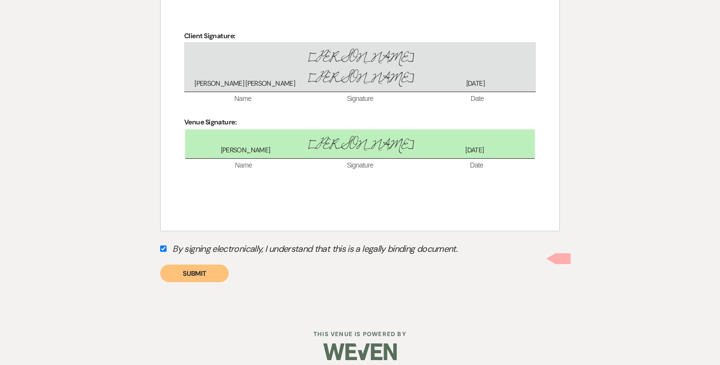
click at [192, 282] on button "Submit" at bounding box center [194, 273] width 69 height 18
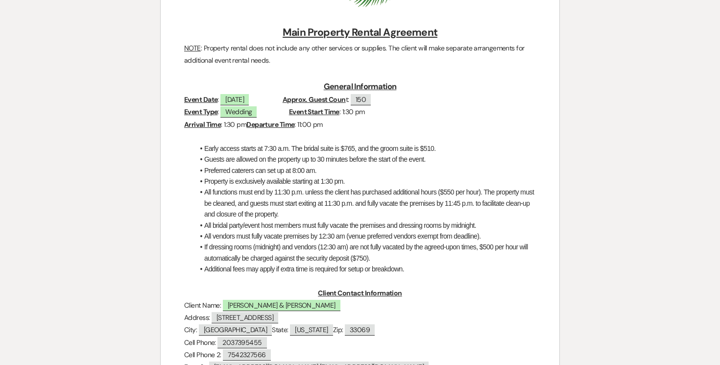
scroll to position [0, 0]
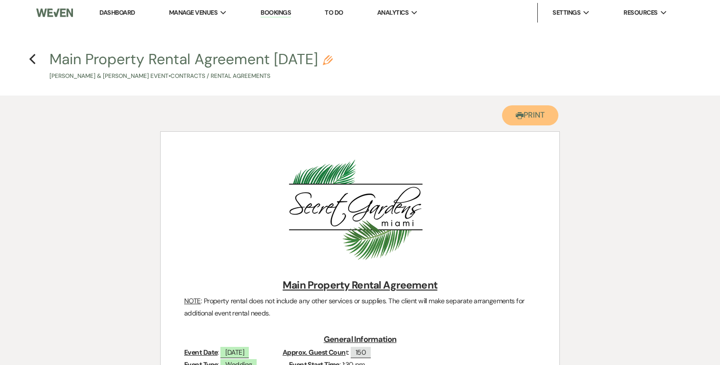
click at [535, 120] on button "Printer Print" at bounding box center [530, 115] width 56 height 20
click at [32, 60] on icon "Previous" at bounding box center [32, 59] width 7 height 12
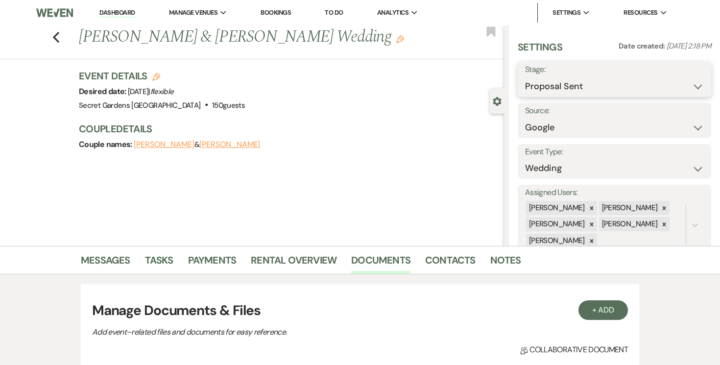
click at [699, 88] on select "Inquiry Follow Up Tour Requested Tour Confirmed Toured Proposal Sent Booked Lost" at bounding box center [614, 86] width 179 height 19
select select "7"
click at [525, 77] on select "Inquiry Follow Up Tour Requested Tour Confirmed Toured Proposal Sent Booked Lost" at bounding box center [614, 86] width 179 height 19
click at [691, 83] on button "Save" at bounding box center [691, 80] width 40 height 20
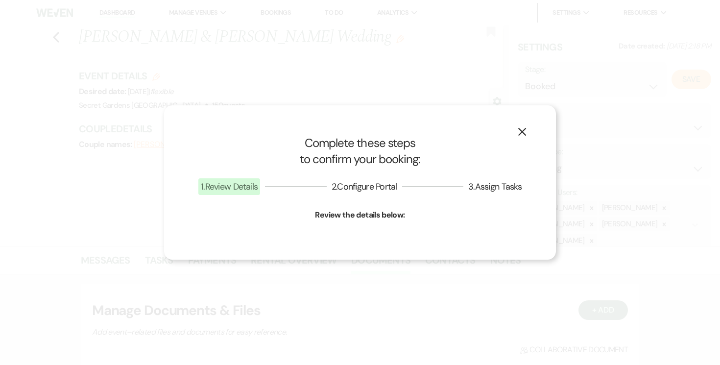
select select "1"
select select "834"
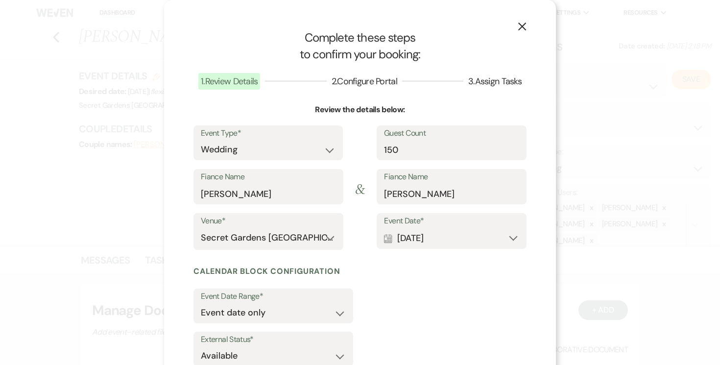
scroll to position [67, 0]
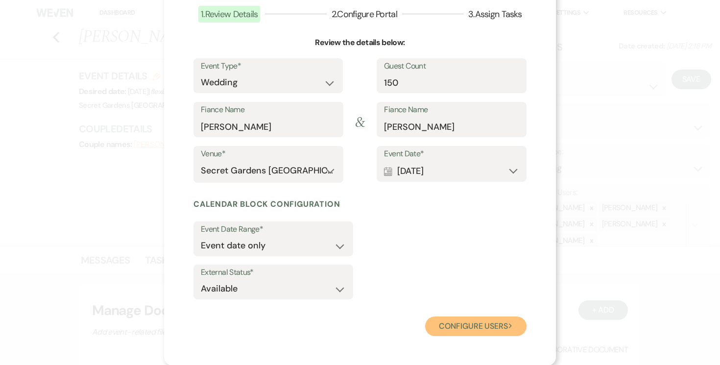
click at [481, 327] on button "Configure users Next" at bounding box center [475, 326] width 101 height 20
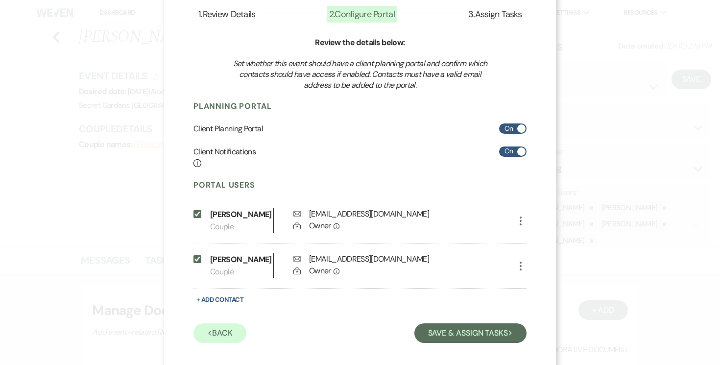
scroll to position [87, 0]
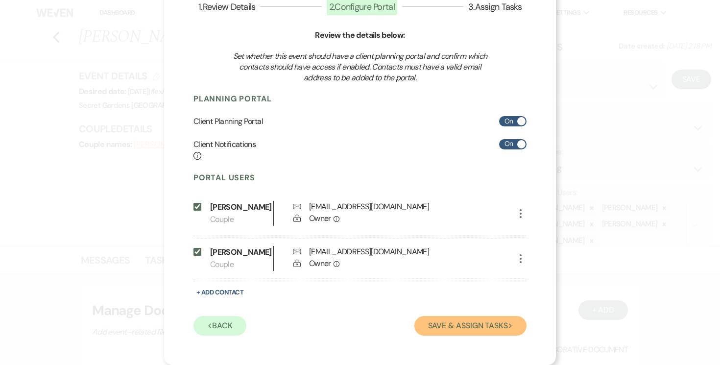
click at [483, 321] on button "Save & Assign Tasks Next" at bounding box center [470, 326] width 112 height 20
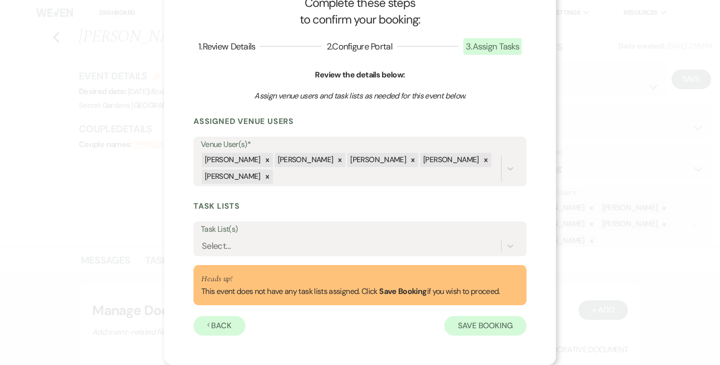
scroll to position [35, 0]
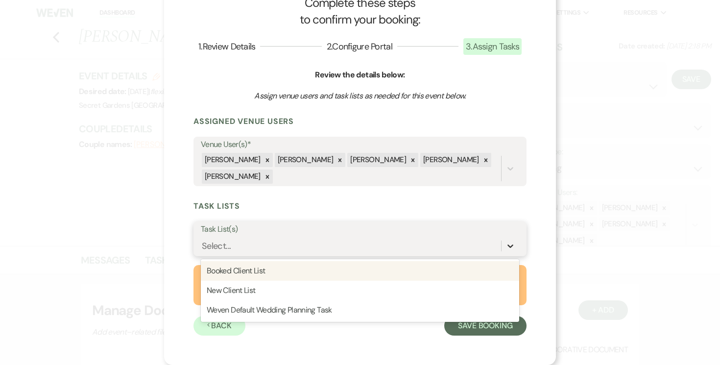
drag, startPoint x: 511, startPoint y: 238, endPoint x: 503, endPoint y: 243, distance: 9.2
click at [511, 238] on div at bounding box center [511, 246] width 18 height 18
click at [450, 278] on div "Booked Client List" at bounding box center [360, 271] width 318 height 20
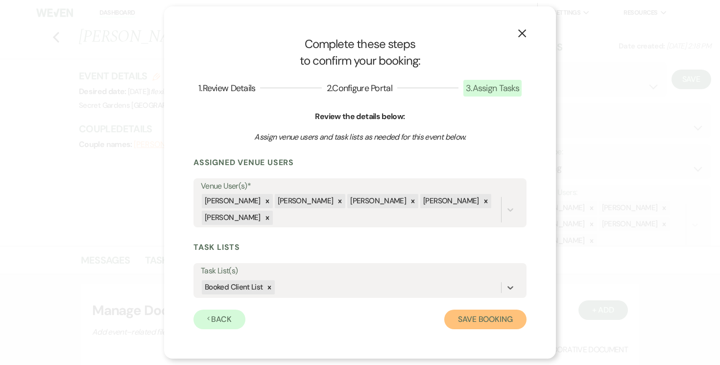
click at [475, 317] on button "Save Booking" at bounding box center [485, 320] width 82 height 20
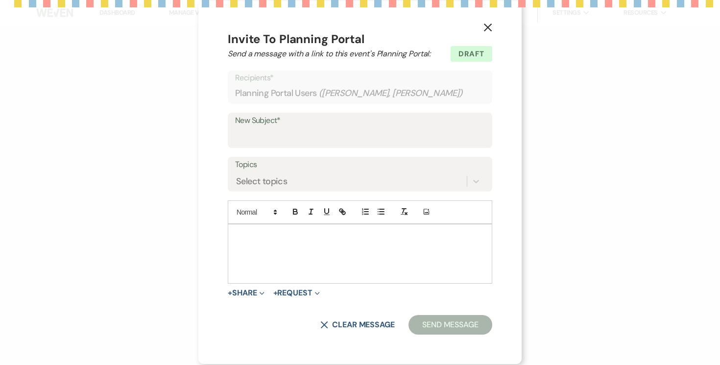
select select "14"
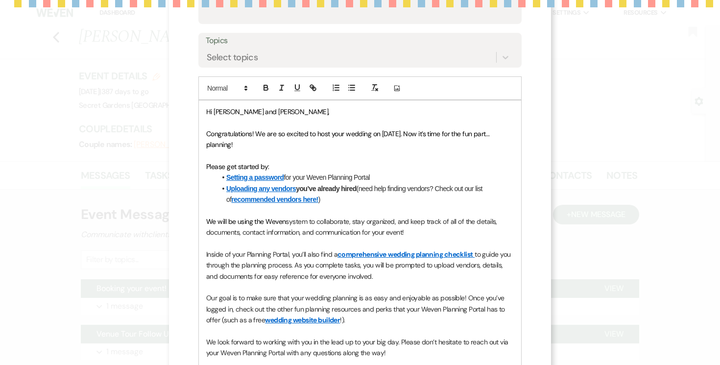
click at [322, 190] on strong "Uploading any vendors you’ve already hired" at bounding box center [291, 189] width 130 height 8
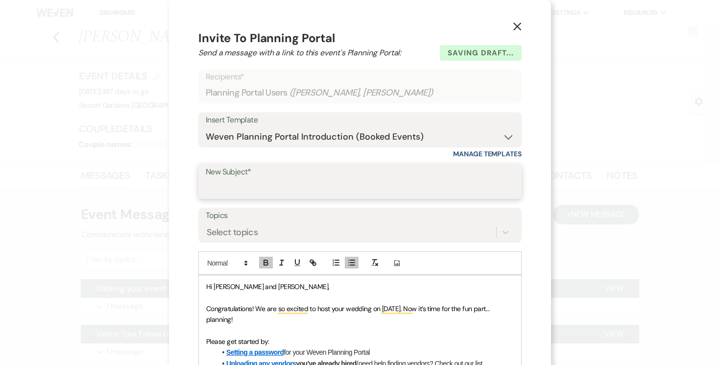
click at [312, 184] on input "New Subject*" at bounding box center [360, 188] width 309 height 19
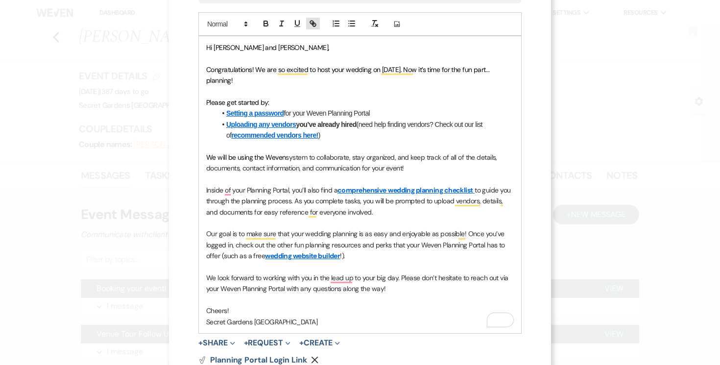
scroll to position [319, 0]
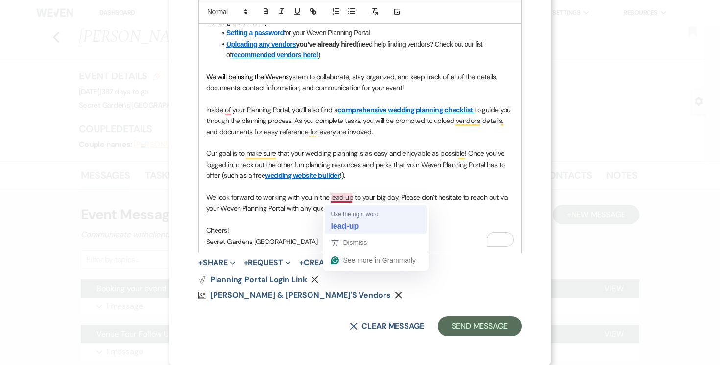
type input "register"
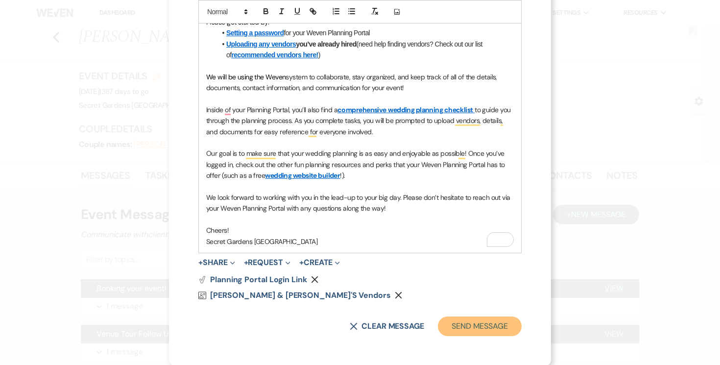
click at [475, 322] on button "Send Message" at bounding box center [480, 326] width 84 height 20
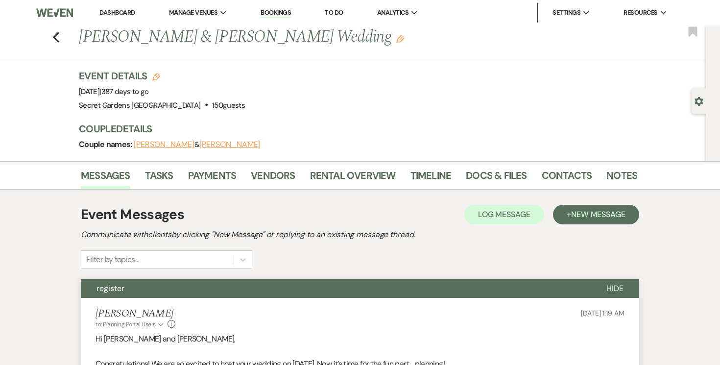
scroll to position [2, 0]
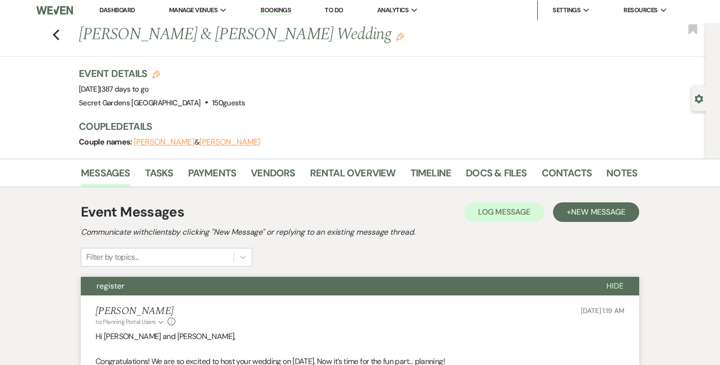
click at [696, 96] on icon "Gear" at bounding box center [698, 99] width 9 height 9
select select "6"
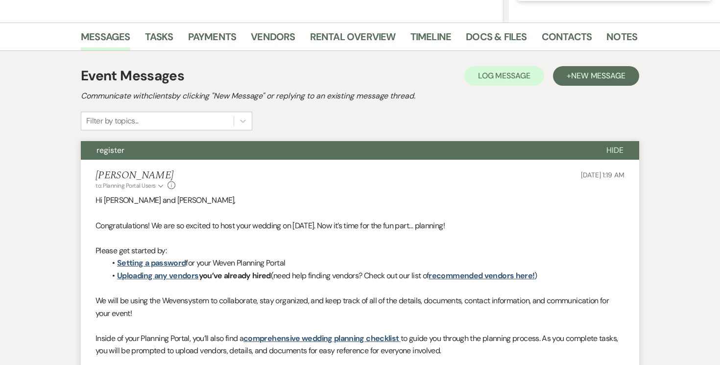
scroll to position [0, 0]
